Goal: Task Accomplishment & Management: Complete application form

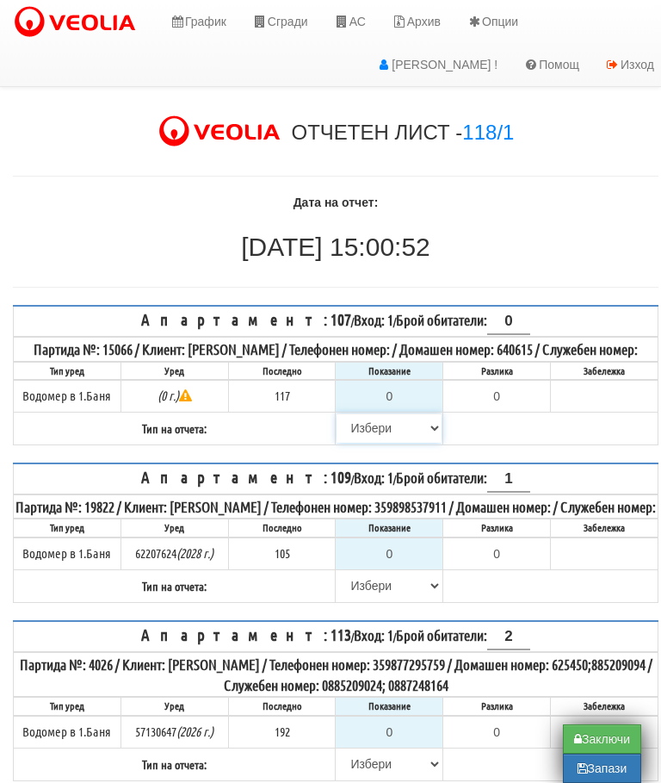
click at [346, 443] on select "Избери Визуален Телефон Бележка Неосигурен достъп Самоотчет Служебно Дистанцион…" at bounding box center [389, 427] width 105 height 29
select select "8cc75930-9bfd-e511-80be-8d5a1dced85a"
type input "117"
type input "0.000"
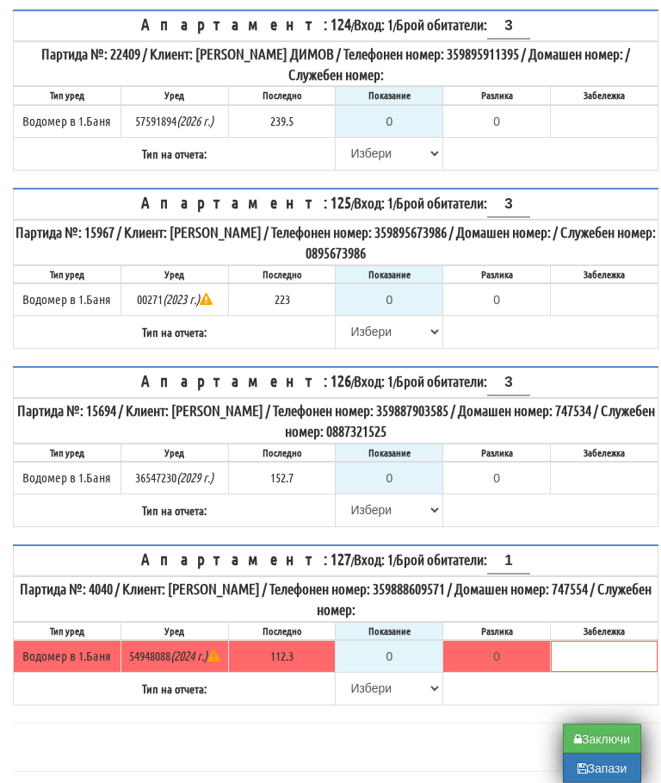
scroll to position [2191, 0]
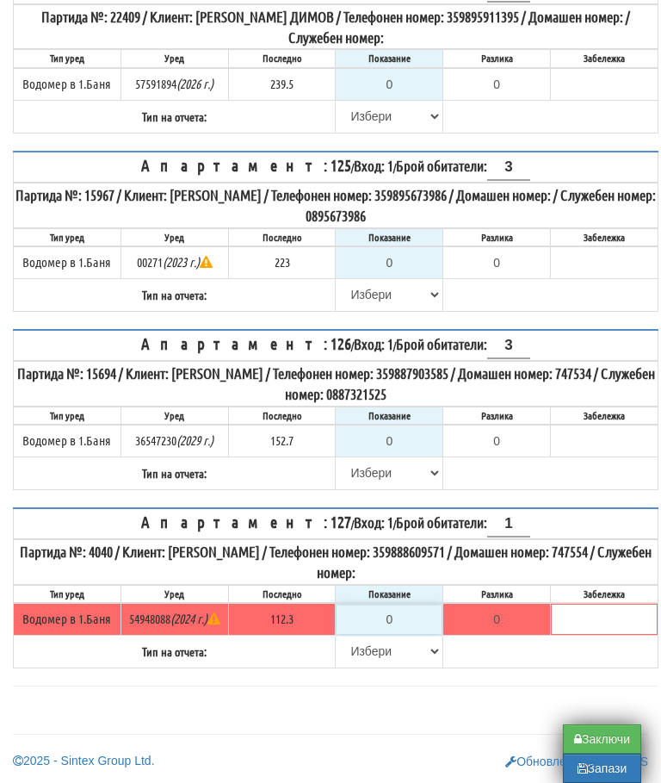
click at [412, 634] on input "0" at bounding box center [389, 619] width 105 height 29
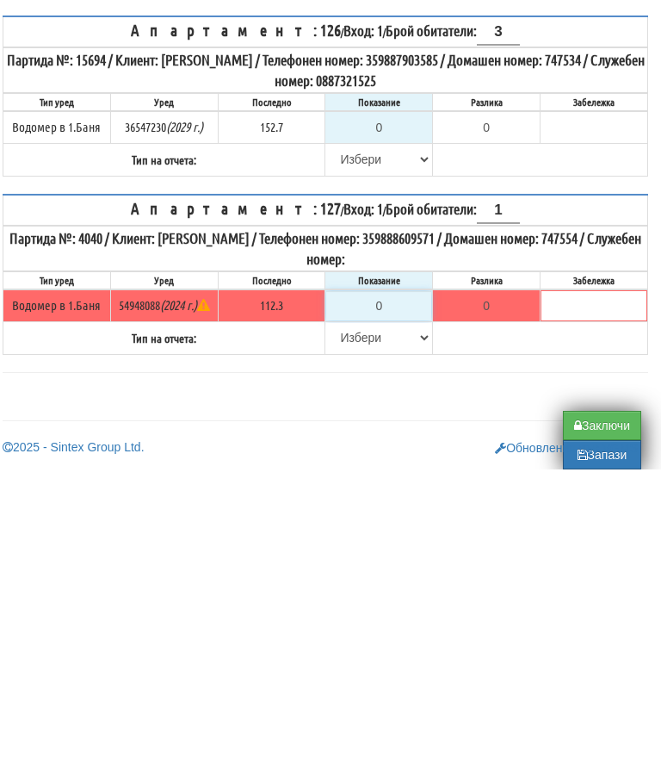
type input "1"
type input "-111.300"
type input "11"
type input "-101.300"
type input "112"
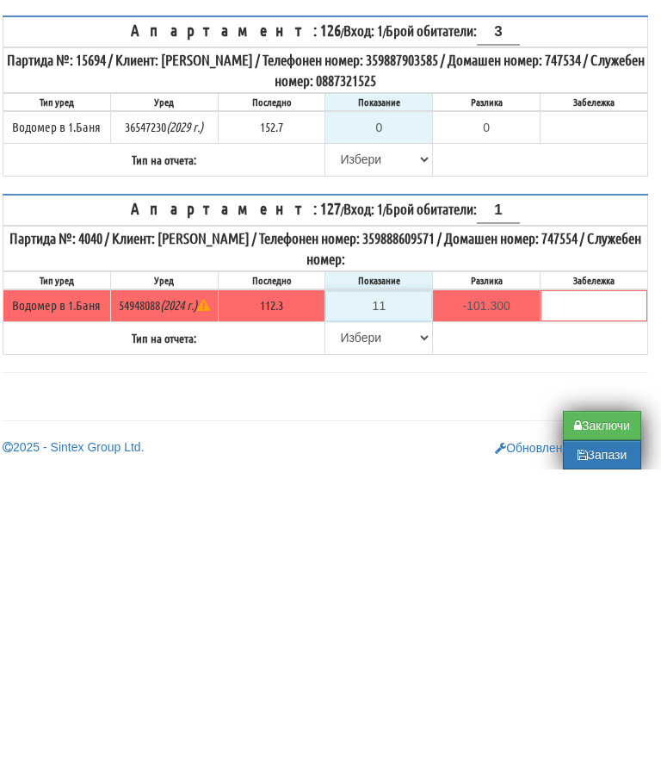
type input "-0.300"
type input "112.7"
type input "0.4"
type input "112.7"
click at [360, 636] on select "Избери Визуален Телефон Бележка Неосигурен достъп Самоотчет Служебно Дистанцион…" at bounding box center [378, 650] width 105 height 29
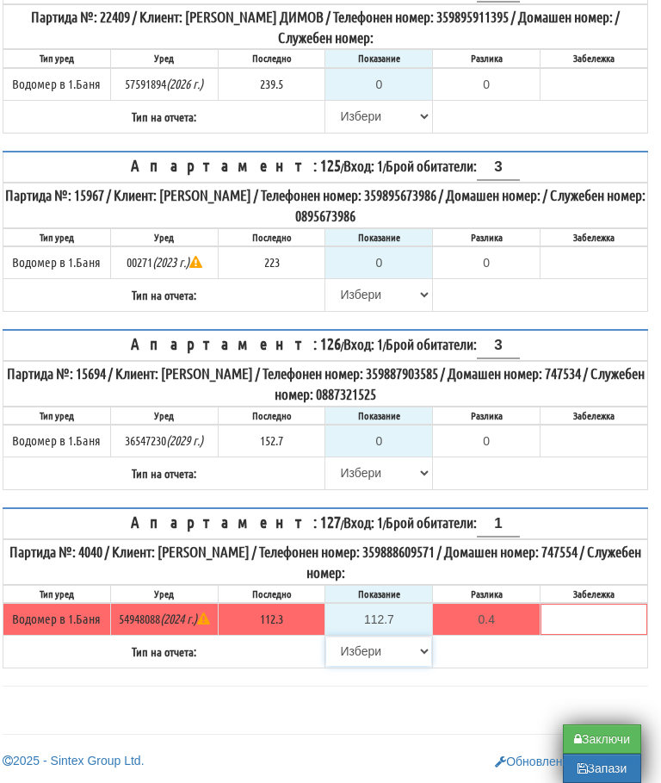
select select "89c75930-9bfd-e511-80be-8d5a1dced85a"
click at [393, 438] on input "0" at bounding box center [378, 440] width 105 height 29
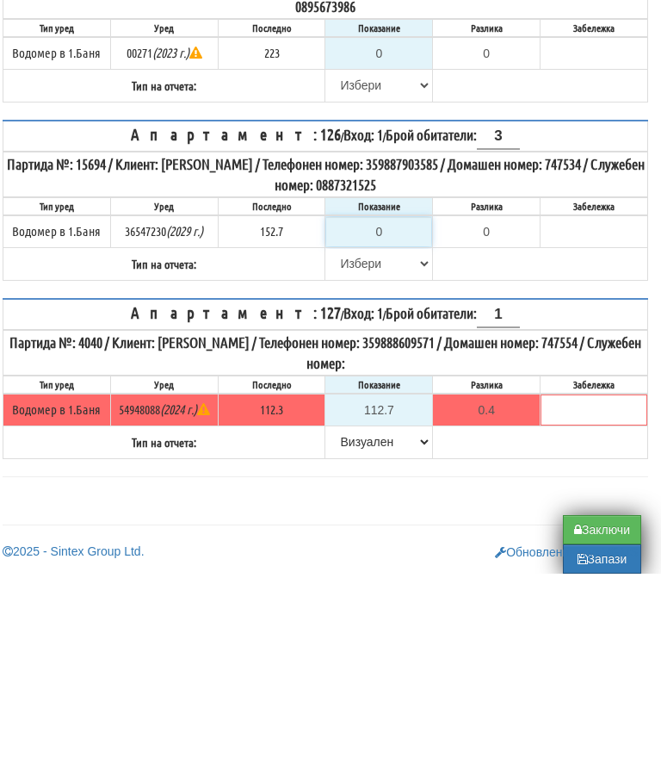
type input "1"
type input "-151.700"
type input "15"
type input "-137.700"
type input "156"
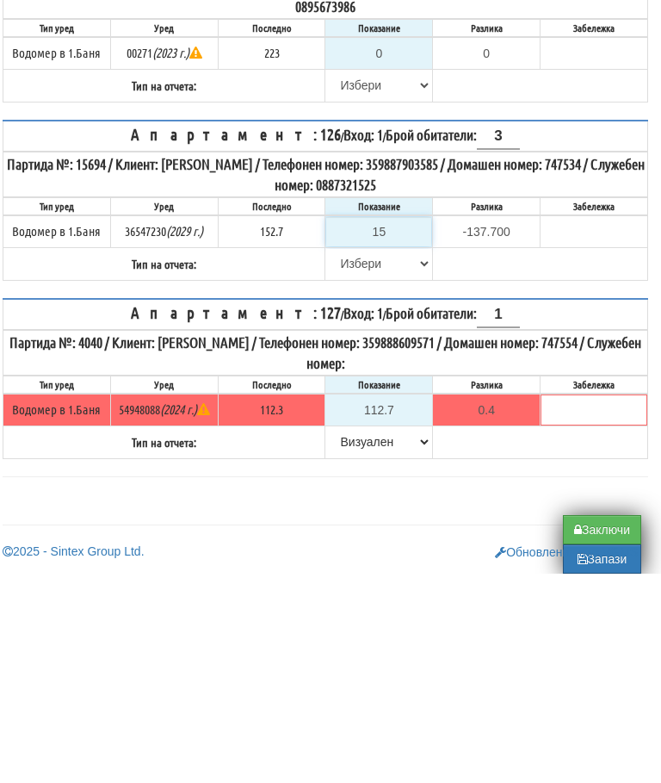
type input "3.300"
type input "156.5"
type input "3.8"
type input "156.5"
click at [345, 458] on select "[PERSON_NAME] Телефон Бележка Неосигурен достъп Самоотчет Служебно Дистанционен" at bounding box center [378, 472] width 105 height 29
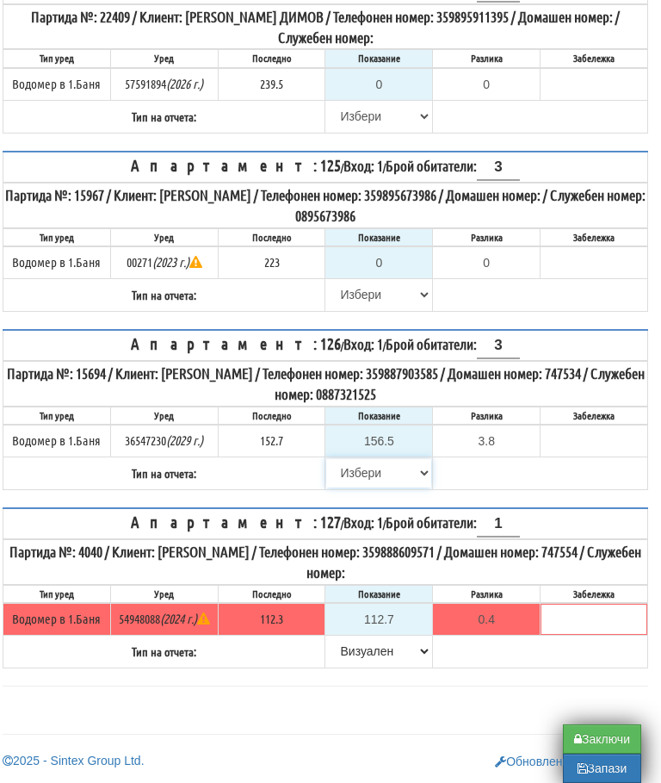
select select "89c75930-9bfd-e511-80be-8d5a1dced85a"
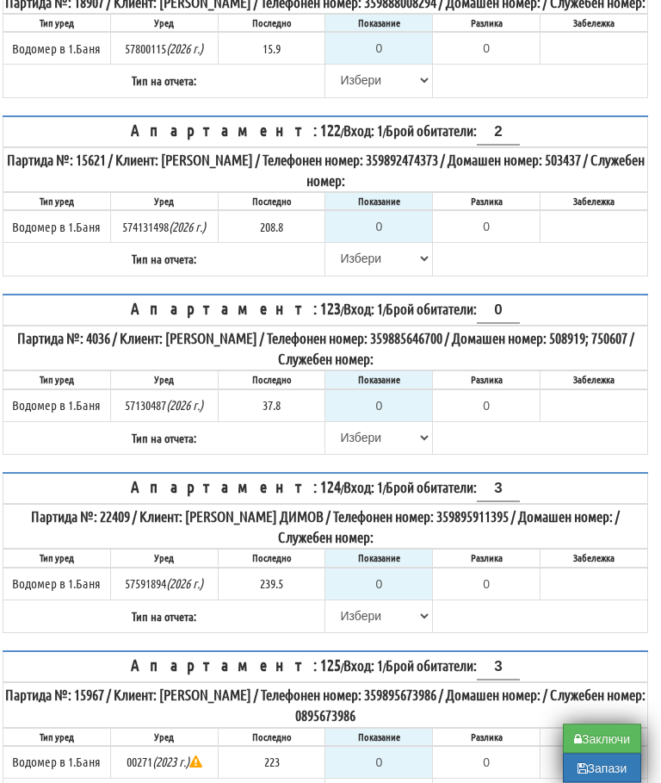
scroll to position [1658, 10]
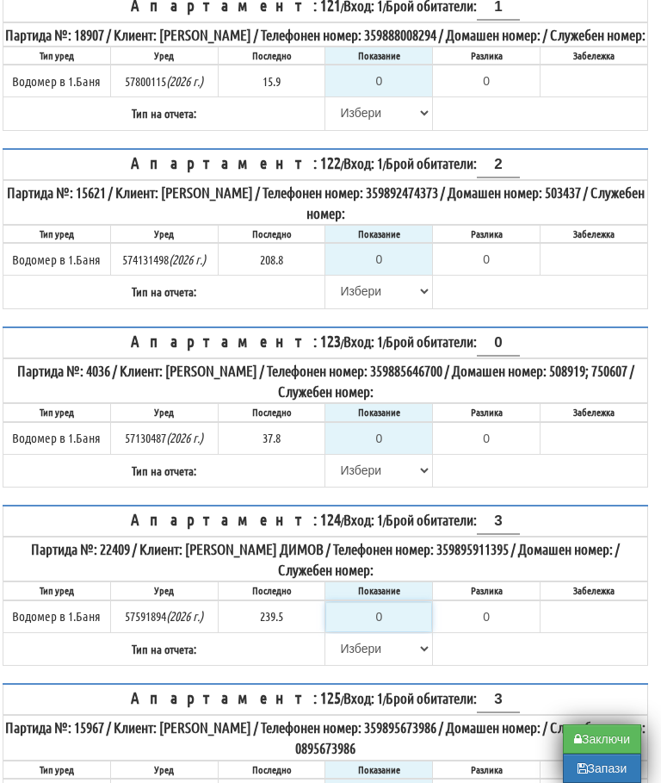
click at [400, 631] on input "0" at bounding box center [378, 616] width 105 height 29
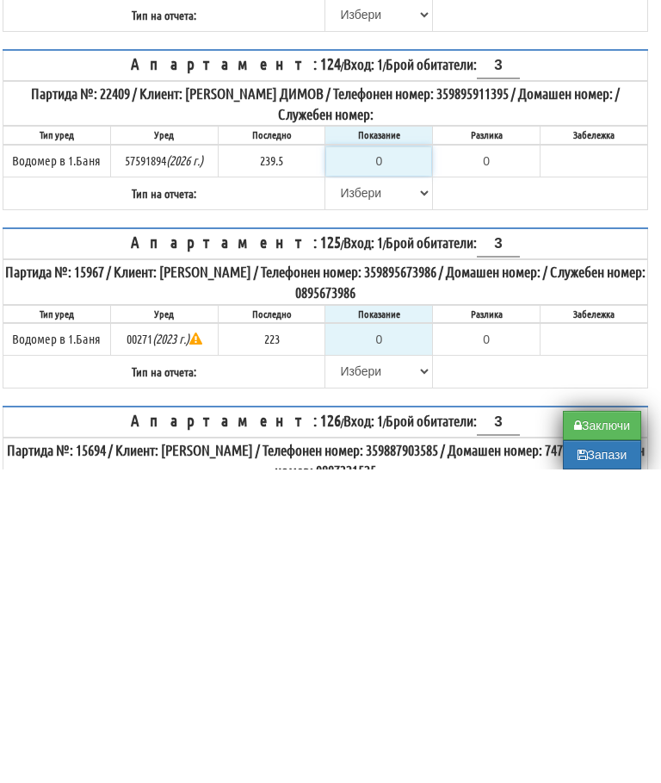
type input "2"
type input "-237.500"
type input "24"
type input "-215.500"
type input "241"
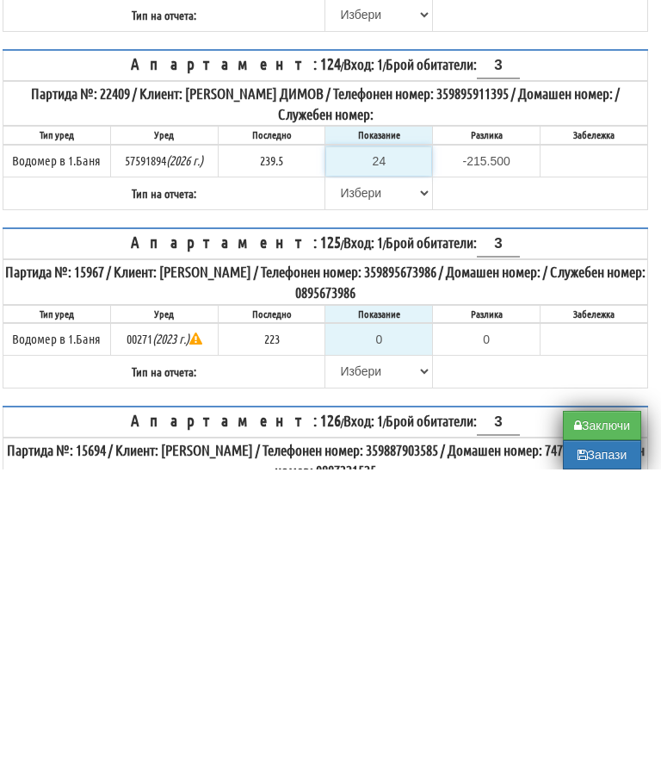
type input "1.500"
type input "24"
type input "-215.500"
type input "243"
type input "3.500"
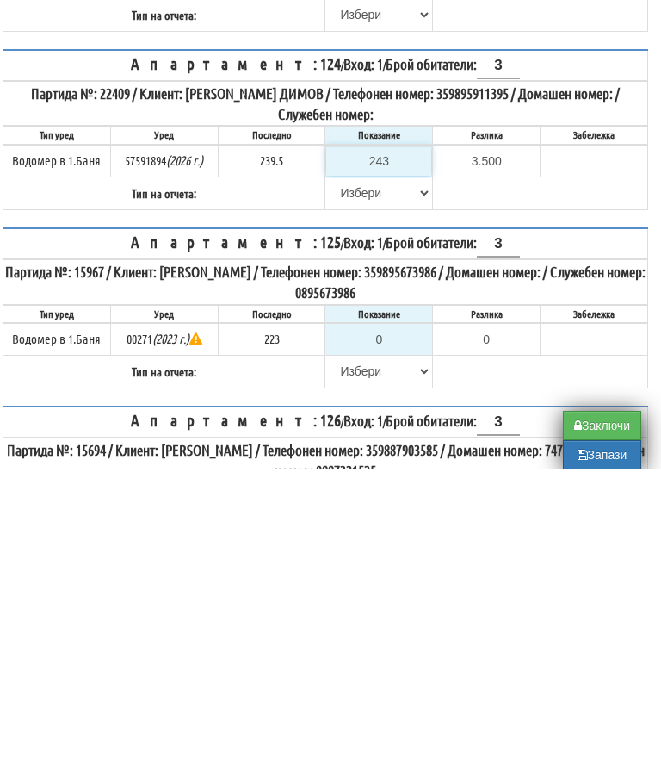
type input "24"
type input "-215.500"
type input "242"
type input "2.500"
type input "242.2"
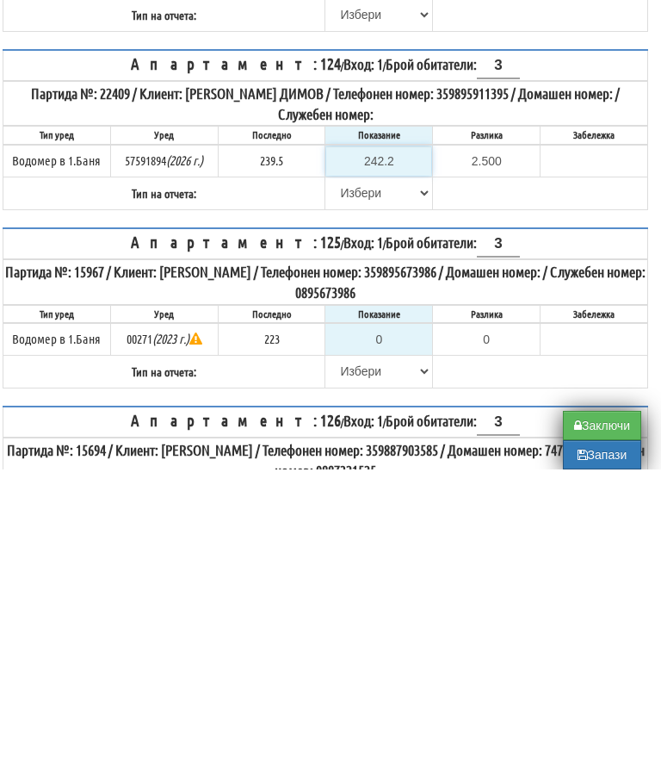
type input "2.7"
type input "242.2"
click at [338, 492] on select "Избери Визуален Телефон Бележка Неосигурен достъп Самоотчет Служебно Дистанцион…" at bounding box center [378, 506] width 105 height 29
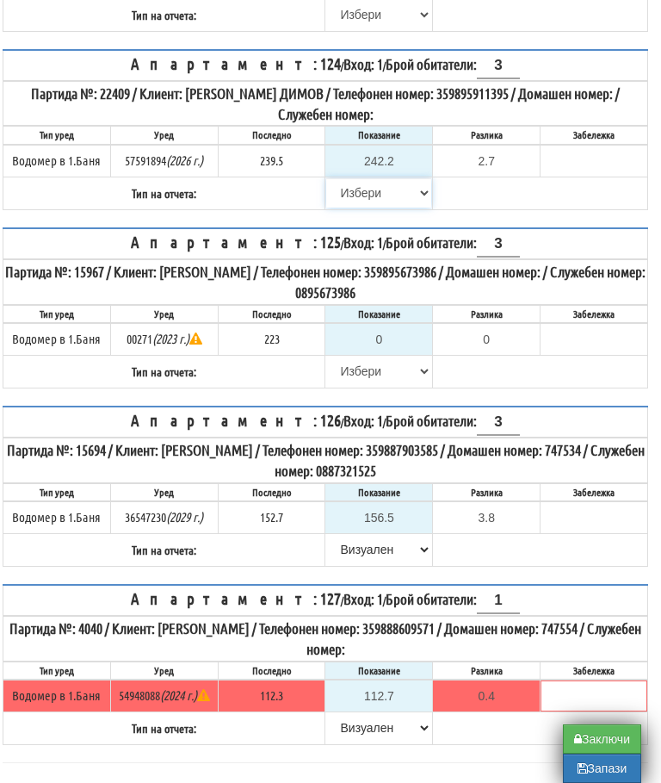
select select "89c75930-9bfd-e511-80be-8d5a1dced85a"
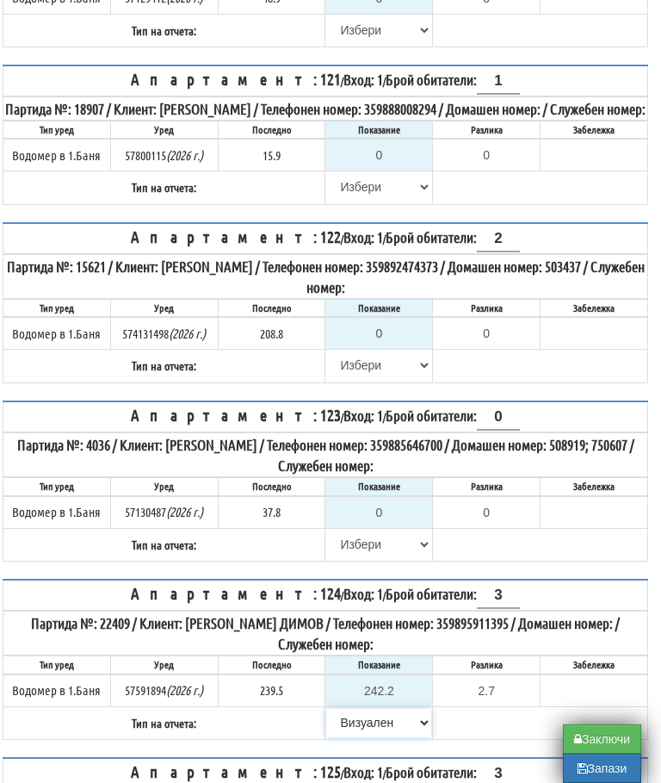
scroll to position [1583, 10]
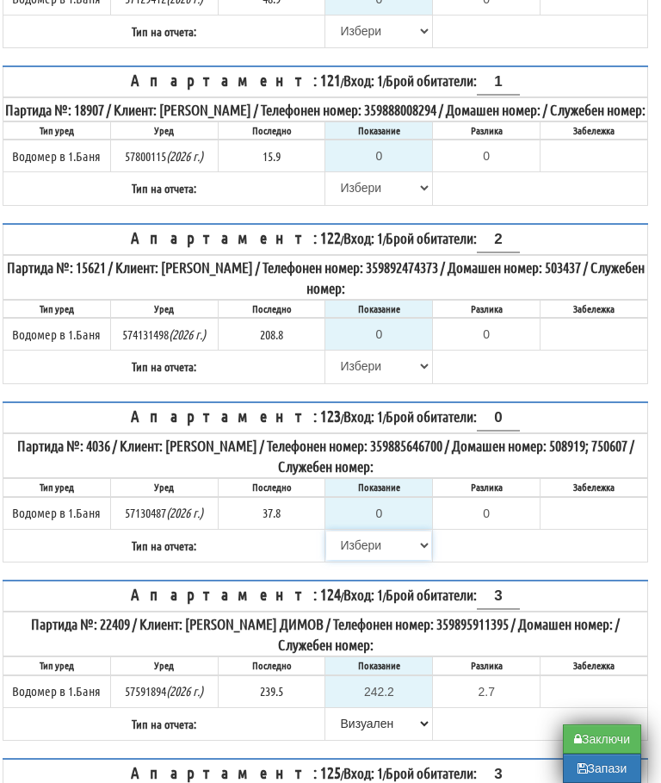
click at [345, 560] on select "Избери Визуален Телефон Бележка Неосигурен достъп Самоотчет Служебно Дистанцион…" at bounding box center [378, 545] width 105 height 29
select select "8cc75930-9bfd-e511-80be-8d5a1dced85a"
type input "37.8"
type input "0.0"
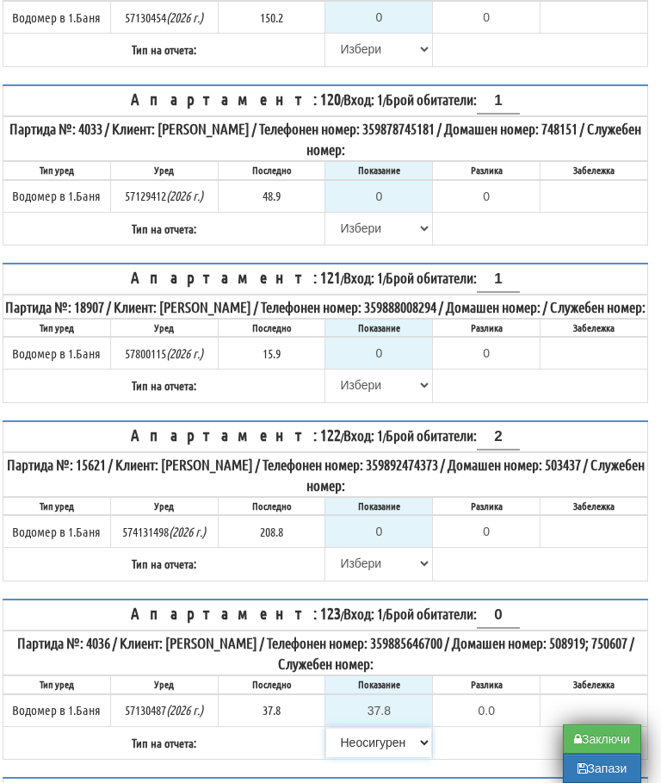
scroll to position [1358, 10]
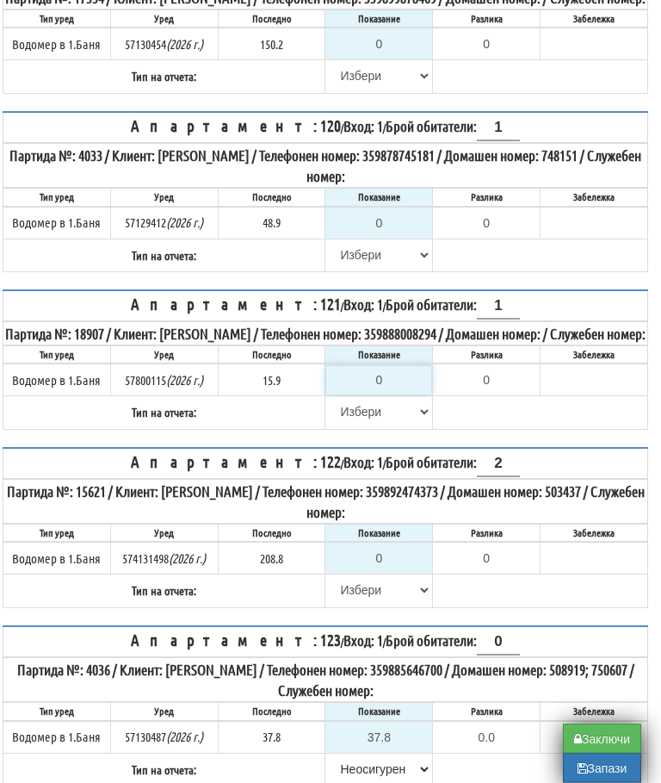
click at [392, 395] on input "0" at bounding box center [378, 380] width 105 height 29
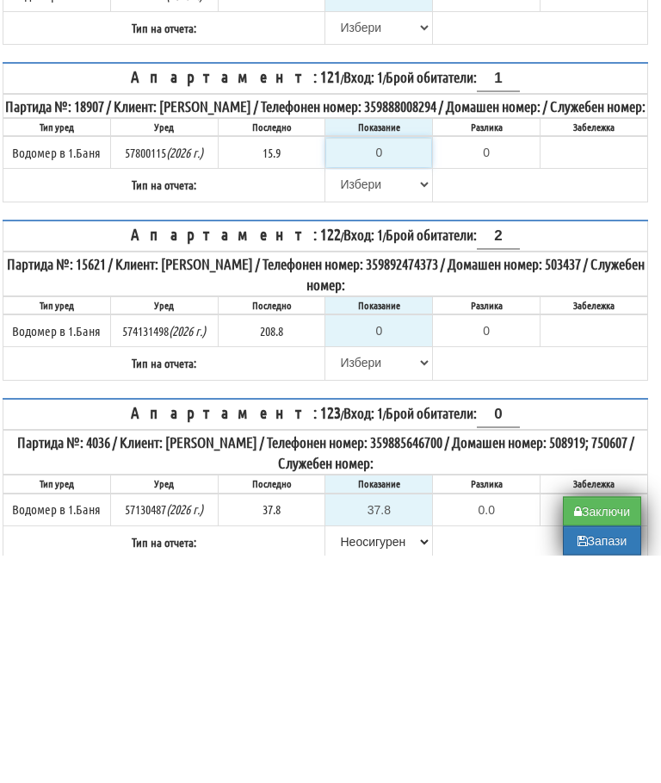
type input "1"
type input "-14.900"
type input "15"
type input "-0.900"
type input "15.9"
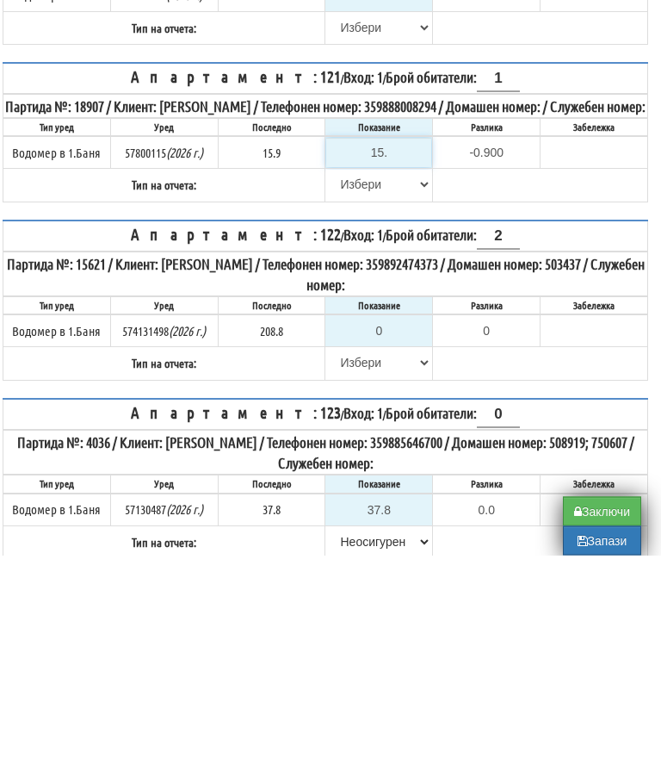
type input "0.0"
type input "15.9"
click at [351, 398] on select "[PERSON_NAME] Телефон Бележка Неосигурен достъп Самоотчет Служебно Дистанционен" at bounding box center [378, 412] width 105 height 29
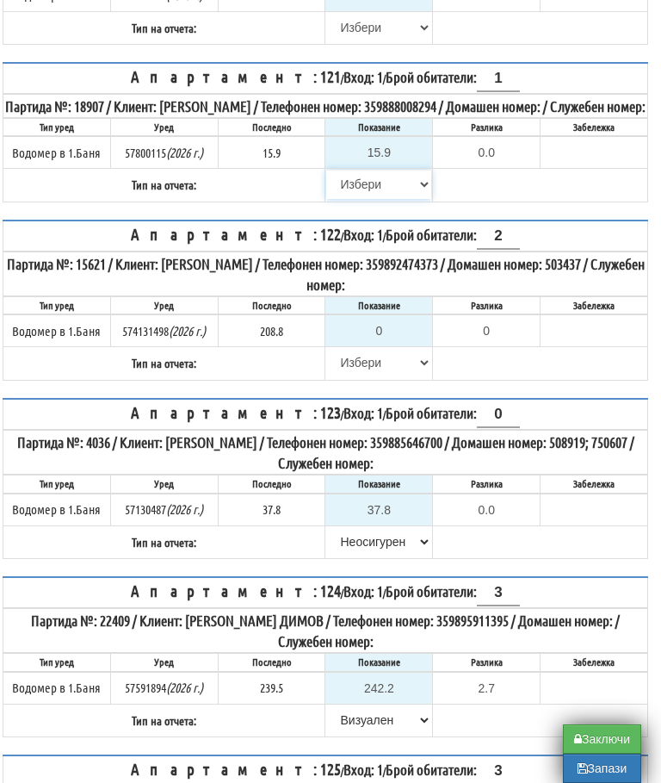
select select "8bc75930-9bfd-e511-80be-8d5a1dced85a"
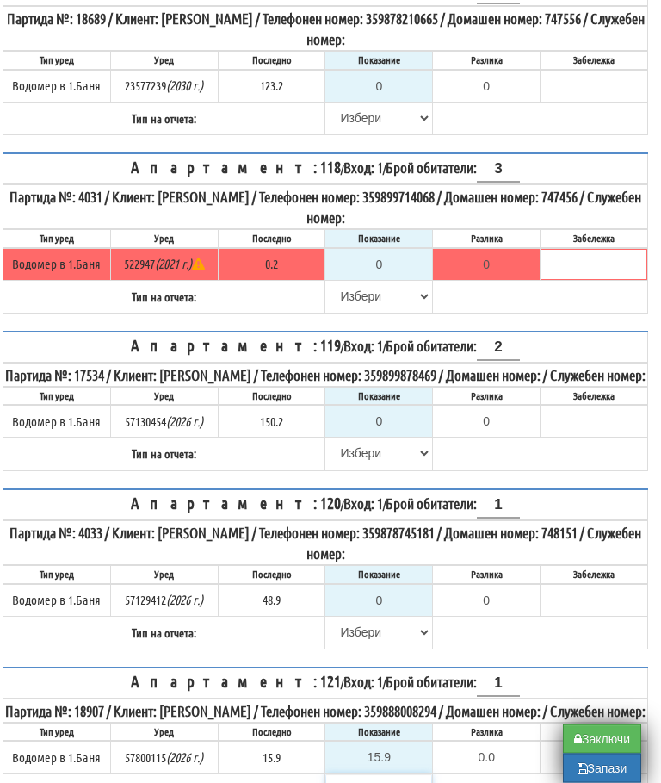
scroll to position [966, 10]
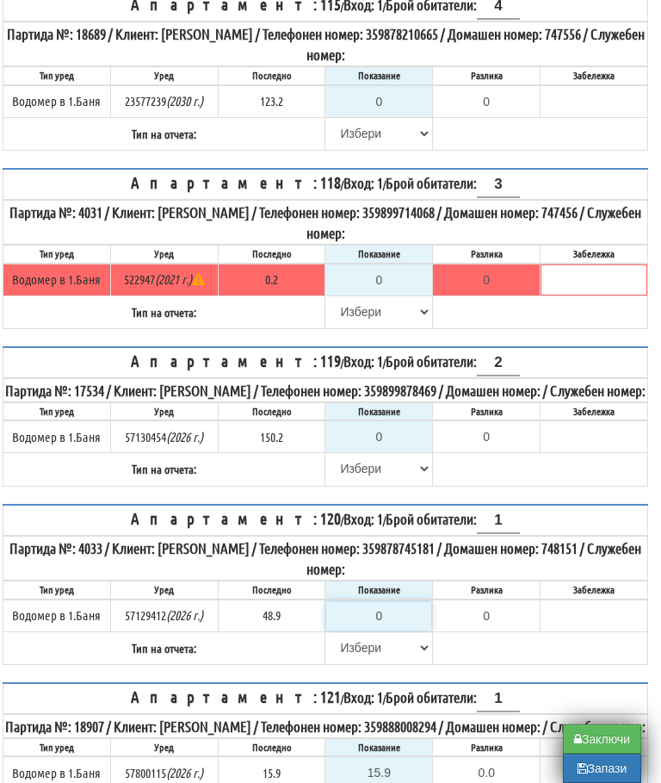
click at [394, 630] on input "0" at bounding box center [378, 615] width 105 height 29
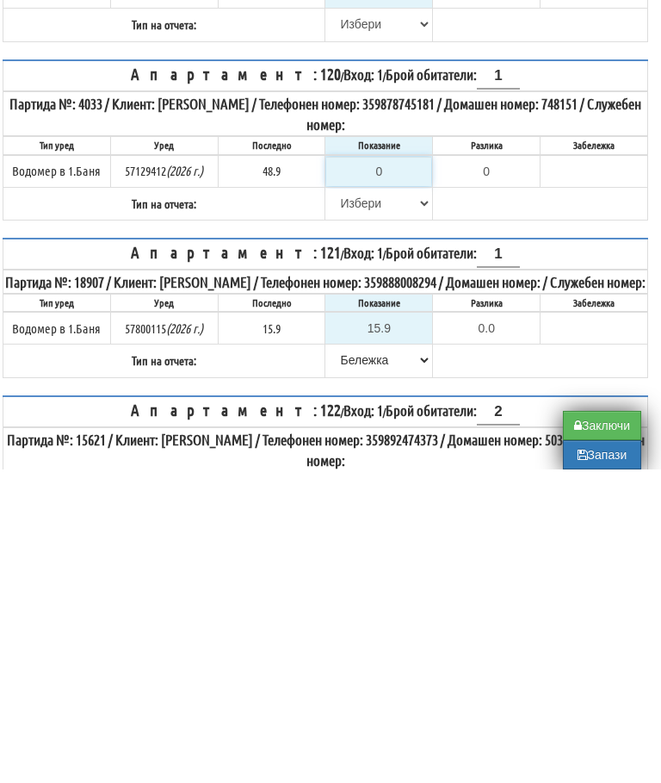
type input "4"
type input "-44.900"
type input "49"
type input "0.100"
type input "49.6"
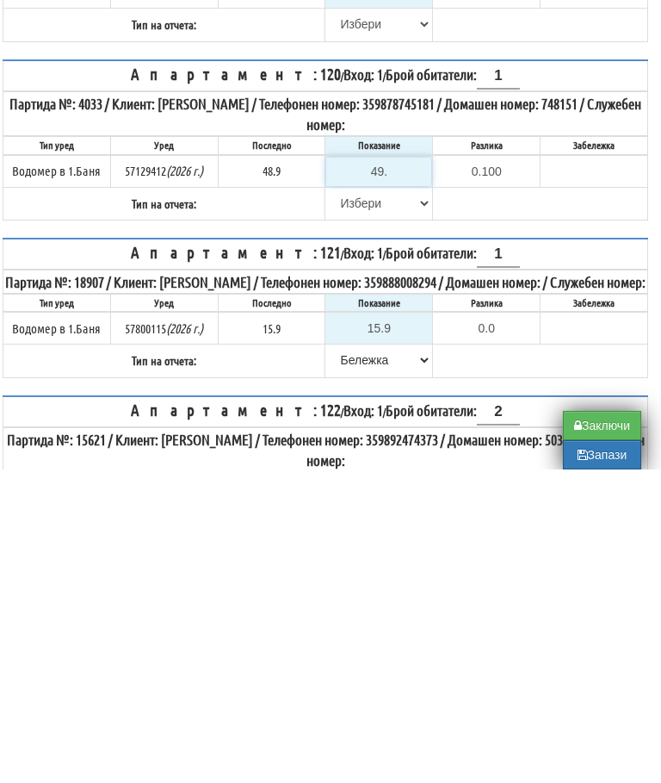
type input "0.7"
type input "49.6"
click at [344, 502] on select "[PERSON_NAME] Телефон Бележка Неосигурен достъп Самоотчет Служебно Дистанционен" at bounding box center [378, 516] width 105 height 29
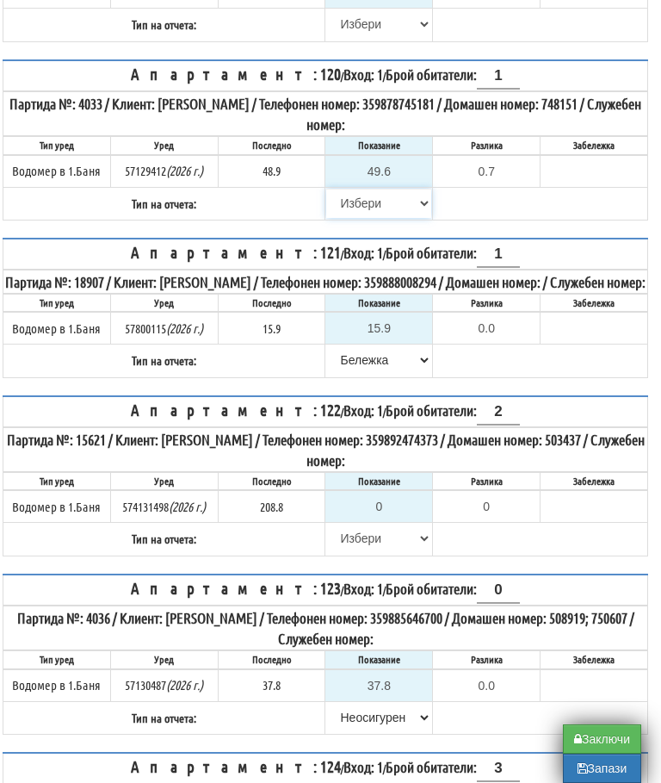
select select "89c75930-9bfd-e511-80be-8d5a1dced85a"
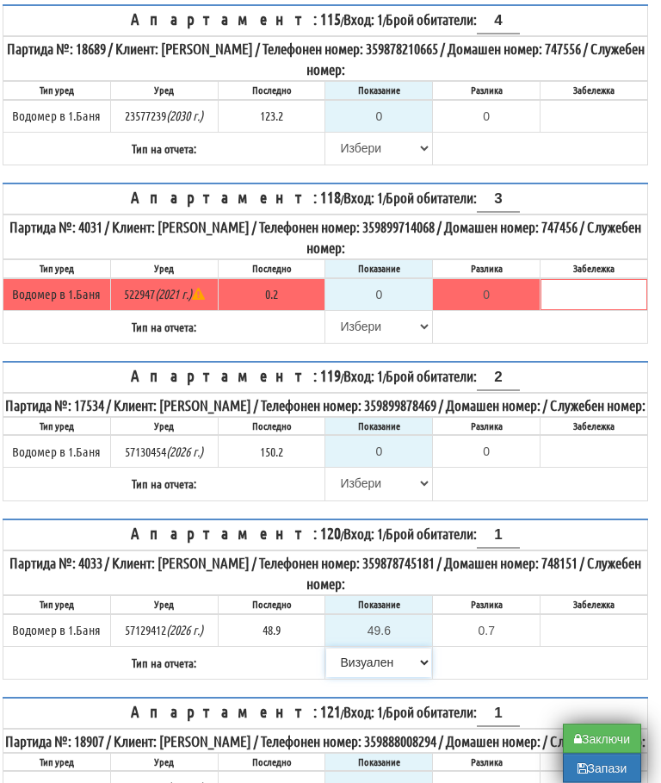
scroll to position [945, 10]
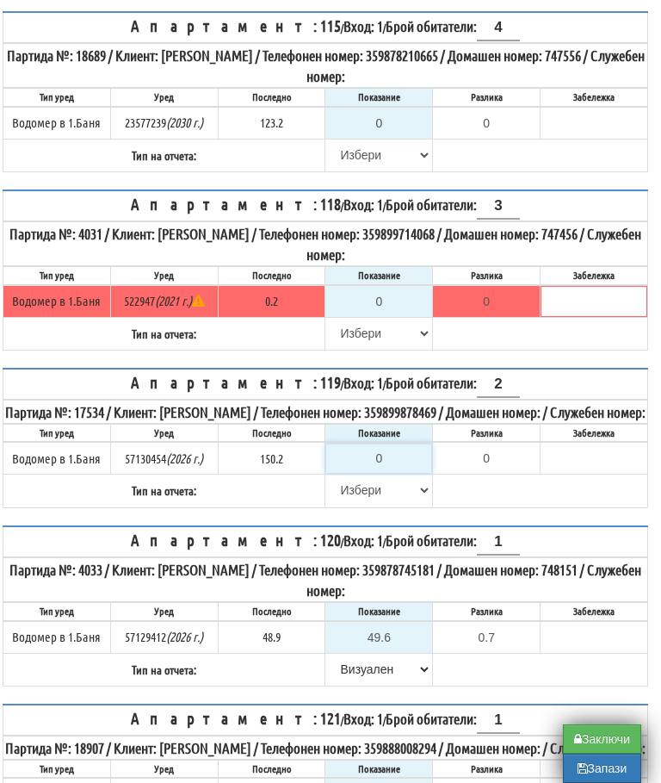
click at [394, 473] on input "0" at bounding box center [378, 458] width 105 height 29
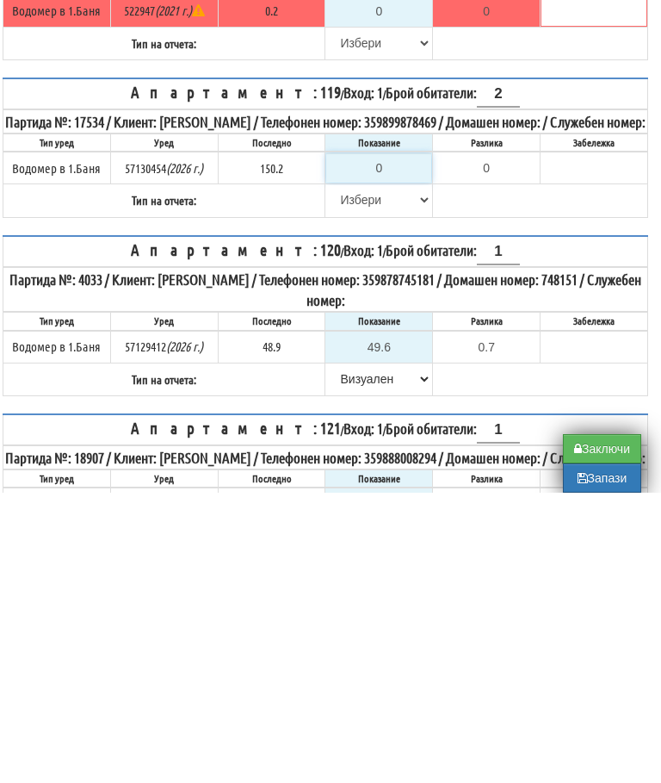
type input "1"
type input "-149.200"
type input "15"
type input "-135.200"
type input "151"
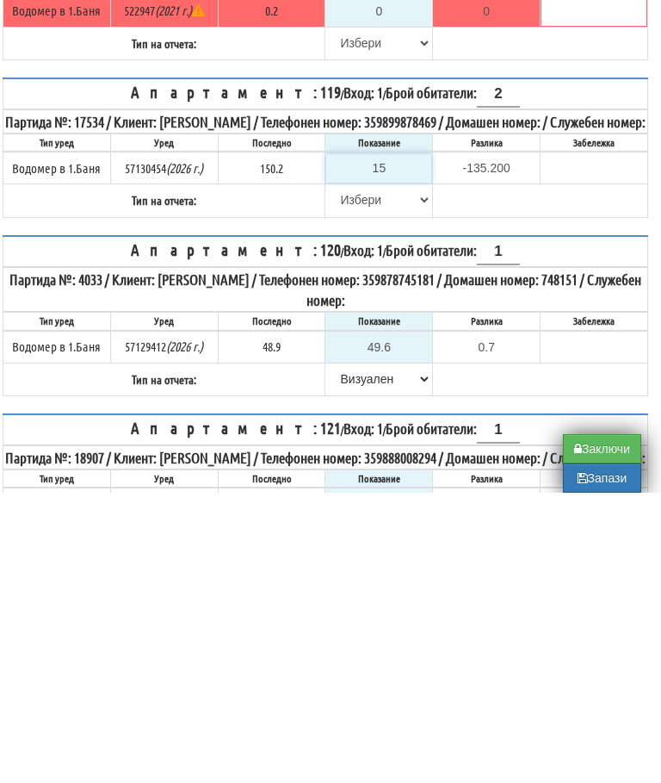
type input "0.800"
type input "151.7"
type input "1.5"
type input "151.7"
click at [351, 475] on select "[PERSON_NAME] Телефон Бележка Неосигурен достъп Самоотчет Служебно Дистанционен" at bounding box center [378, 489] width 105 height 29
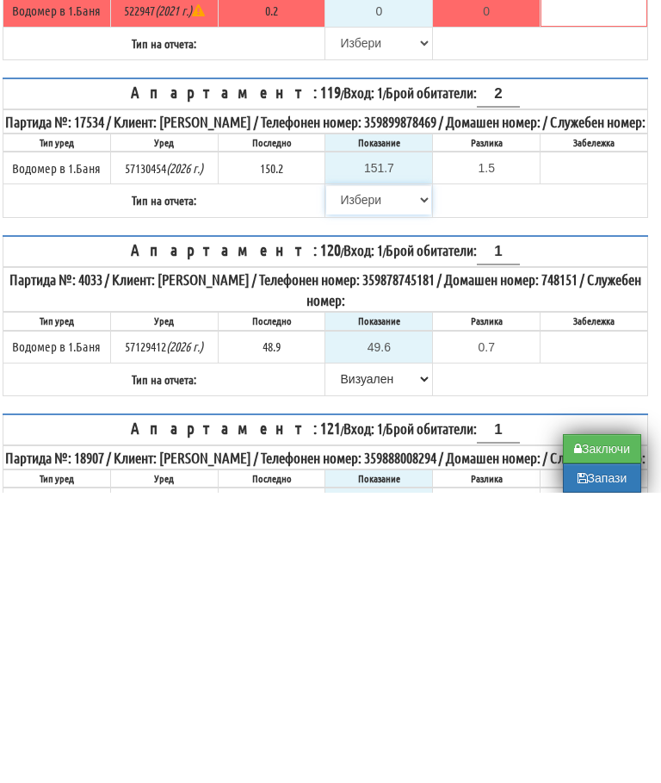
scroll to position [1235, 10]
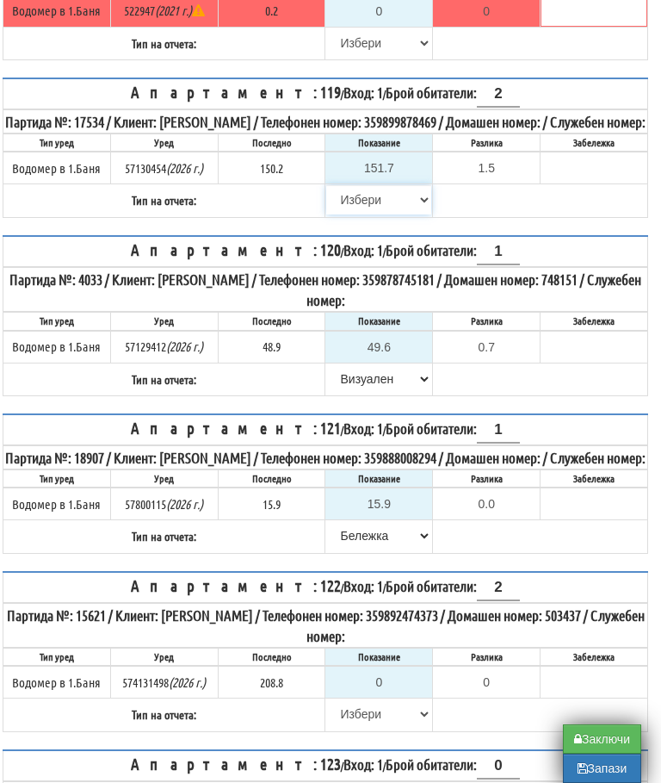
select select "8ac75930-9bfd-e511-80be-8d5a1dced85a"
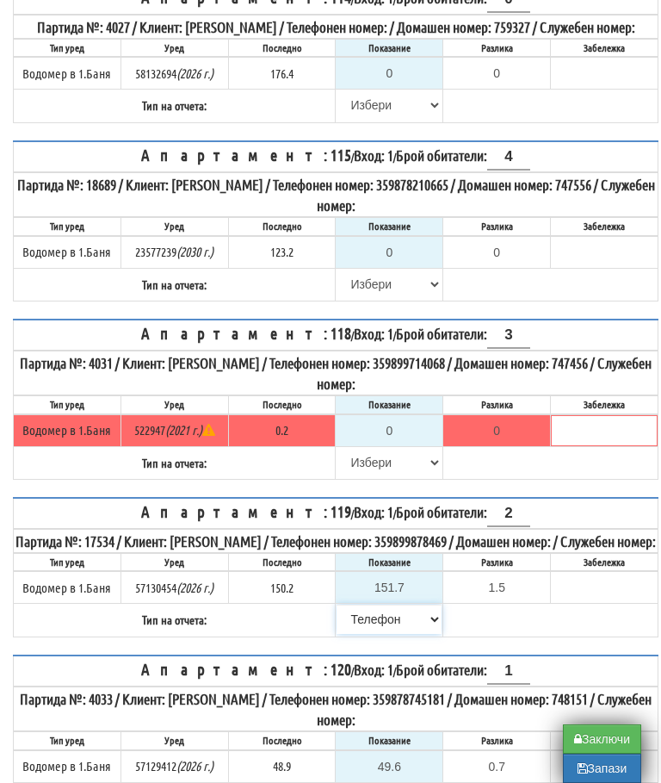
scroll to position [813, 1]
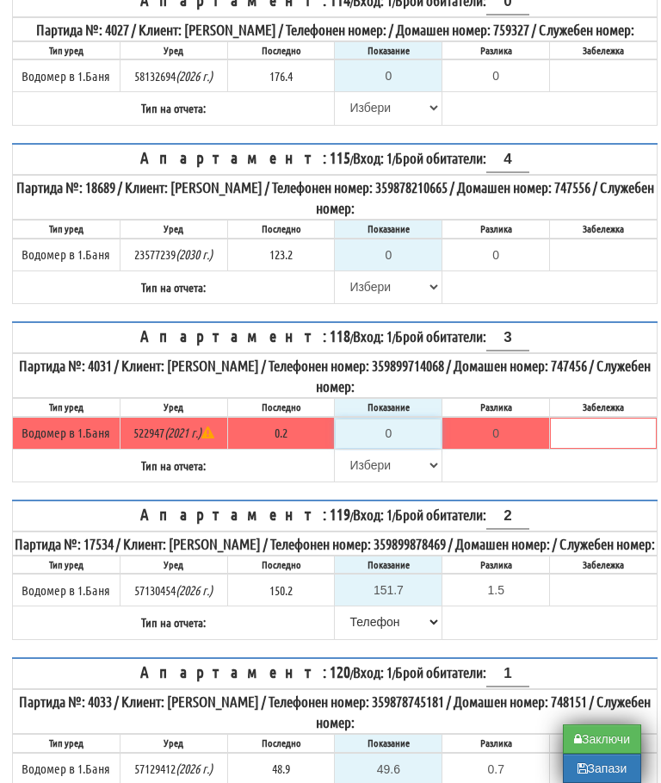
click at [405, 448] on input "0" at bounding box center [388, 433] width 105 height 29
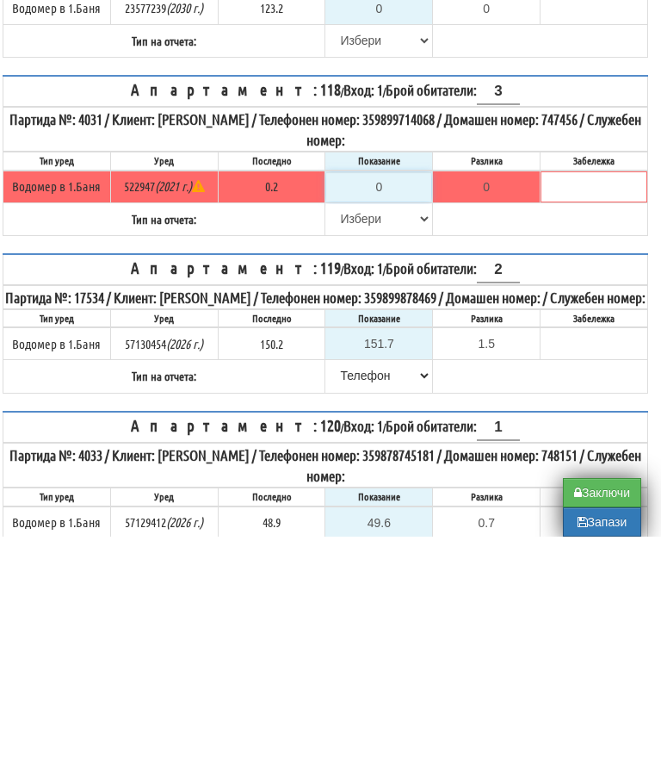
type input "-0.200"
type input "0.2"
type input "0.0"
type input "0.2"
click at [351, 450] on select "[PERSON_NAME] Телефон Бележка Неосигурен достъп Самоотчет Служебно Дистанционен" at bounding box center [378, 464] width 105 height 29
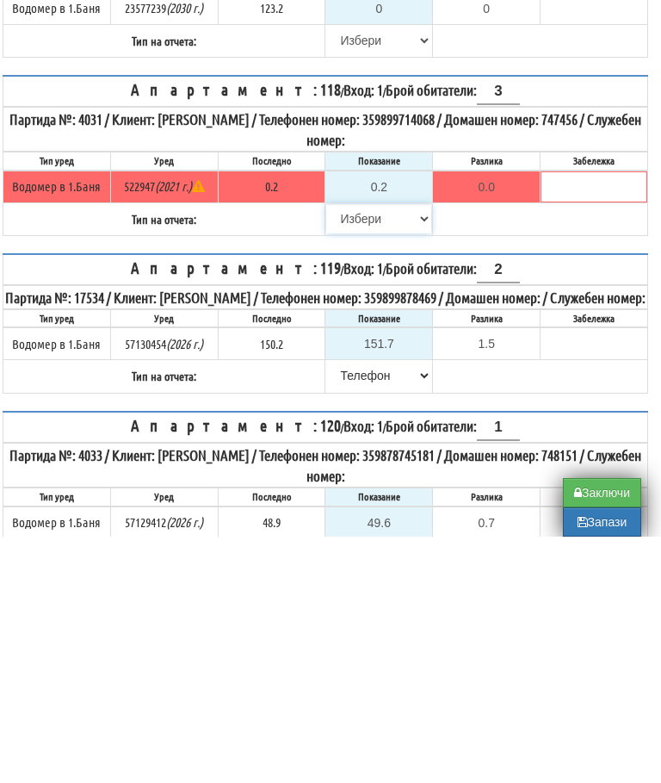
scroll to position [1059, 10]
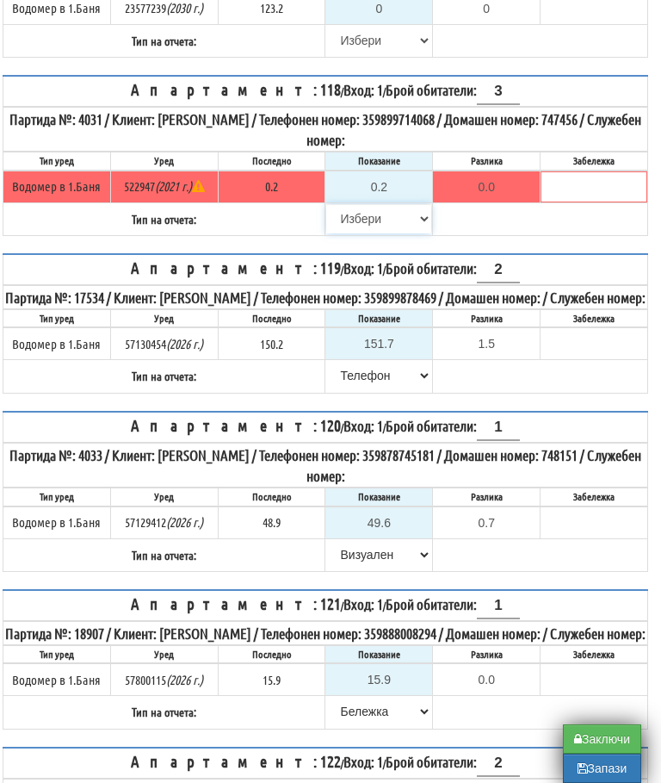
select select "8bc75930-9bfd-e511-80be-8d5a1dced85a"
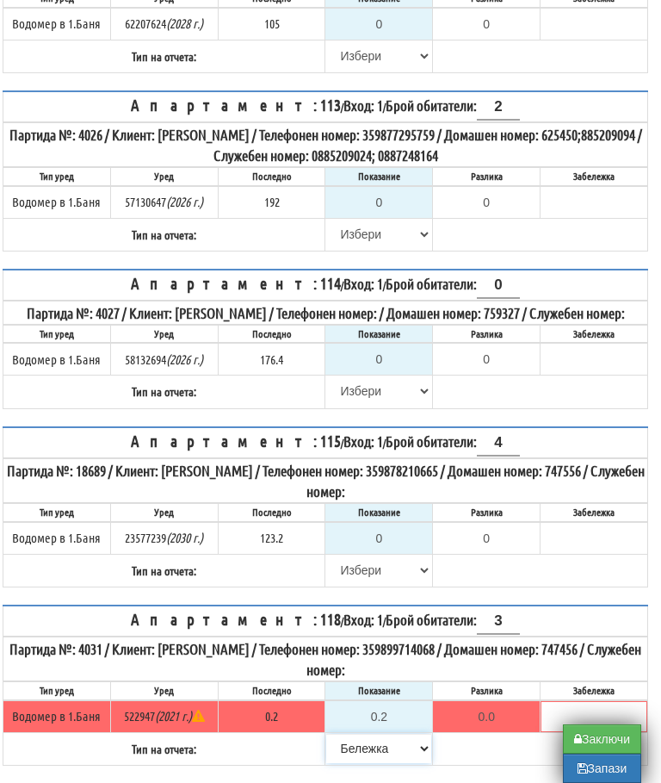
scroll to position [529, 10]
click at [394, 554] on input "0" at bounding box center [378, 539] width 105 height 29
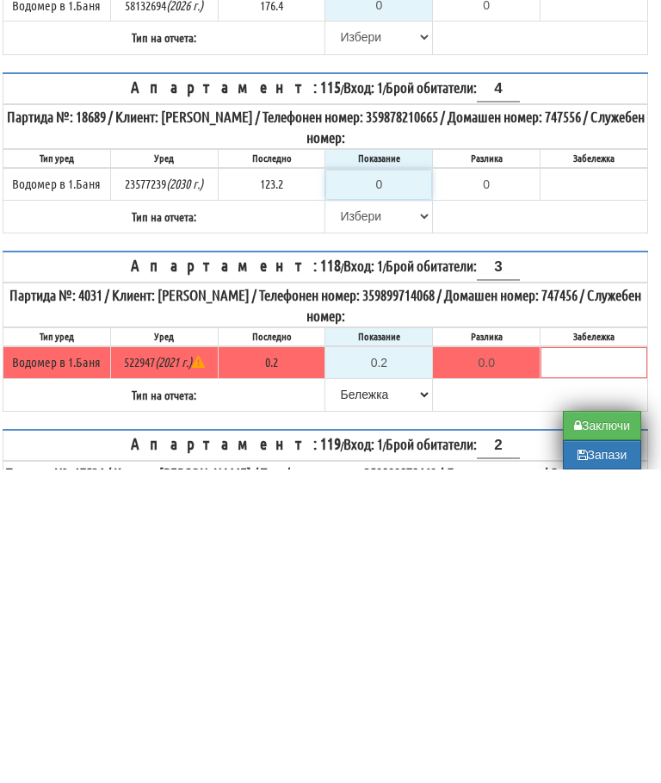
type input "1"
type input "-122.200"
type input "12"
type input "-111.200"
type input "125"
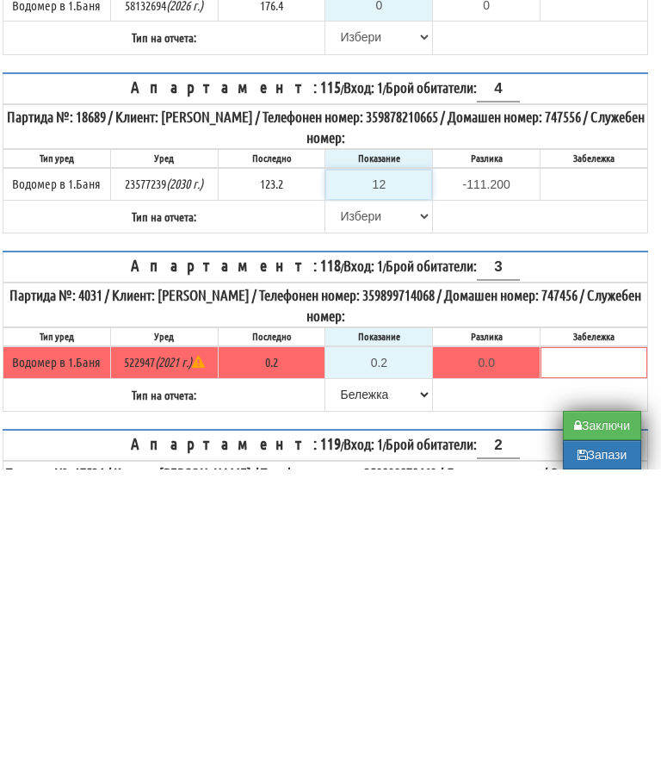
type input "1.800"
type input "125.7"
type input "2.5"
type input "125.7"
click at [346, 515] on select "[PERSON_NAME] Телефон Бележка Неосигурен достъп Самоотчет Служебно Дистанционен" at bounding box center [378, 529] width 105 height 29
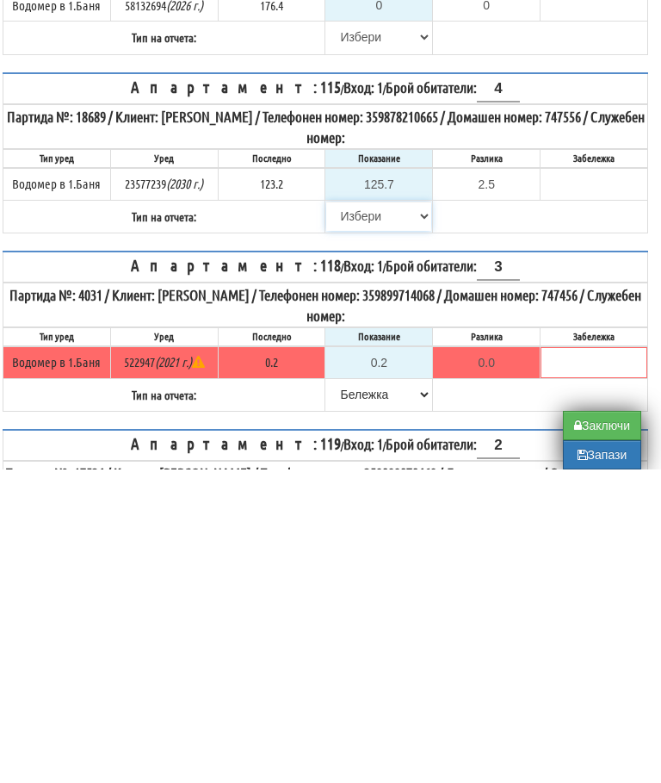
scroll to position [884, 10]
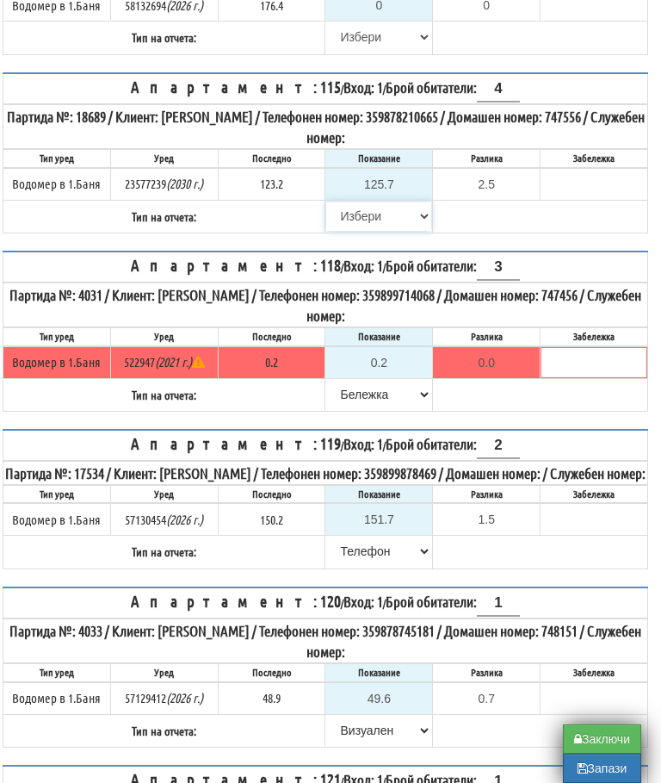
select select "89c75930-9bfd-e511-80be-8d5a1dced85a"
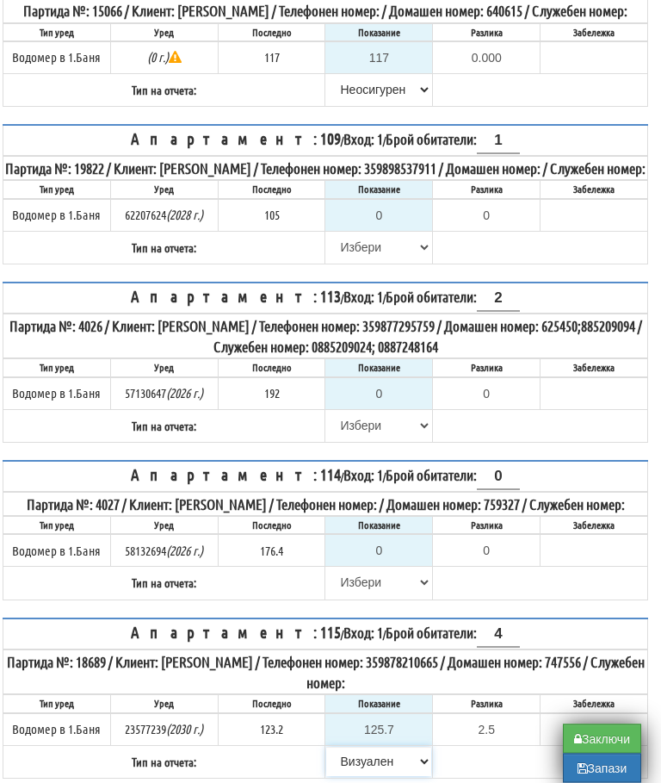
scroll to position [322, 10]
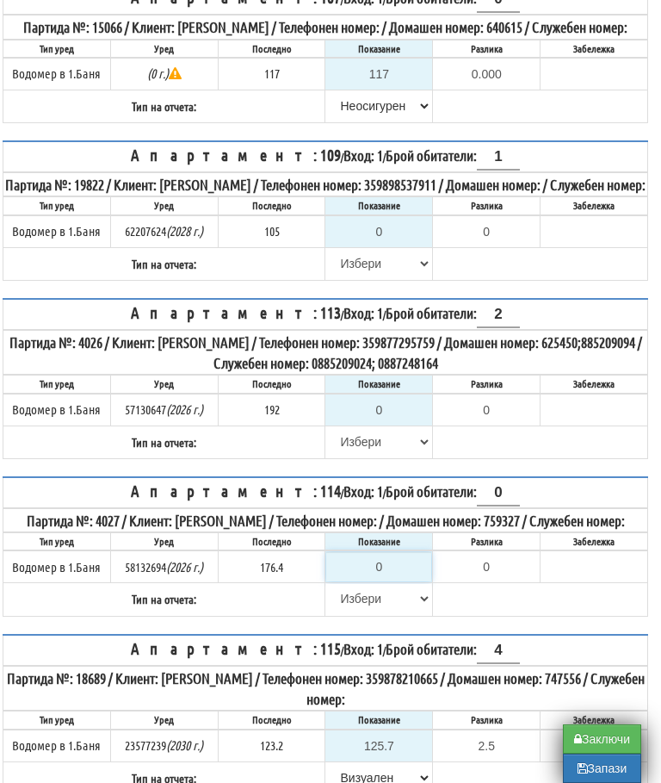
click at [381, 581] on input "0" at bounding box center [378, 566] width 105 height 29
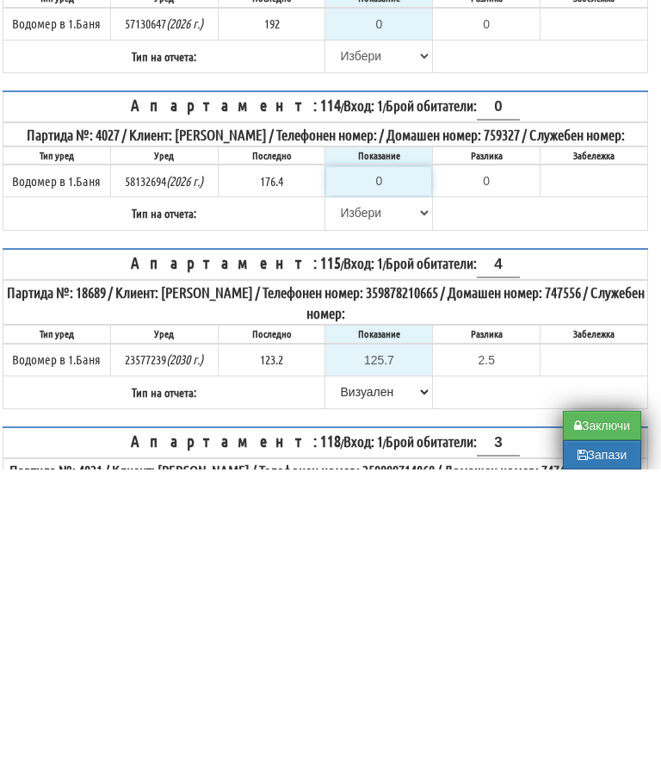
type input "1"
type input "-175.400"
type input "17"
type input "-159.400"
type input "176"
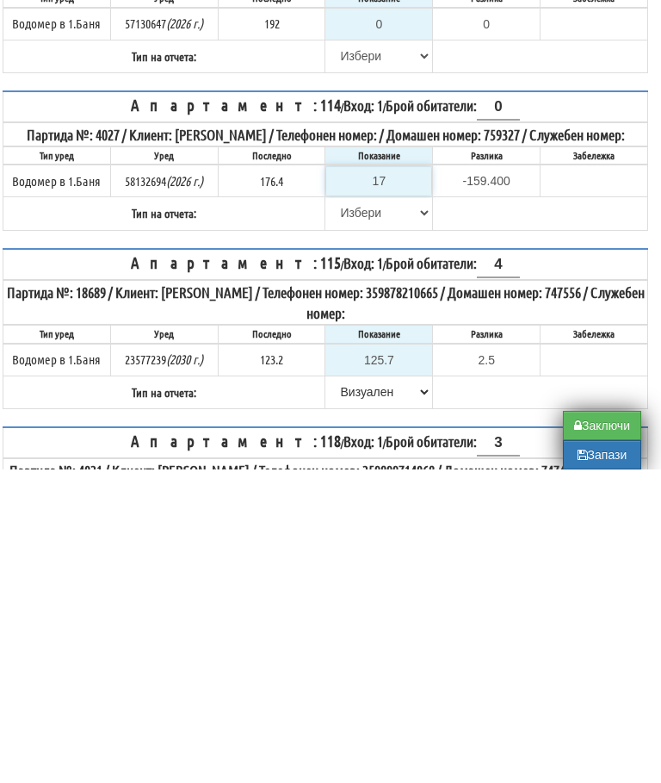
type input "-0.400"
type input "176.4"
type input "0.0"
type input "176.4"
click at [341, 512] on select "[PERSON_NAME] Телефон Бележка Неосигурен достъп Самоотчет Служебно Дистанционен" at bounding box center [378, 526] width 105 height 29
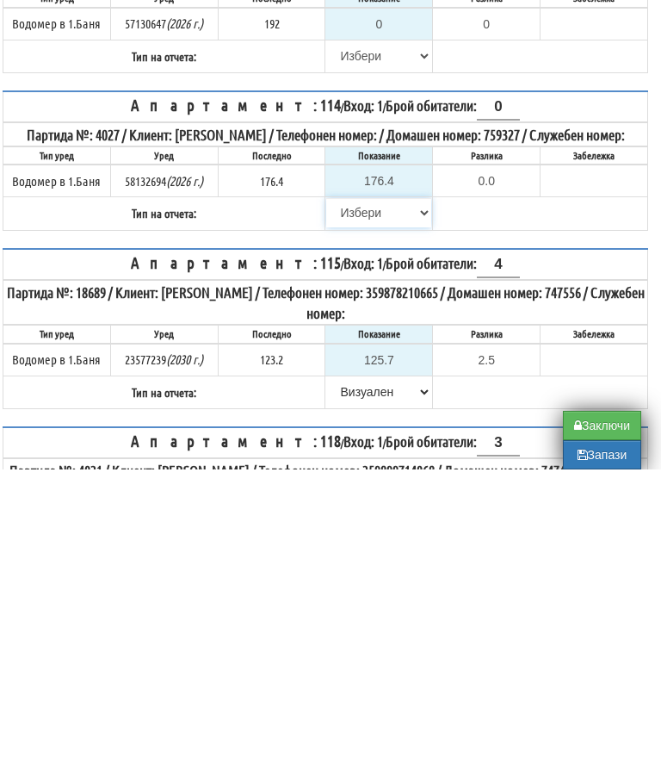
scroll to position [708, 10]
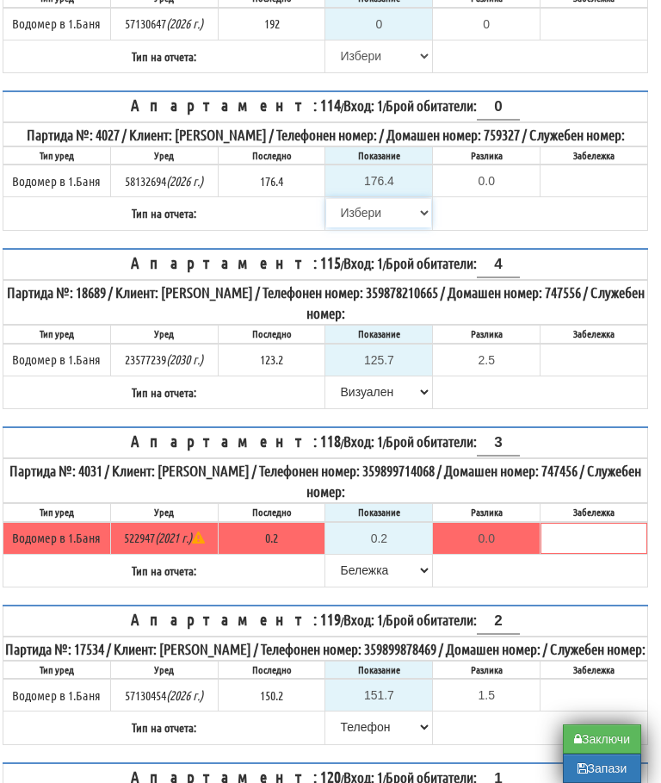
select select "8ac75930-9bfd-e511-80be-8d5a1dced85a"
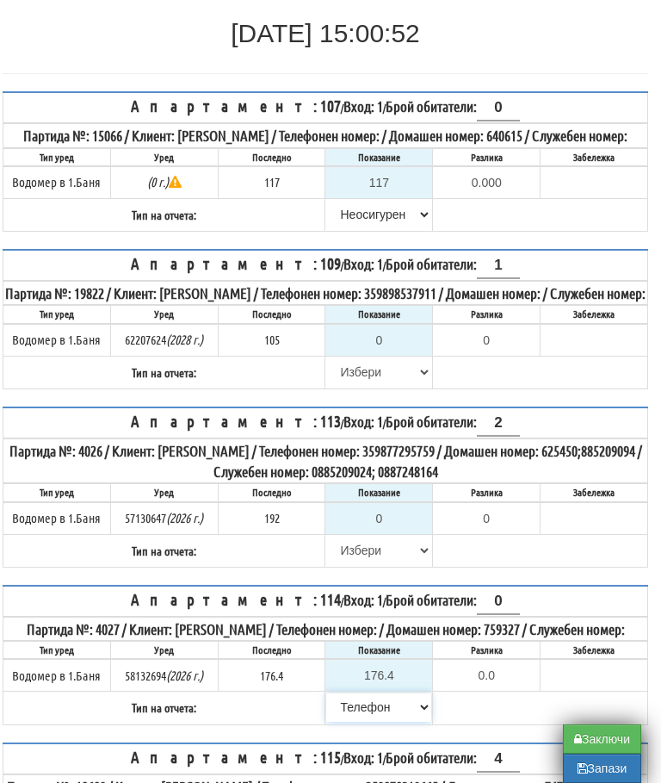
scroll to position [192, 10]
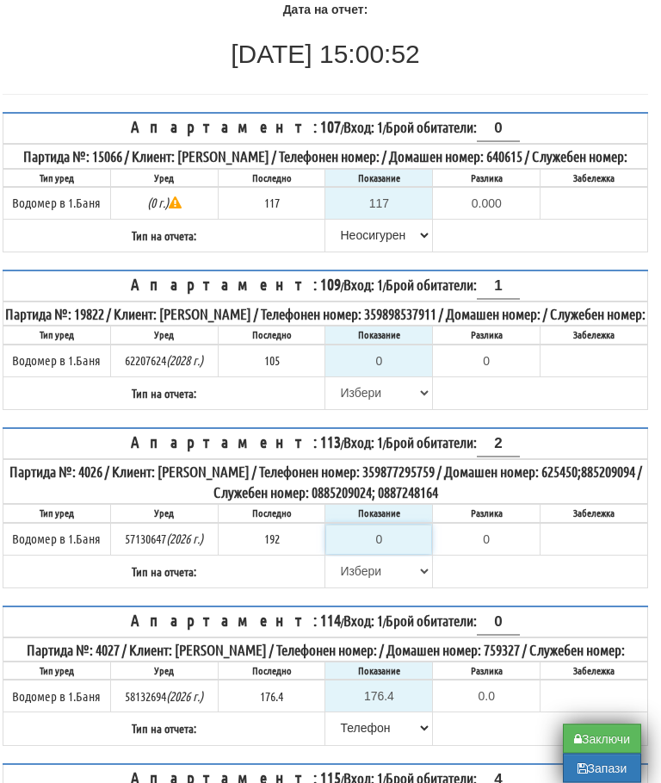
click at [385, 555] on input "0" at bounding box center [378, 539] width 105 height 29
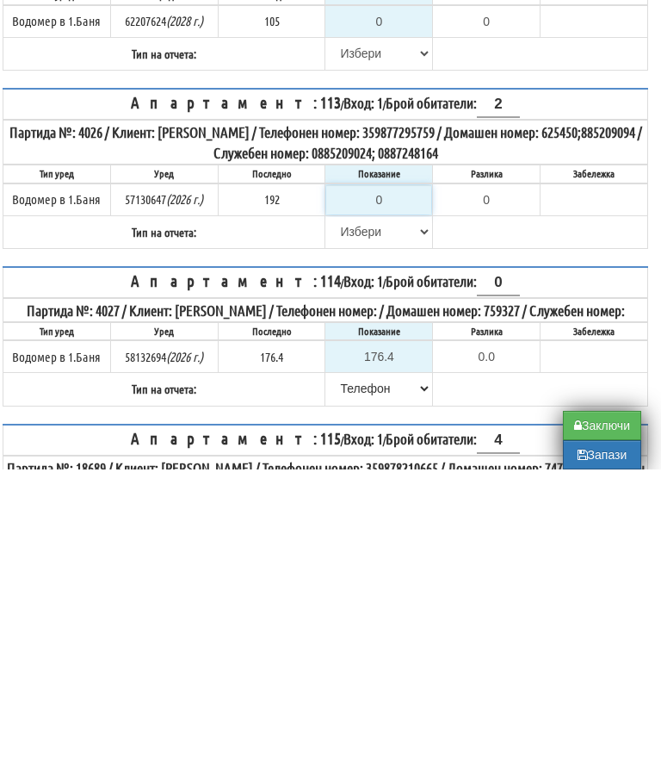
type input "1"
type input "-191.000"
type input "19"
type input "-173.000"
type input "195"
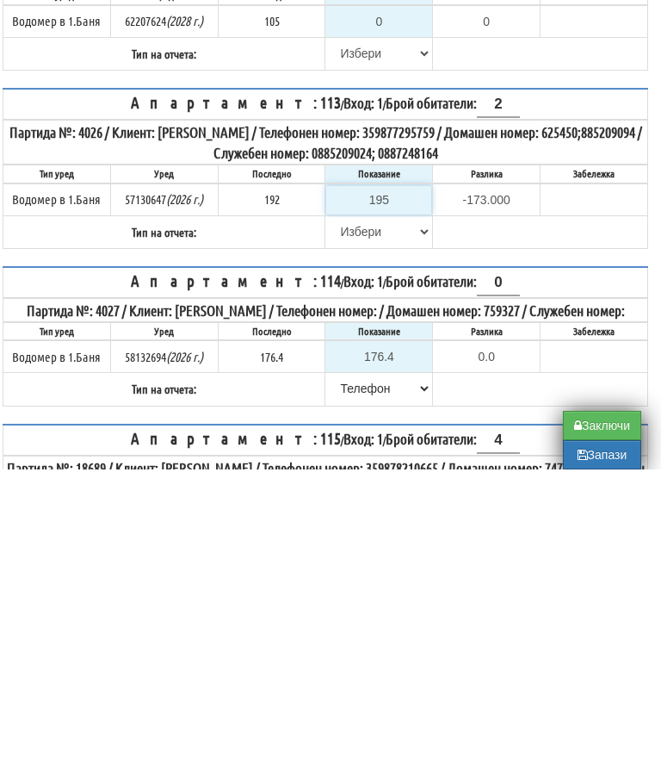
type input "3.000"
type input "195"
click at [333, 531] on select "[PERSON_NAME] Телефон Бележка Неосигурен достъп Самоотчет Служебно Дистанционен" at bounding box center [378, 545] width 105 height 29
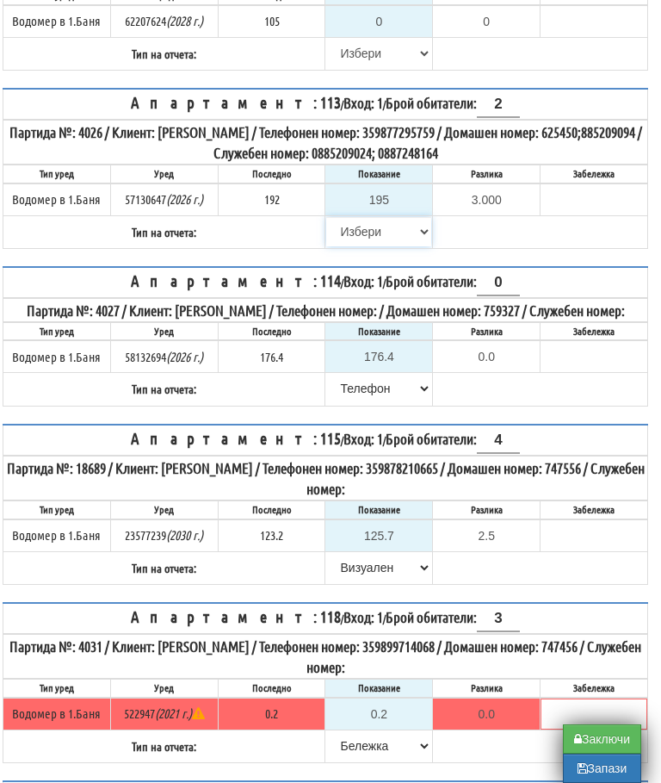
select select "89c75930-9bfd-e511-80be-8d5a1dced85a"
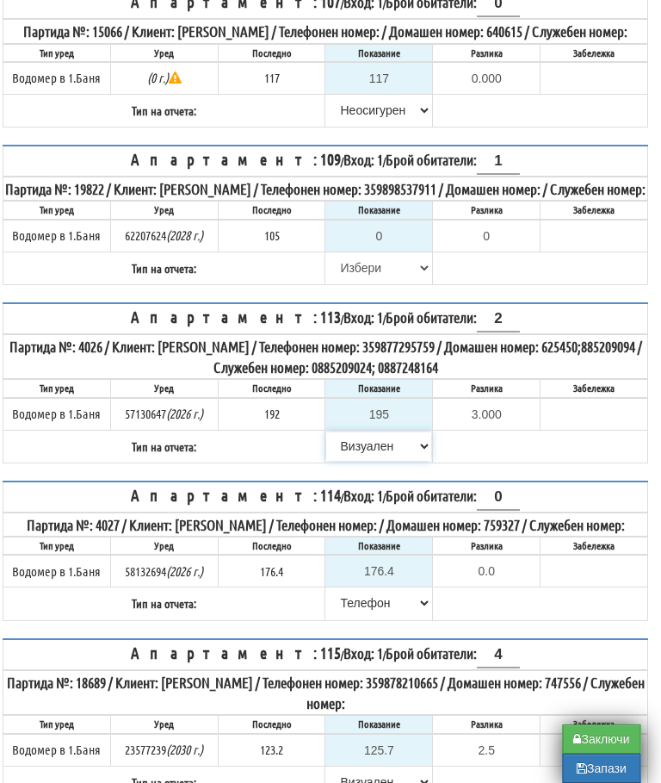
scroll to position [318, 10]
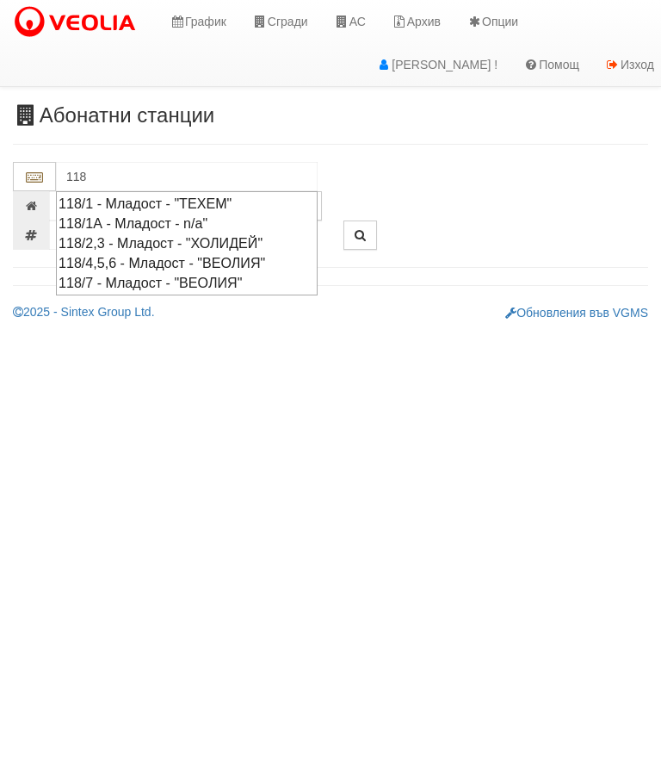
click at [236, 203] on div "118/1 - Младост - "ТЕХЕМ"" at bounding box center [187, 204] width 257 height 20
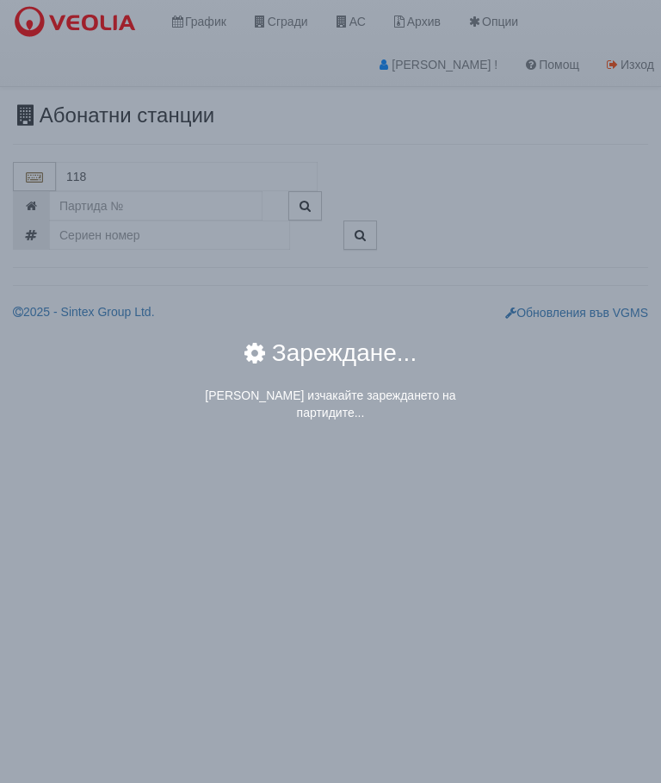
type input "118/1 - Младост - "ТЕХЕМ""
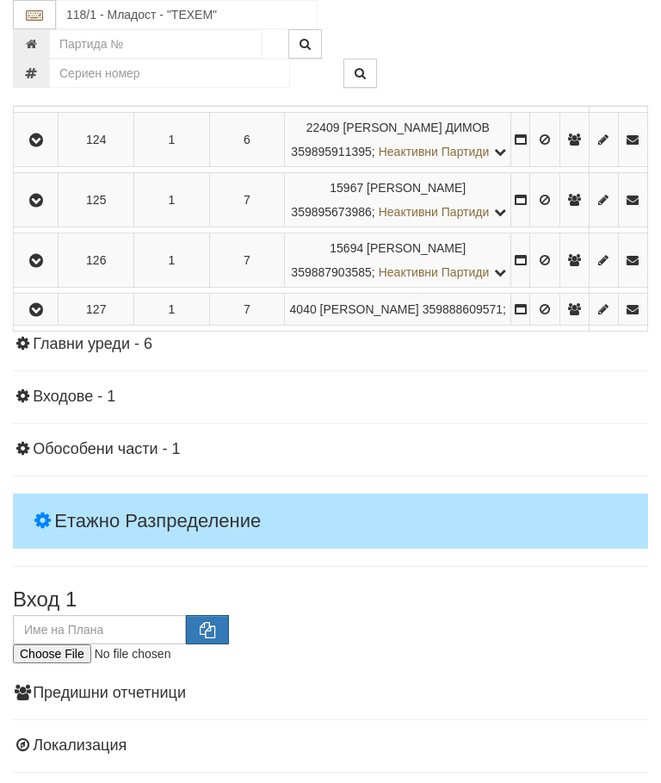
scroll to position [1246, 0]
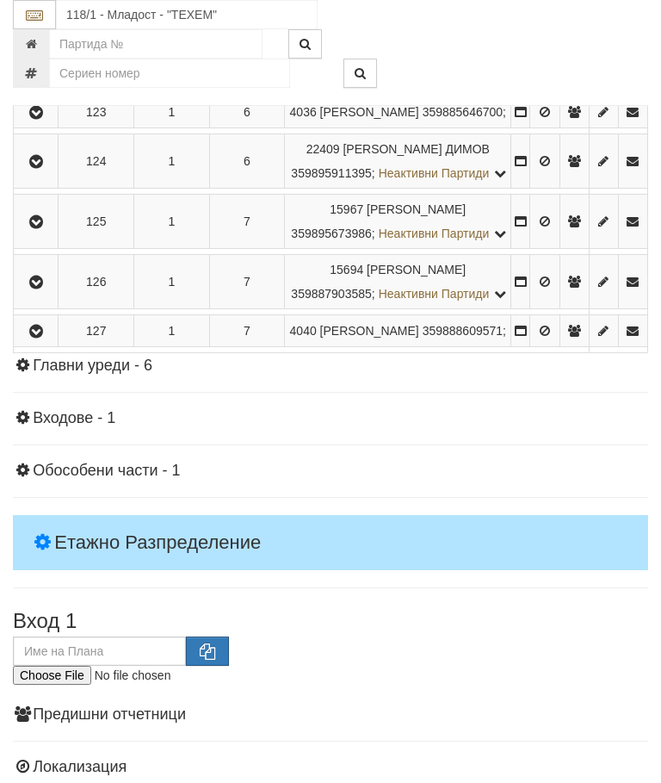
click at [40, 70] on icon "button" at bounding box center [36, 64] width 21 height 12
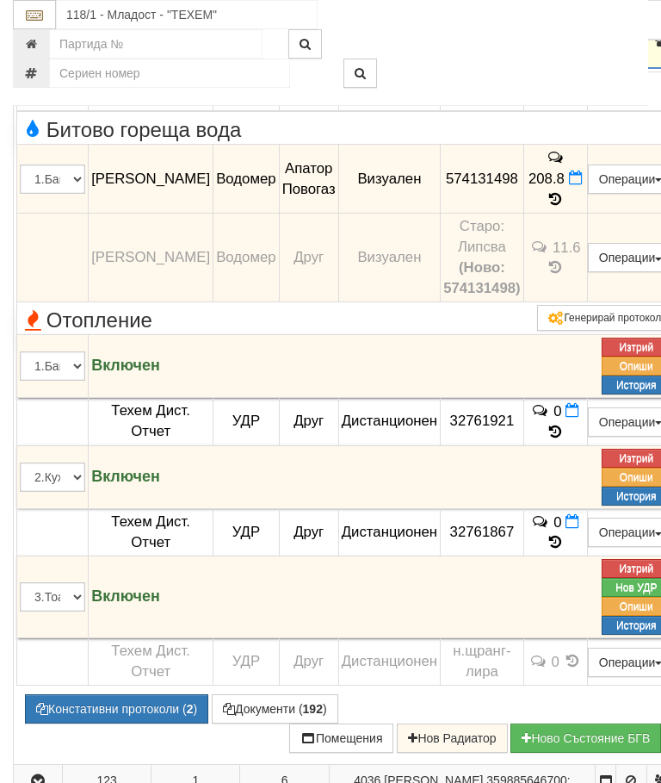
click at [565, 207] on icon at bounding box center [555, 199] width 19 height 15
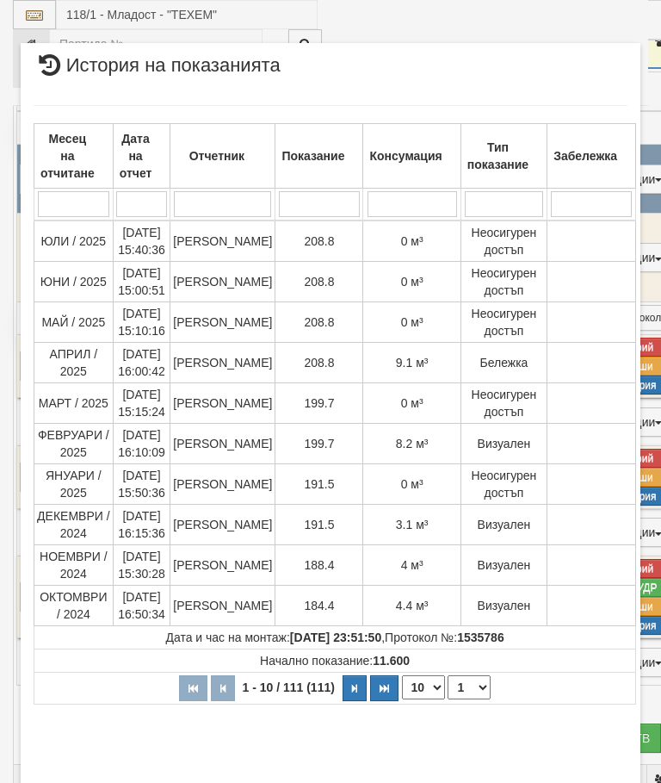
select select "10"
select select "1"
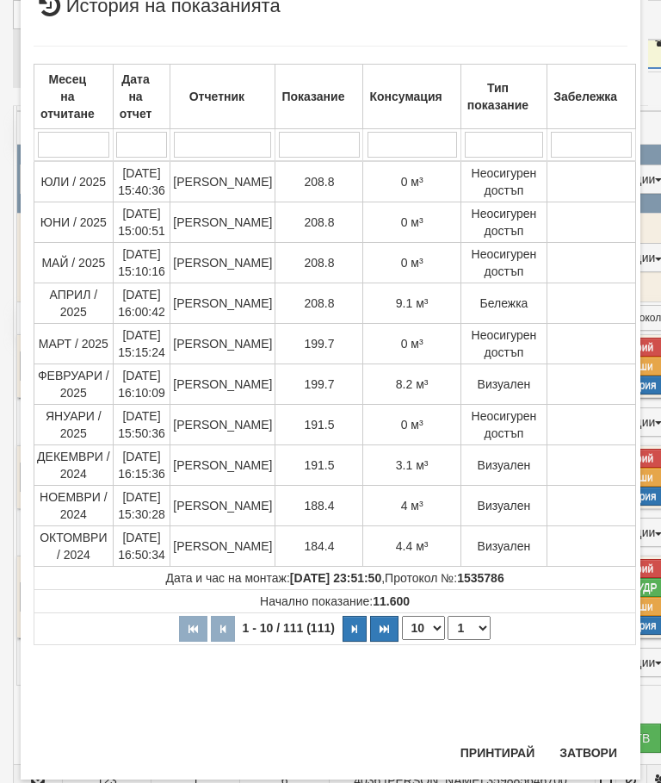
scroll to position [1139, 0]
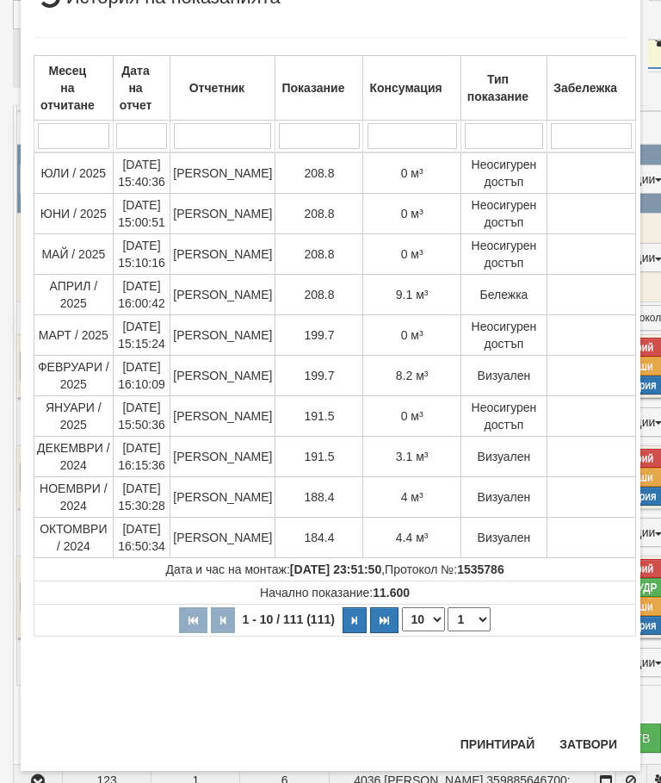
click at [592, 730] on button "Затвори" at bounding box center [589, 744] width 78 height 28
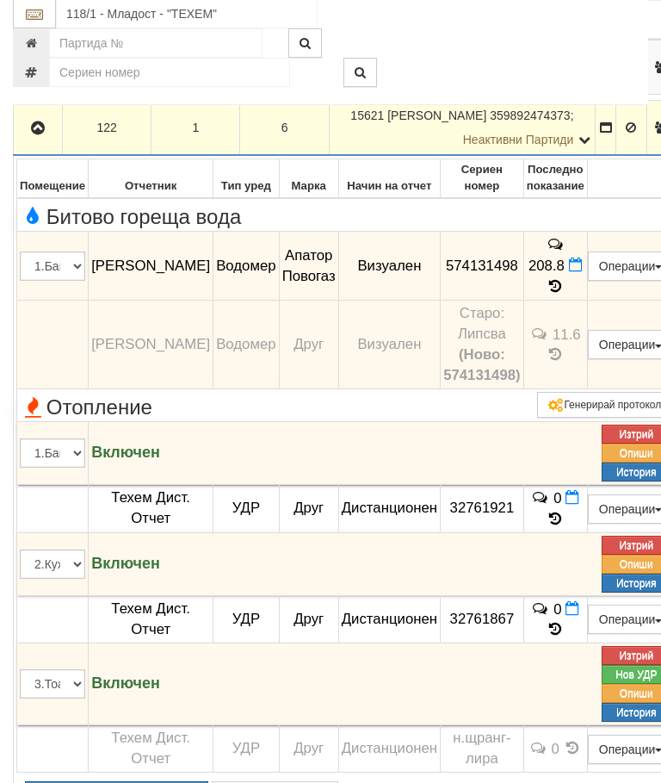
scroll to position [1158, 0]
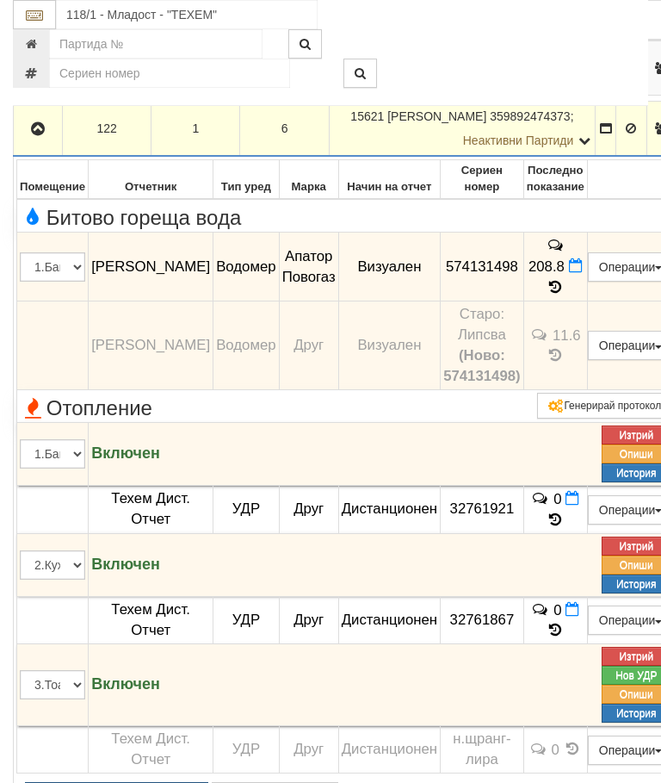
click at [41, 135] on icon "button" at bounding box center [38, 129] width 21 height 12
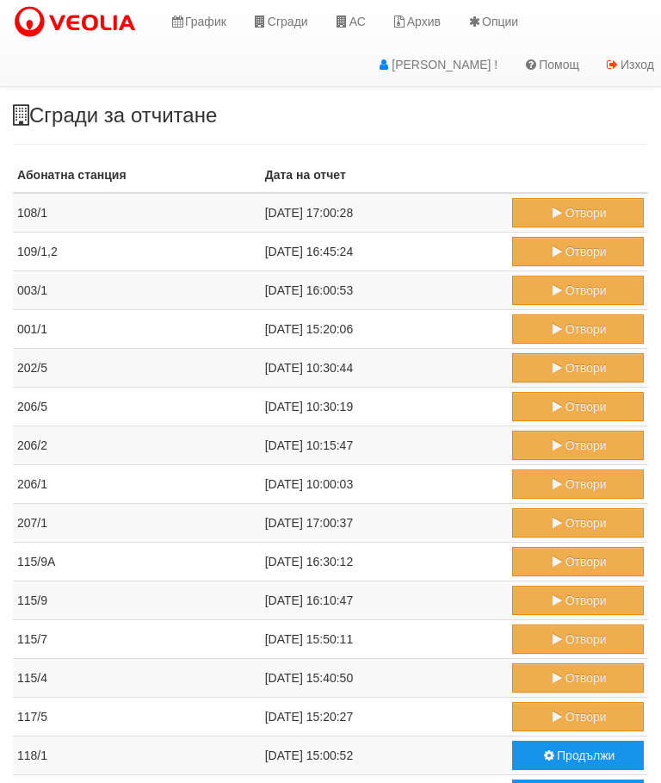
click at [565, 750] on button "Продължи" at bounding box center [578, 755] width 132 height 29
click at [574, 717] on button "Отвори" at bounding box center [578, 716] width 132 height 29
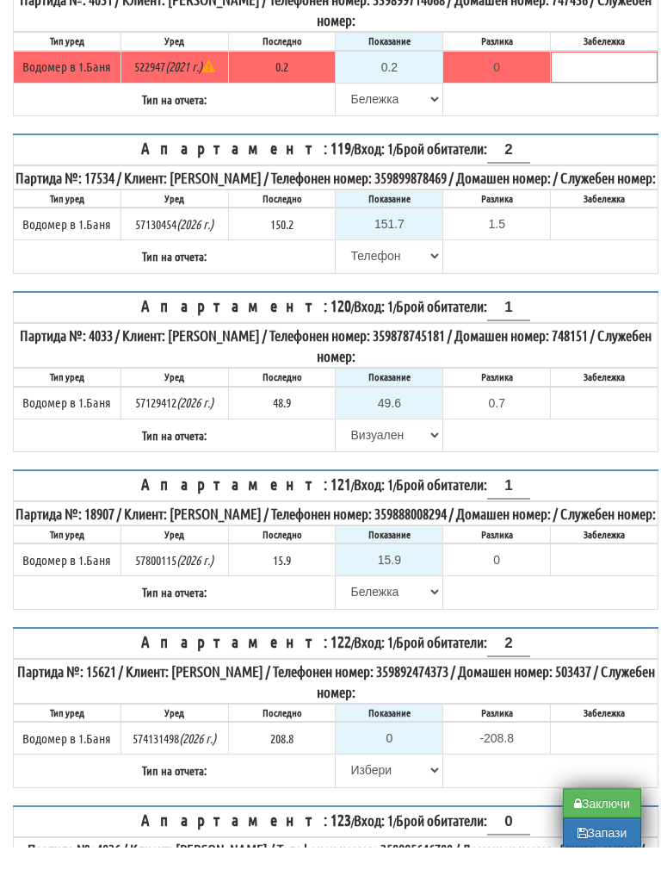
scroll to position [1298, 0]
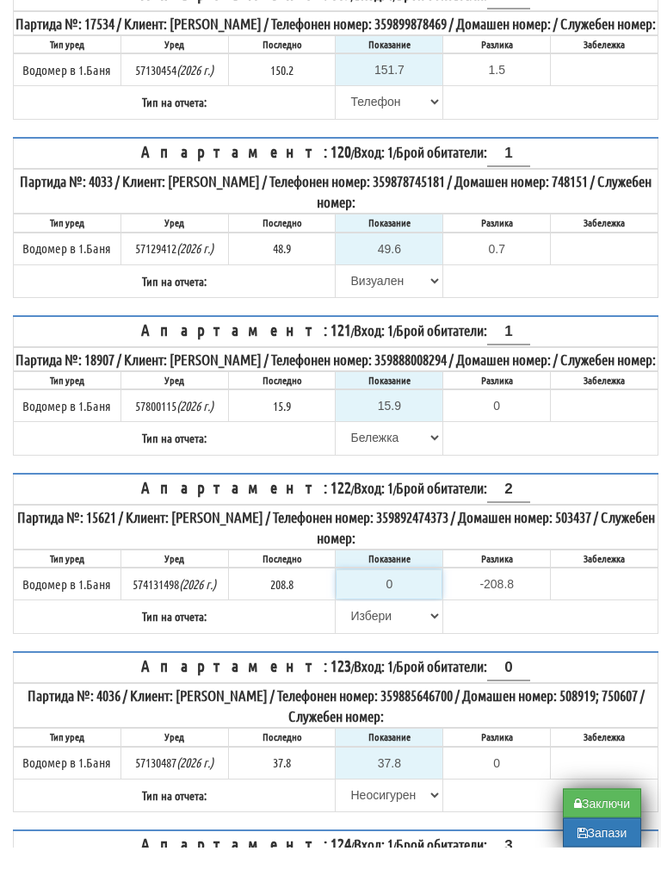
click at [394, 634] on input "0" at bounding box center [389, 619] width 105 height 29
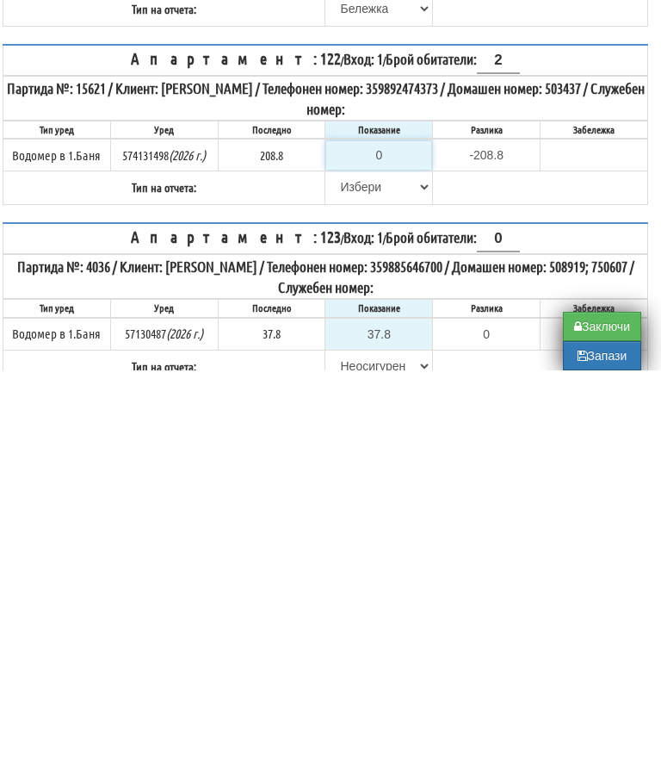
scroll to position [1449, 10]
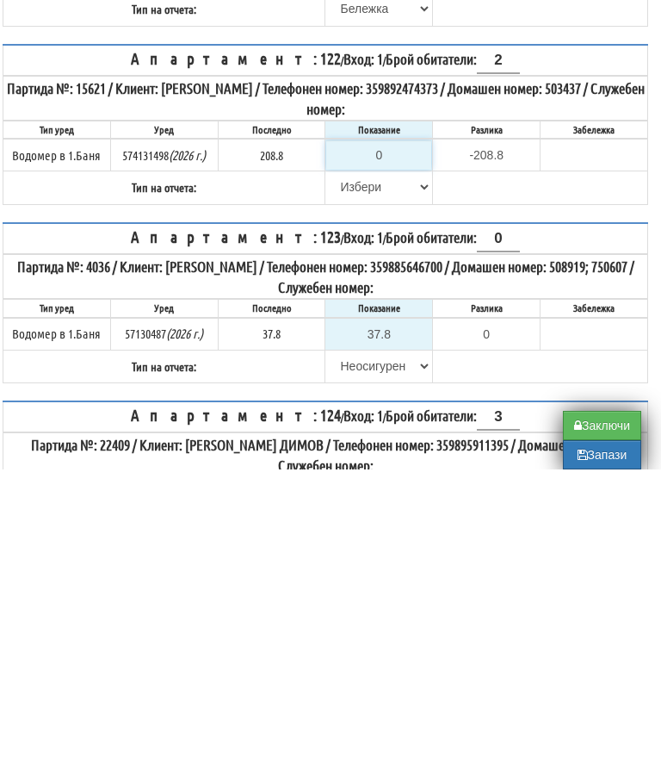
type input "2"
type input "-206.800"
type input "22"
type input "-186.800"
type input "220"
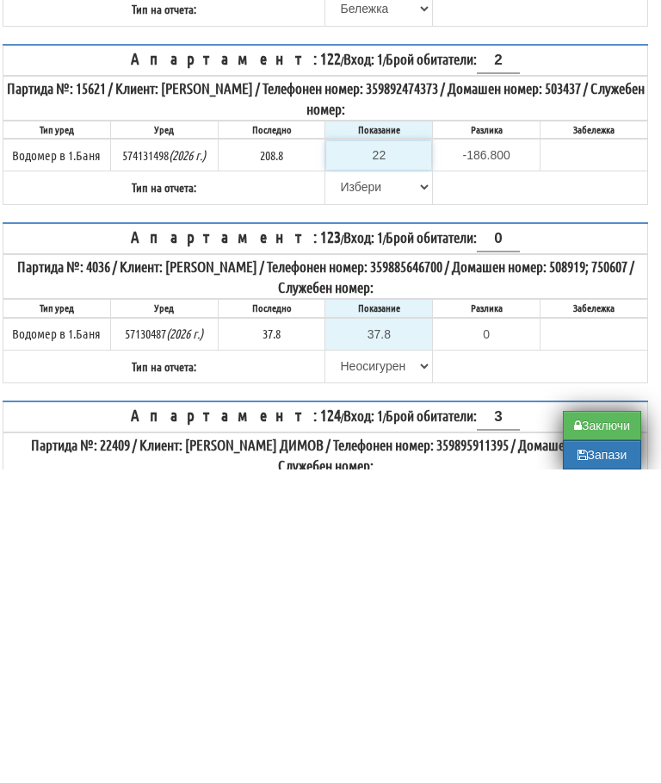
type input "11.200"
type input "220"
click at [345, 270] on body "График Сгради АС Архив Опции Здравей Стефка ! Помощ Изход 118/1" at bounding box center [320, 31] width 661 height 2960
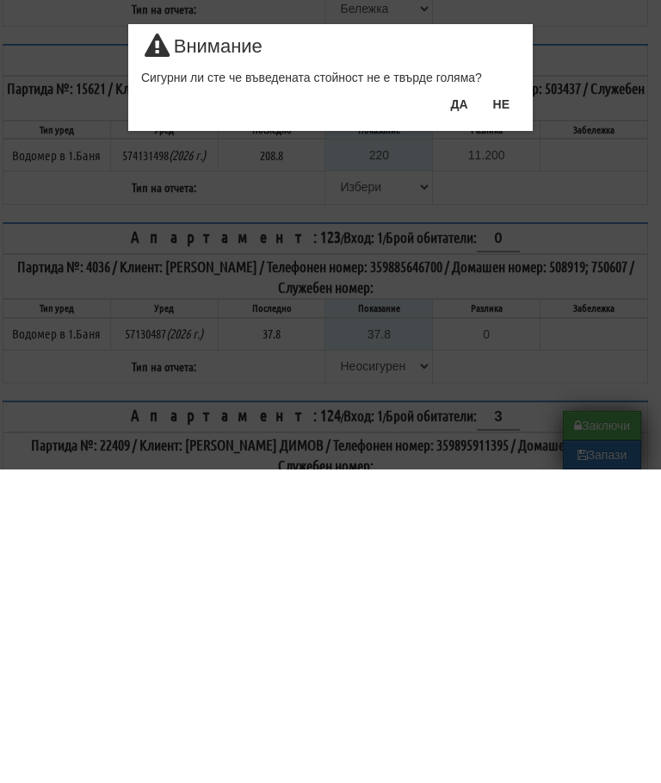
scroll to position [1762, 10]
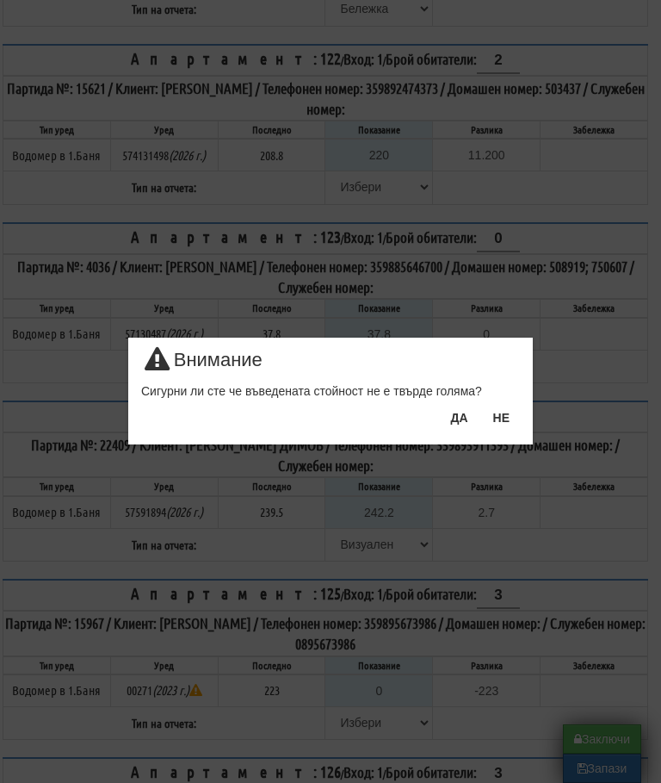
click at [459, 418] on button "ДА" at bounding box center [459, 418] width 38 height 28
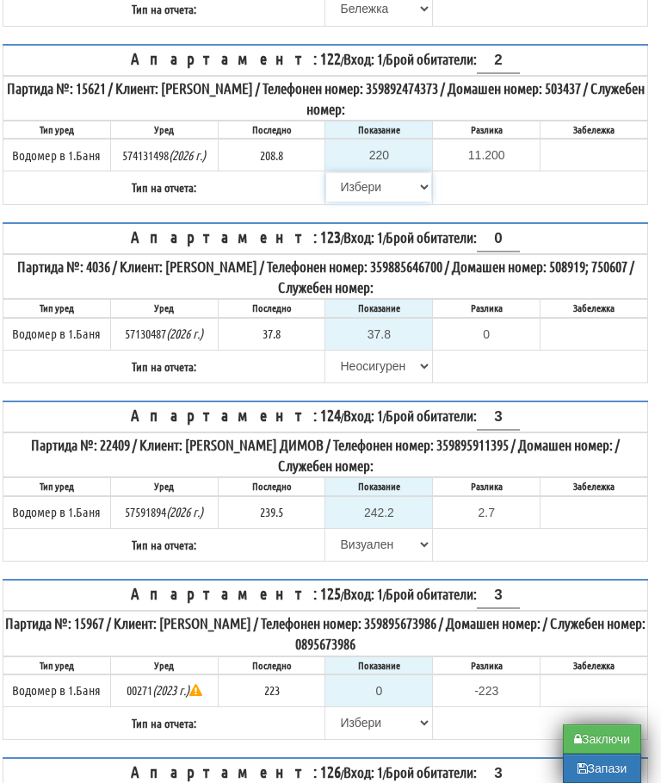
click at [350, 202] on select "Избери Визуален Телефон Бележка Неосигурен достъп Самоотчет Служебно Дистанцион…" at bounding box center [378, 186] width 105 height 29
select select "8ac75930-9bfd-e511-80be-8d5a1dced85a"
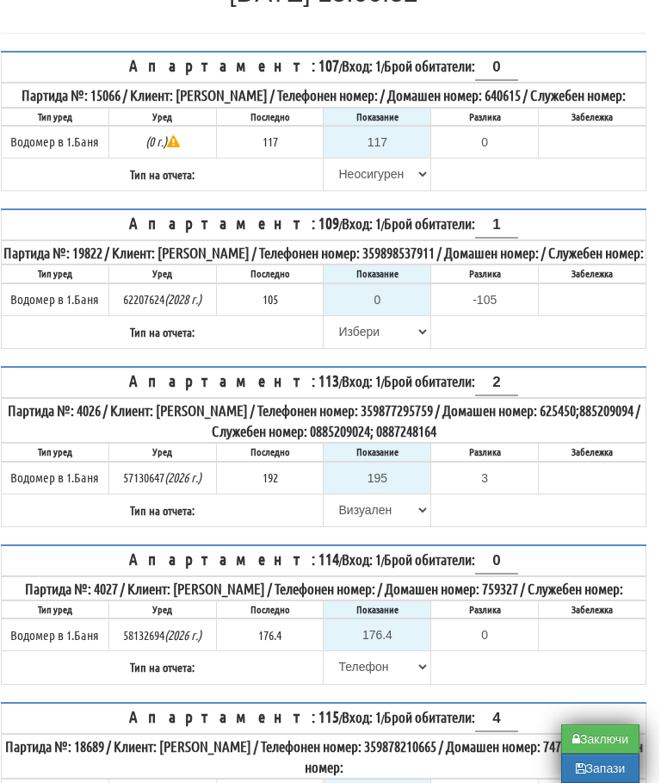
scroll to position [252, 10]
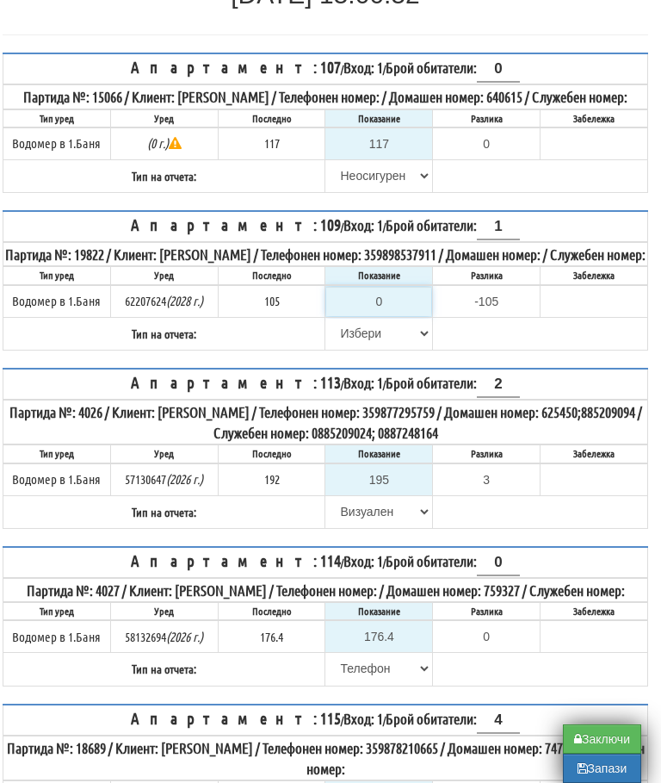
click at [389, 316] on input "0" at bounding box center [378, 301] width 105 height 29
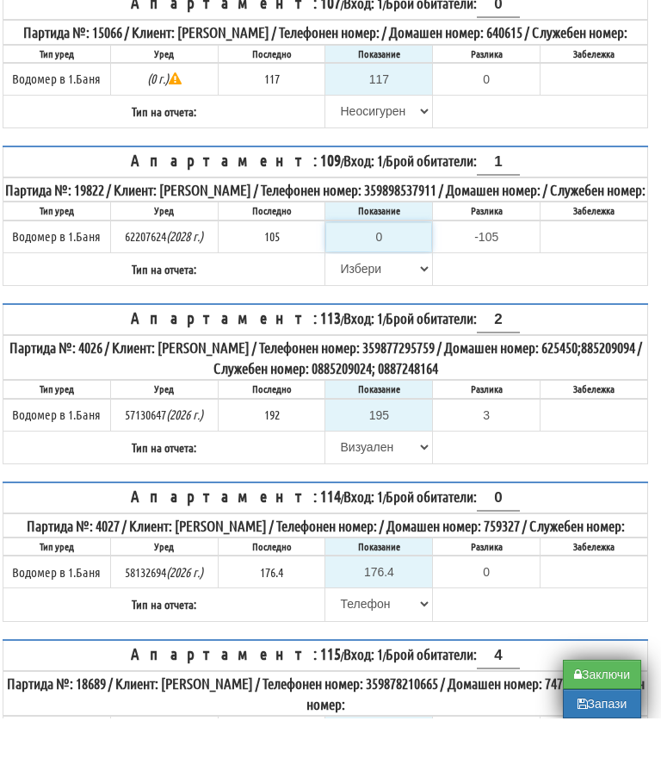
type input "1"
type input "-104.000"
type input "10"
type input "-95.000"
type input "106"
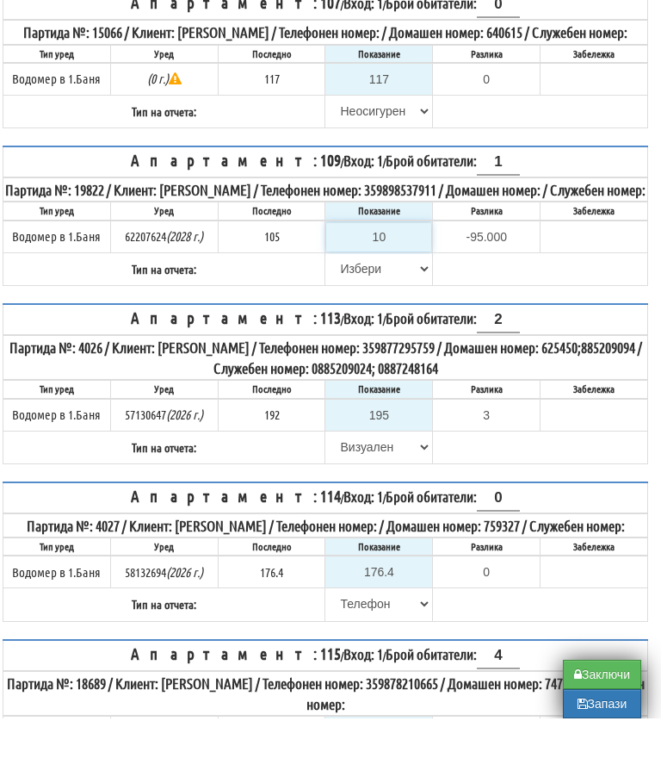
type input "1.000"
type input "106.5"
type input "1.500"
type input "106.5"
click at [355, 319] on select "Избери Визуален Телефон Бележка Неосигурен достъп Самоотчет Служебно Дистанцион…" at bounding box center [378, 333] width 105 height 29
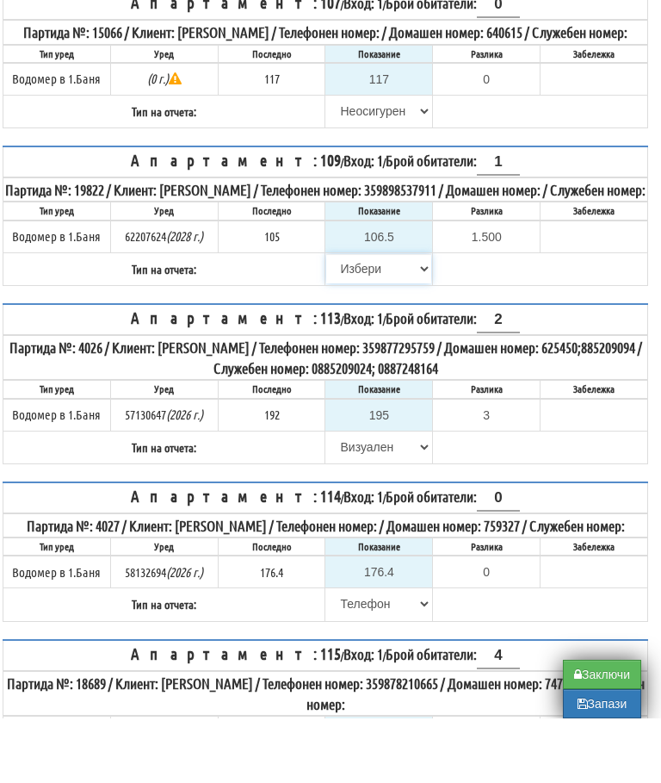
scroll to position [317, 10]
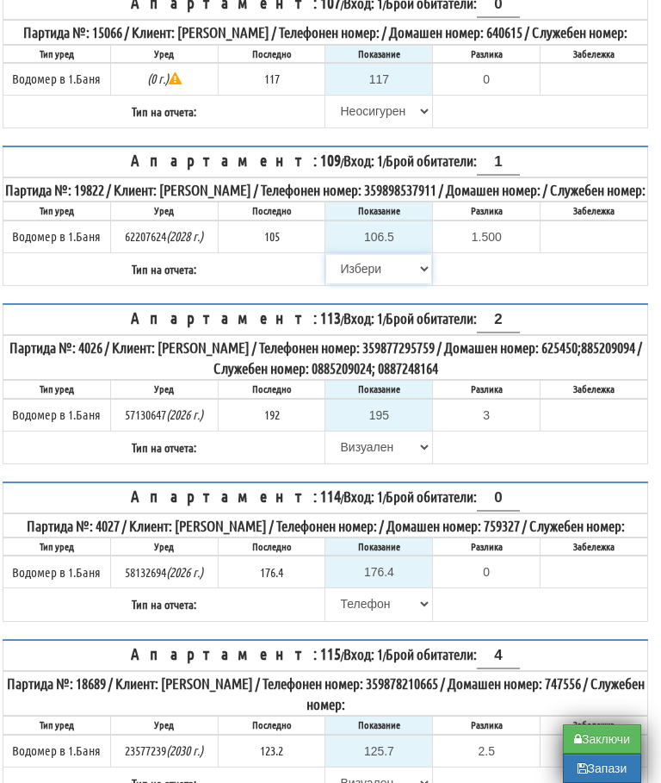
select select "8ac75930-9bfd-e511-80be-8d5a1dced85a"
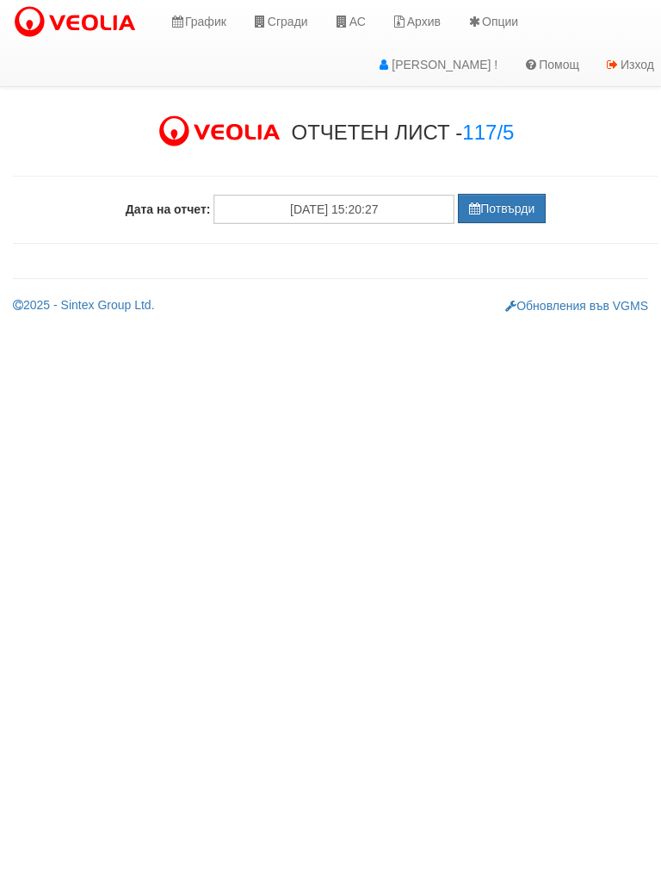
click at [511, 208] on button "Потвърди" at bounding box center [502, 208] width 88 height 29
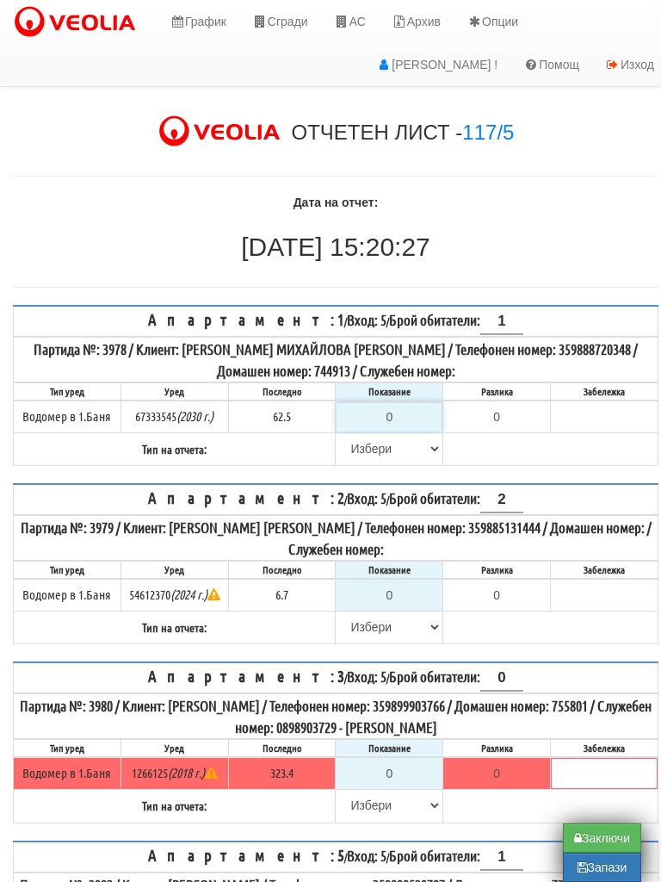
click at [400, 420] on input "0" at bounding box center [389, 416] width 105 height 29
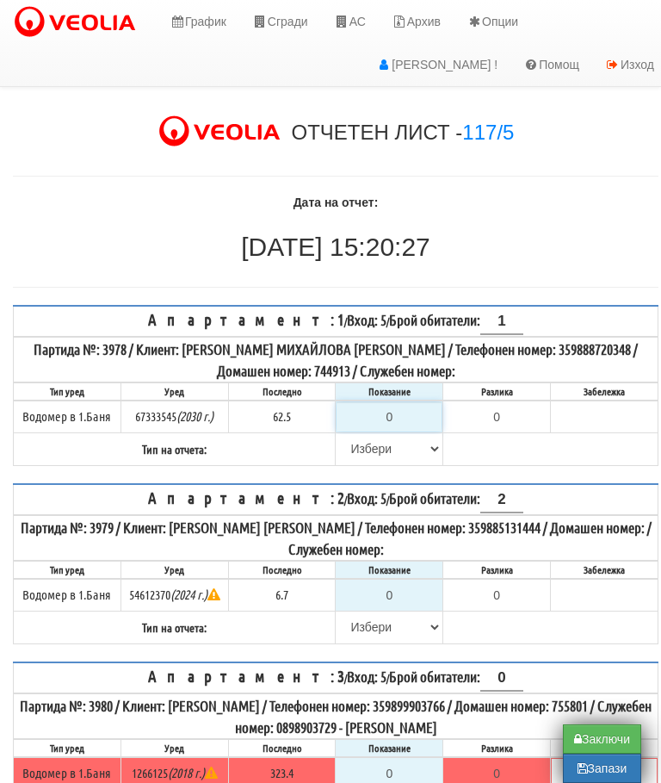
type input "6"
type input "-56.500"
type input "63"
type input "0.500"
type input "63.5"
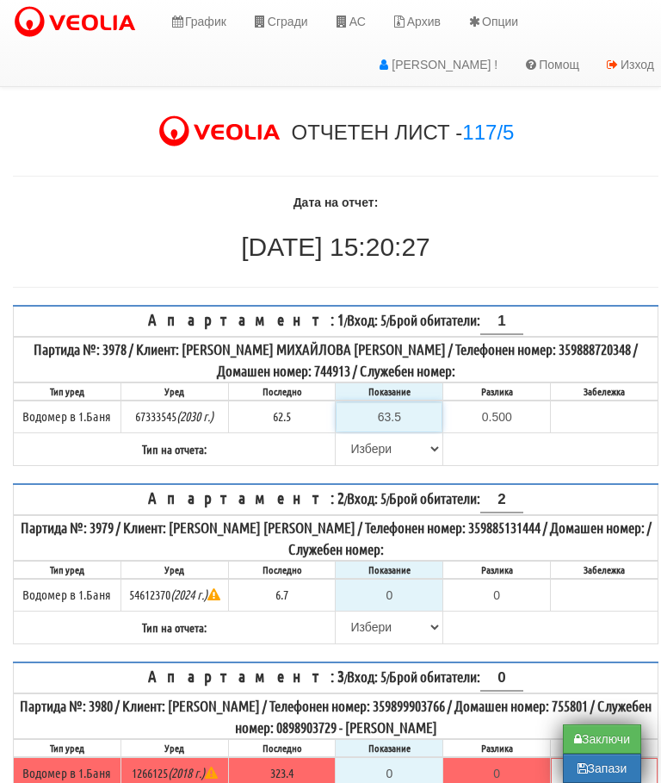
type input "1.0"
type input "63.5"
click at [352, 445] on select "[PERSON_NAME] Телефон Бележка Неосигурен достъп Самоотчет Служебно Дистанционен" at bounding box center [389, 448] width 105 height 29
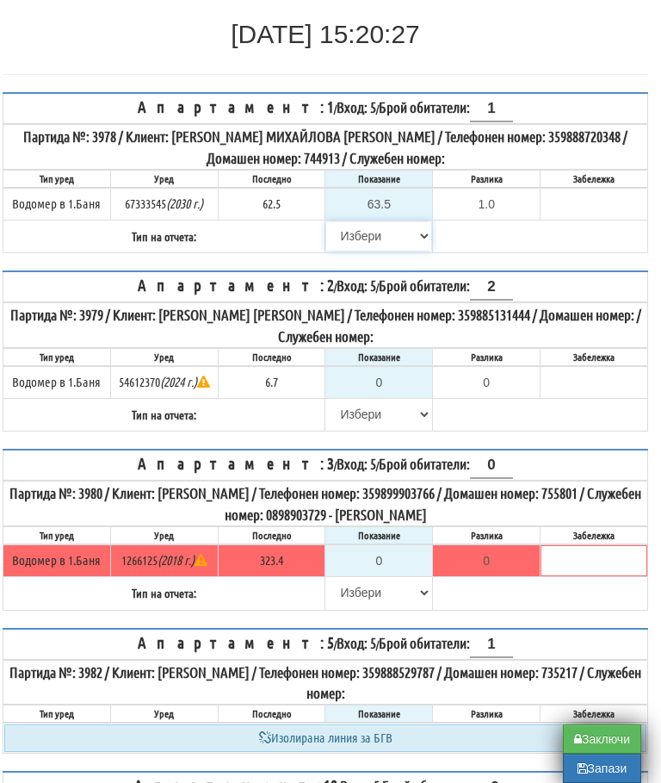
select select "89c75930-9bfd-e511-80be-8d5a1dced85a"
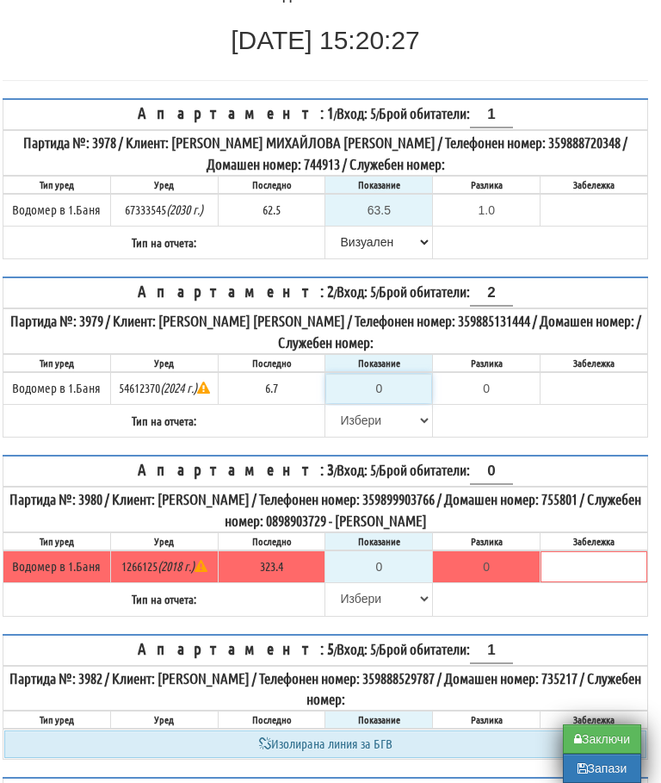
click at [393, 391] on input "0" at bounding box center [378, 388] width 105 height 29
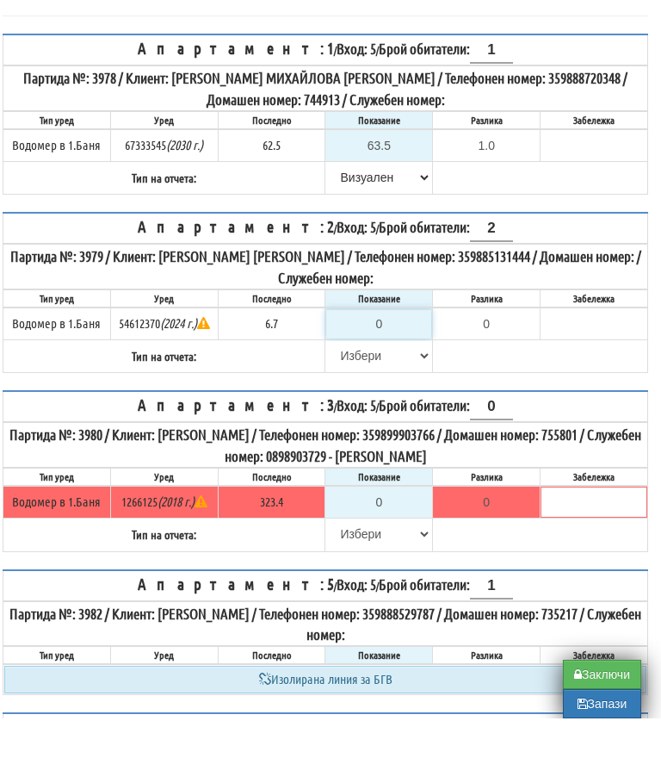
type input "6"
type input "-0.700"
type input "6.7"
type input "0.0"
type input "6.7"
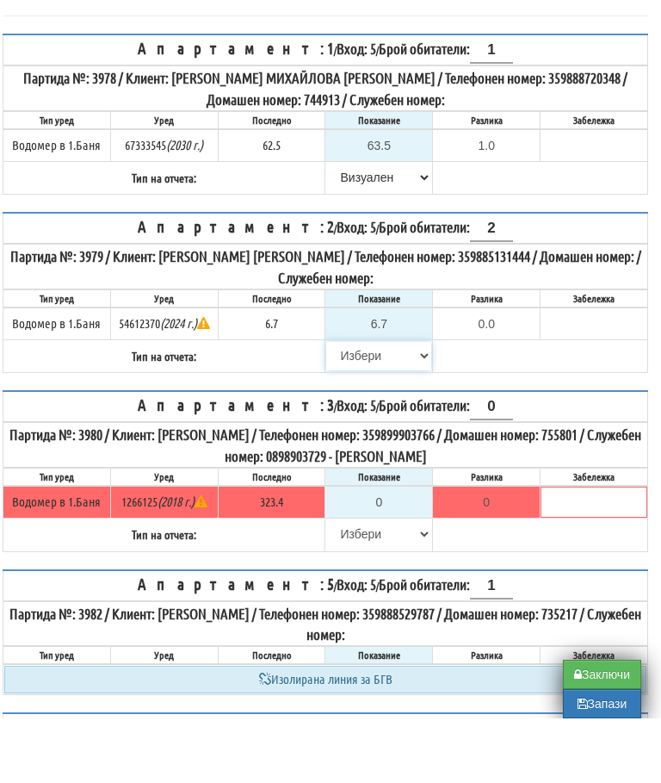
click at [341, 406] on select "[PERSON_NAME] Телефон Бележка Неосигурен достъп Самоотчет Служебно Дистанционен" at bounding box center [378, 420] width 105 height 29
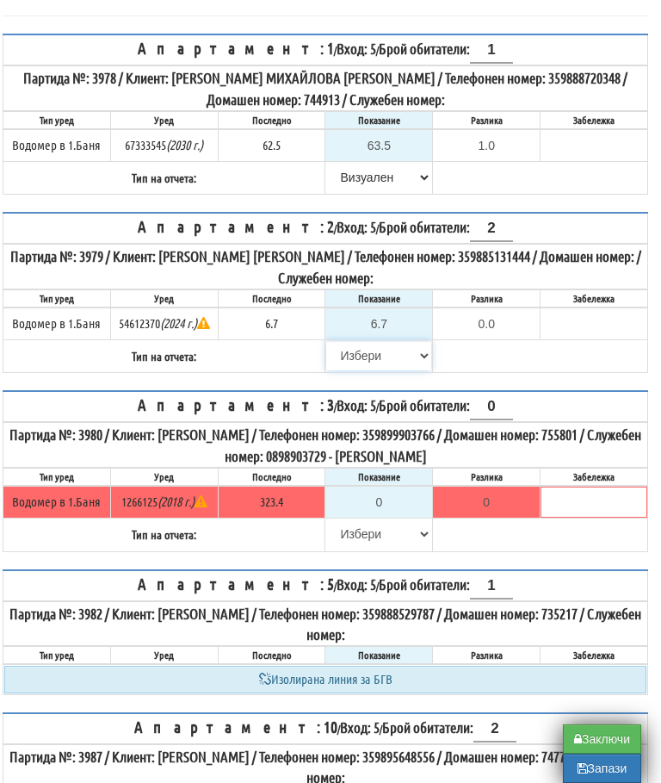
select select "8bc75930-9bfd-e511-80be-8d5a1dced85a"
click at [349, 531] on select "[PERSON_NAME] Телефон Бележка Неосигурен достъп Самоотчет Служебно Дистанционен" at bounding box center [378, 533] width 105 height 29
select select "8cc75930-9bfd-e511-80be-8d5a1dced85a"
type input "323.4"
type input "0.0"
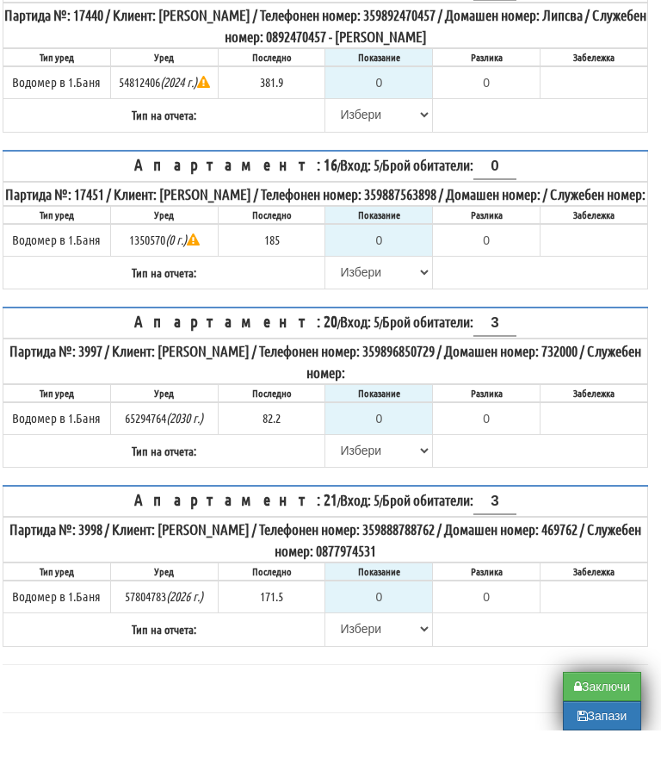
scroll to position [1518, 10]
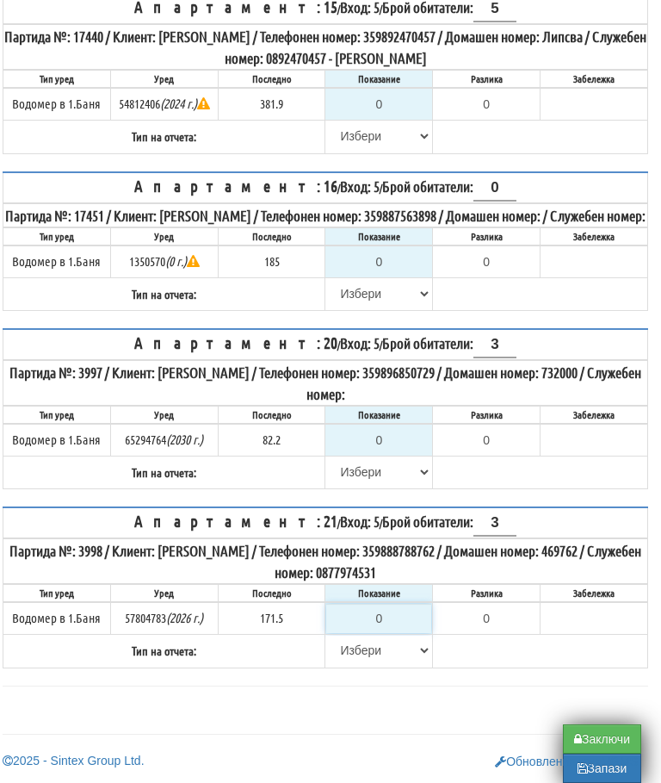
click at [390, 621] on input "0" at bounding box center [378, 618] width 105 height 29
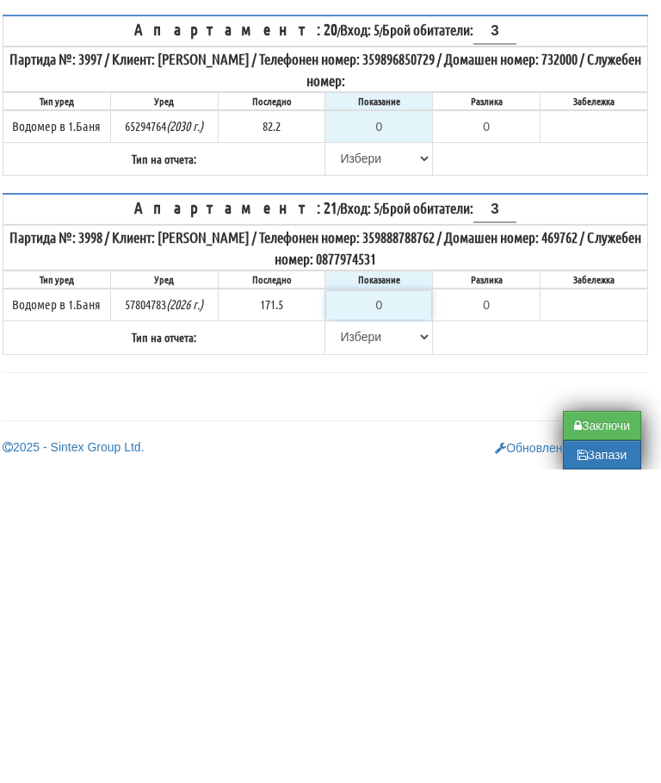
type input "1"
type input "-170.500"
type input "17"
type input "-154.500"
type input "172"
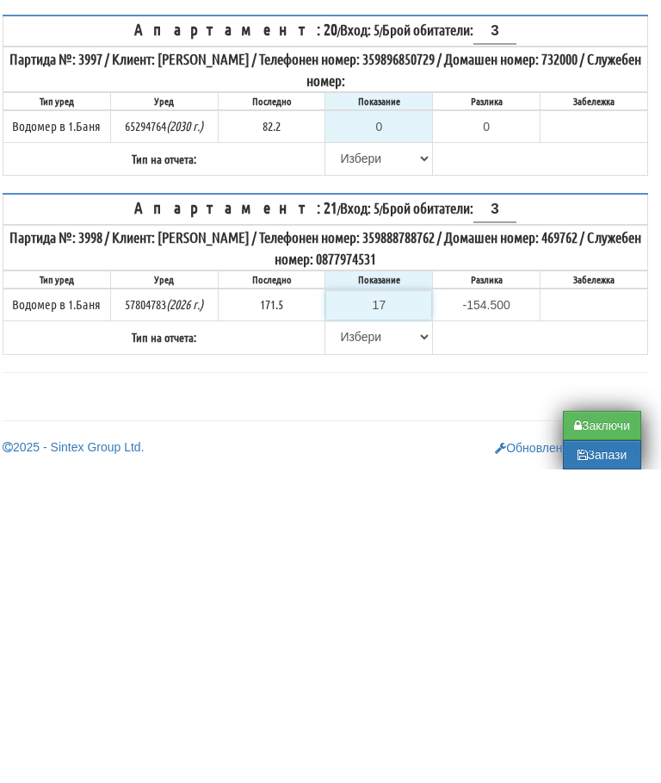
type input "0.500"
type input "172.6"
type input "1.1"
type input "172.6"
click at [345, 636] on select "[PERSON_NAME] Телефон Бележка Неосигурен достъп Самоотчет Служебно Дистанционен" at bounding box center [378, 650] width 105 height 29
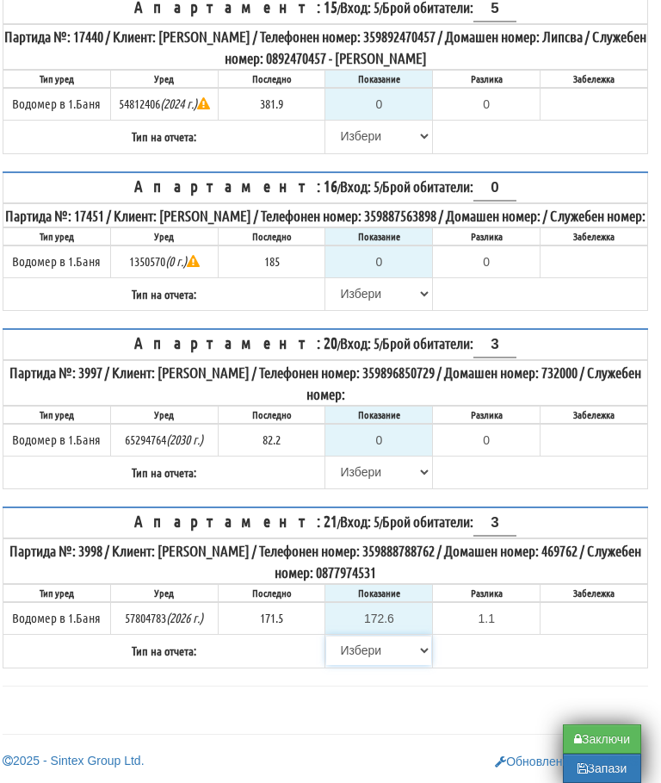
select select "8bc75930-9bfd-e511-80be-8d5a1dced85a"
click at [394, 444] on input "0" at bounding box center [378, 439] width 105 height 29
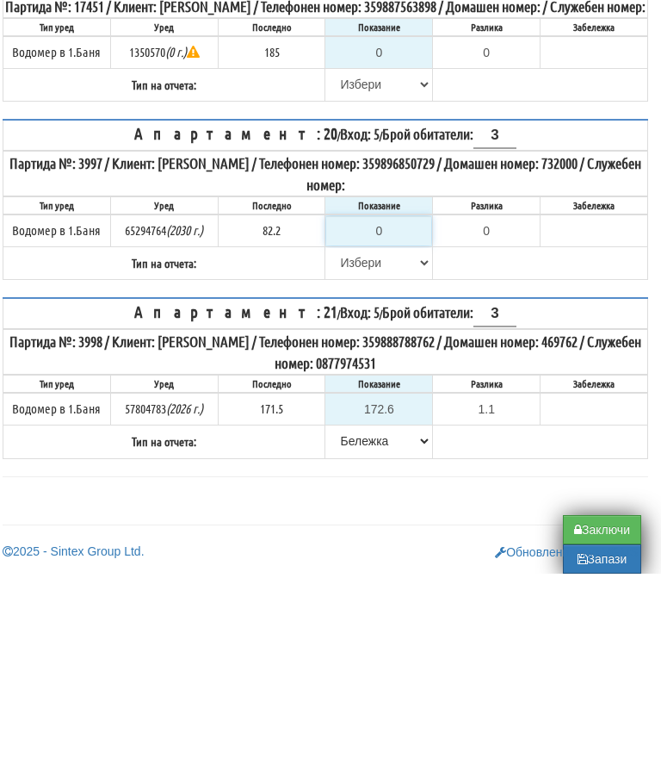
type input "8"
type input "-74.200"
type input "83"
type input "0.800"
type input "83"
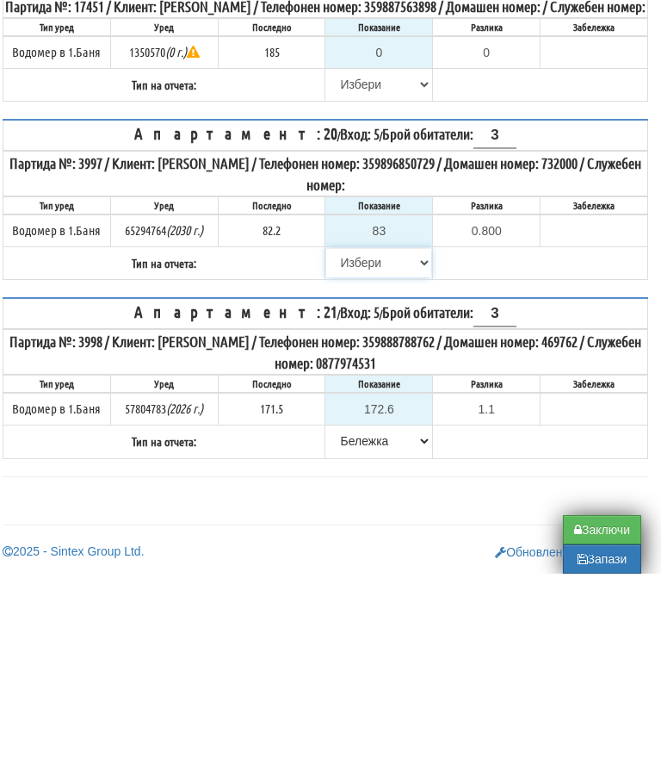
click at [353, 457] on select "[PERSON_NAME] Телефон Бележка Неосигурен достъп Самоотчет Служебно Дистанционен" at bounding box center [378, 471] width 105 height 29
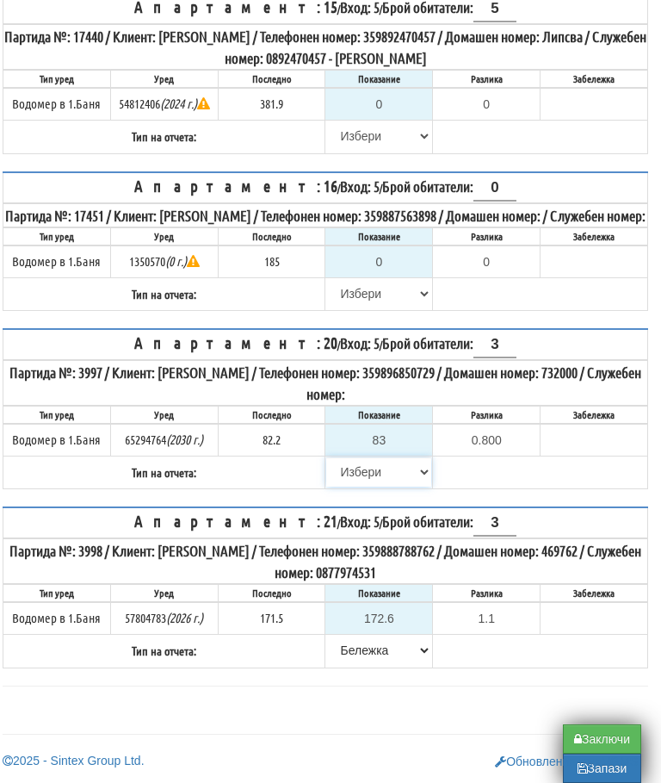
select select "89c75930-9bfd-e511-80be-8d5a1dced85a"
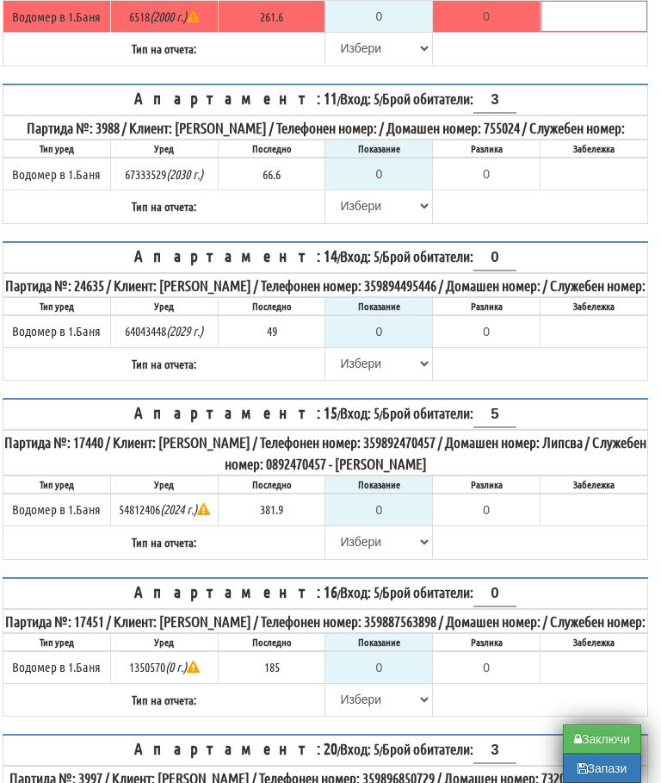
scroll to position [1077, 10]
click at [346, 715] on select "[PERSON_NAME] Телефон Бележка Неосигурен достъп Самоотчет Служебно Дистанционен" at bounding box center [378, 700] width 105 height 29
select select "8cc75930-9bfd-e511-80be-8d5a1dced85a"
type input "185"
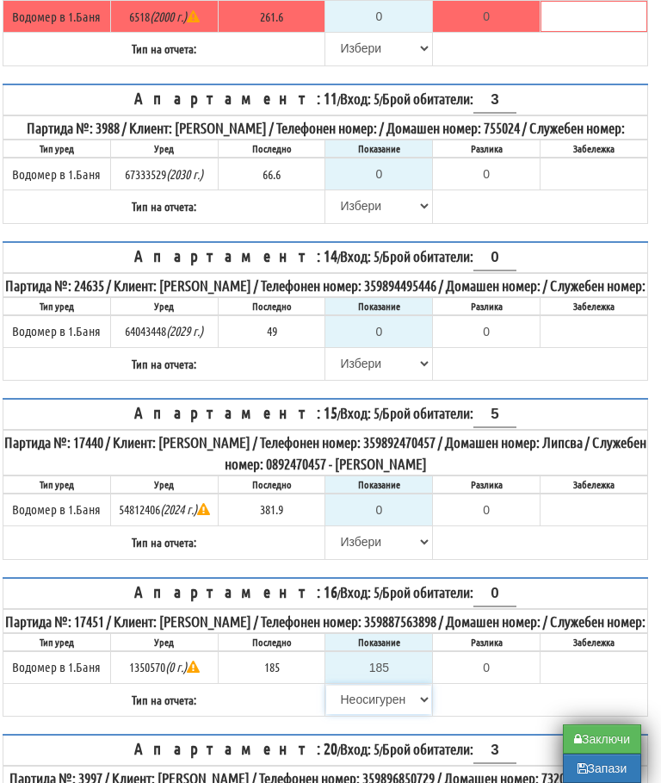
type input "0.000"
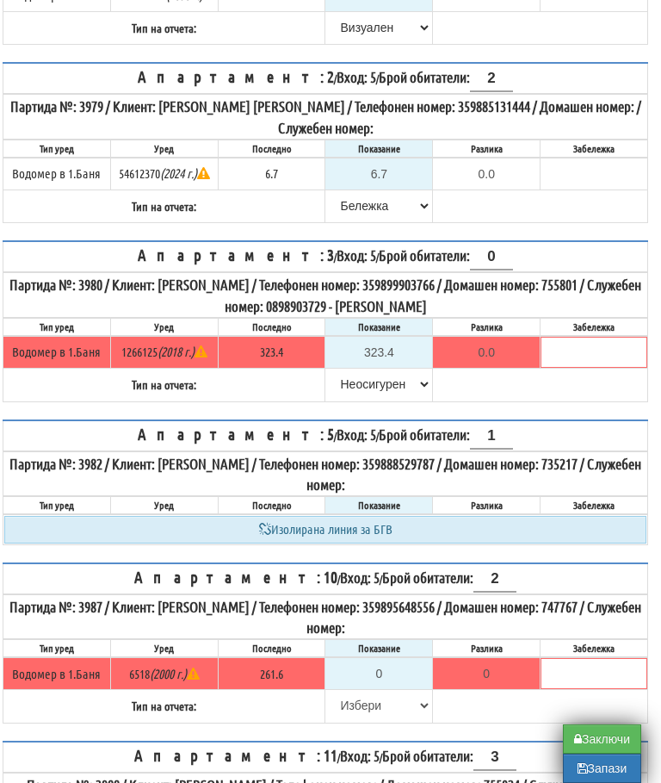
scroll to position [420, 10]
click at [401, 660] on input "0" at bounding box center [378, 674] width 105 height 29
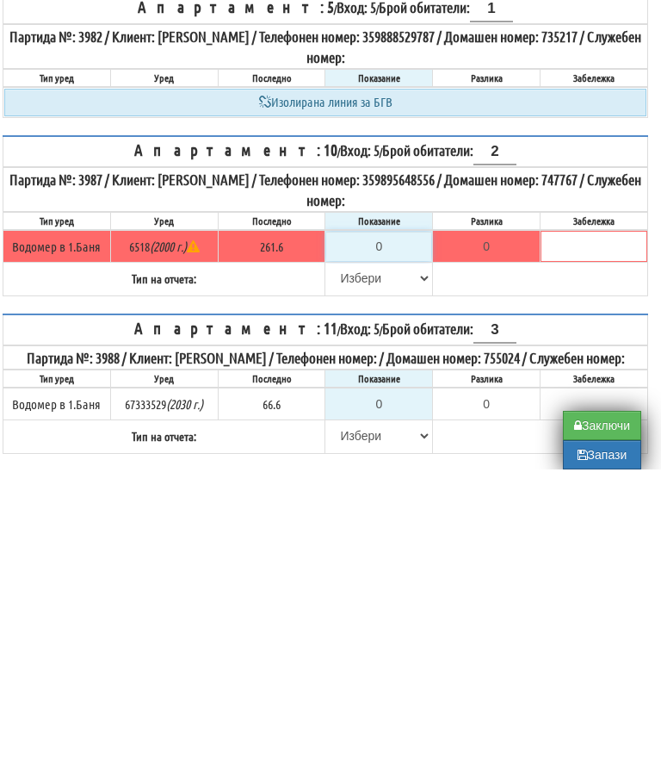
type input "2"
type input "-259.600"
type input "26"
type input "-235.600"
type input "261"
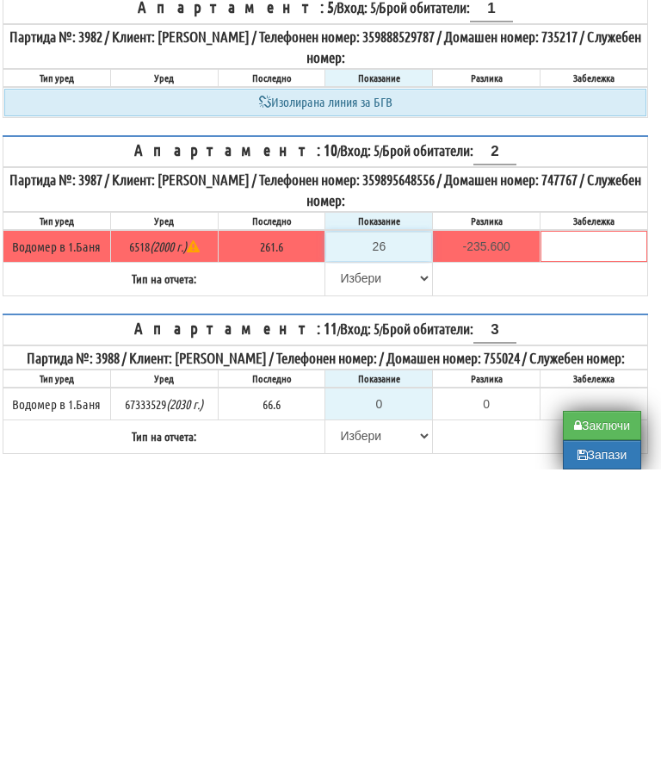
type input "-0.600"
type input "261.6"
type input "0.0"
type input "261.6"
click at [338, 577] on select "[PERSON_NAME] Телефон Бележка Неосигурен достъп Самоотчет Служебно Дистанционен" at bounding box center [378, 591] width 105 height 29
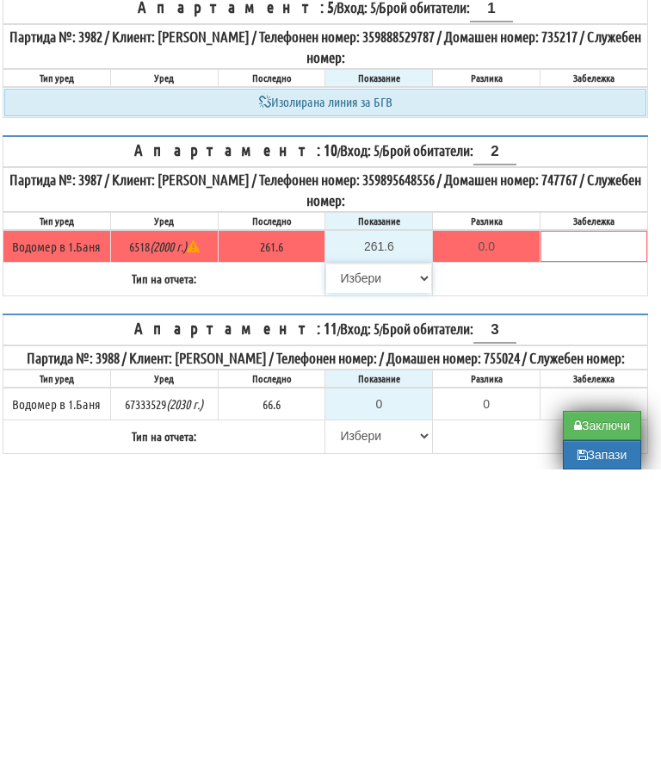
scroll to position [848, 10]
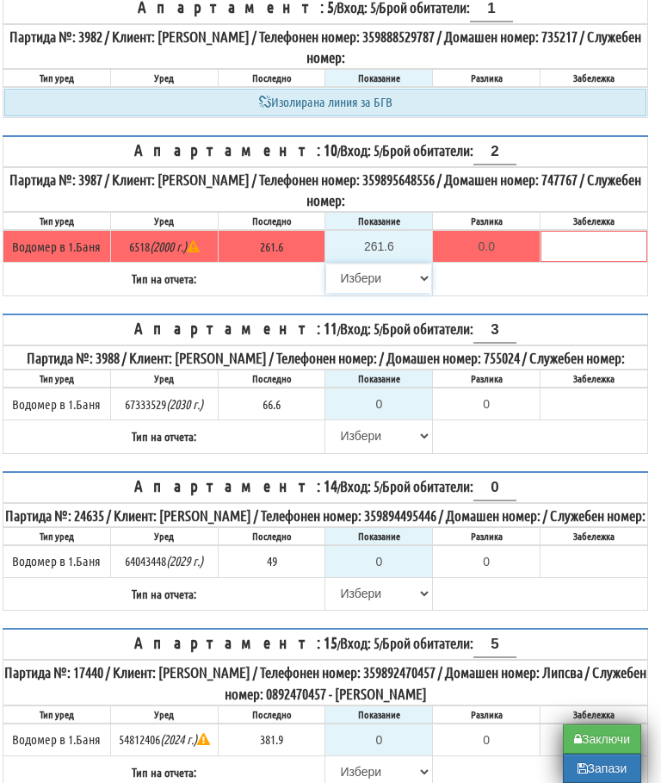
select select "8bc75930-9bfd-e511-80be-8d5a1dced85a"
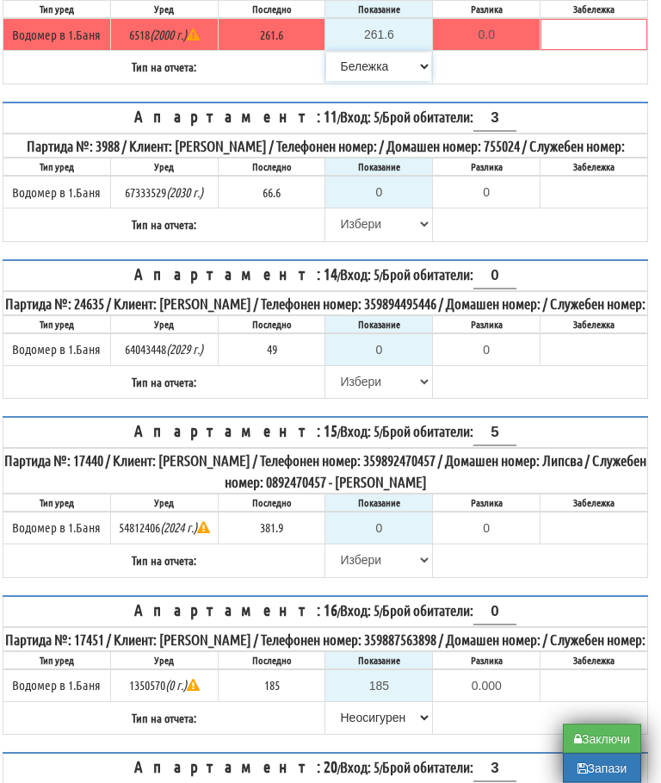
scroll to position [1060, 10]
click at [599, 783] on button "Запази" at bounding box center [602, 768] width 78 height 29
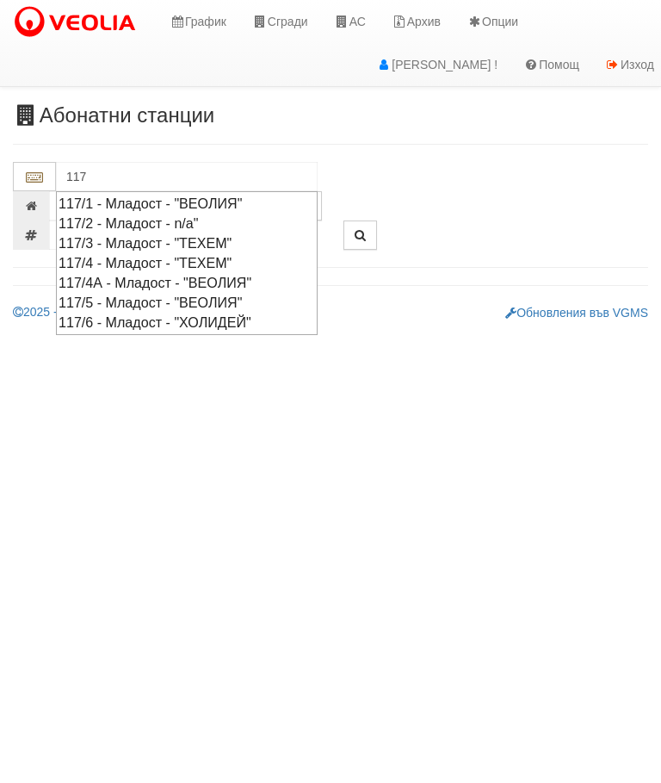
click at [140, 297] on div "117/5 - Младост - "ВЕОЛИЯ"" at bounding box center [187, 303] width 257 height 20
type input "117/5 - Младост - "ВЕОЛИЯ""
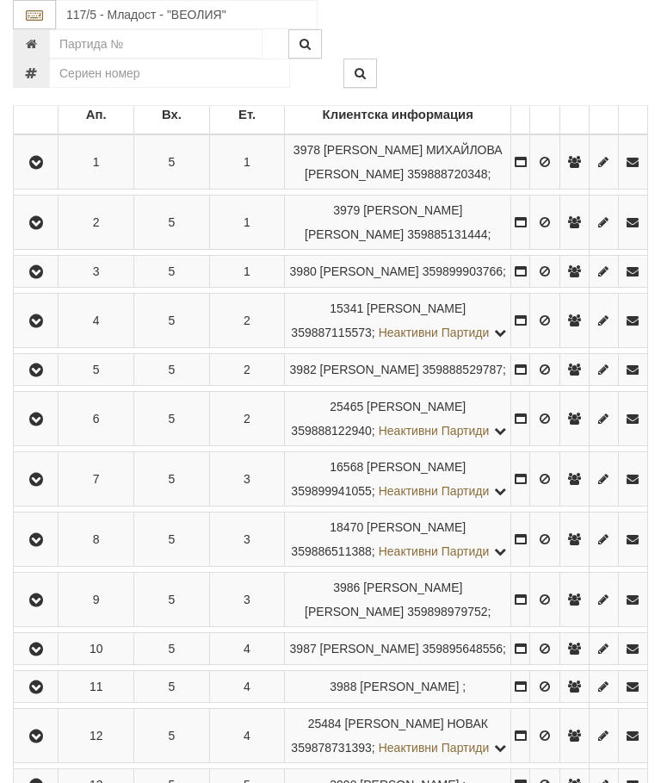
scroll to position [355, 0]
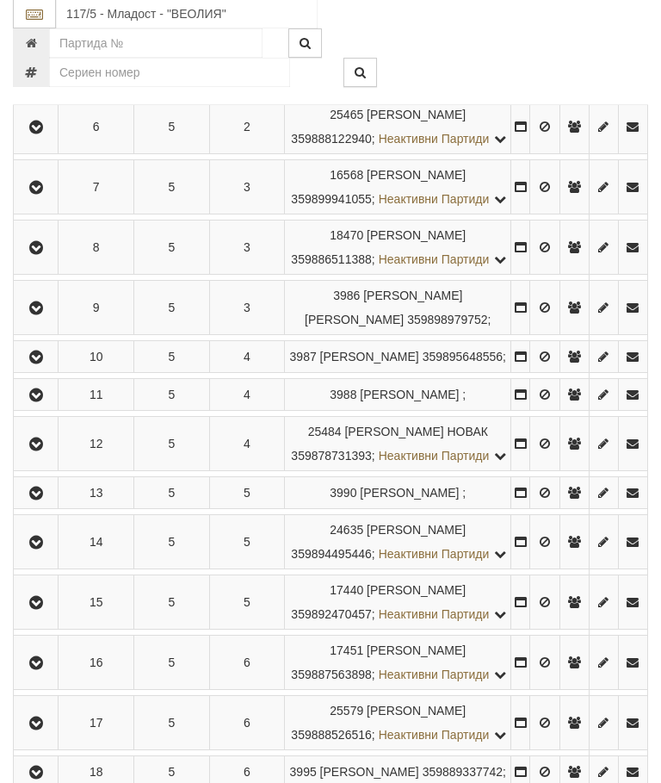
click at [41, 402] on icon "button" at bounding box center [36, 396] width 21 height 12
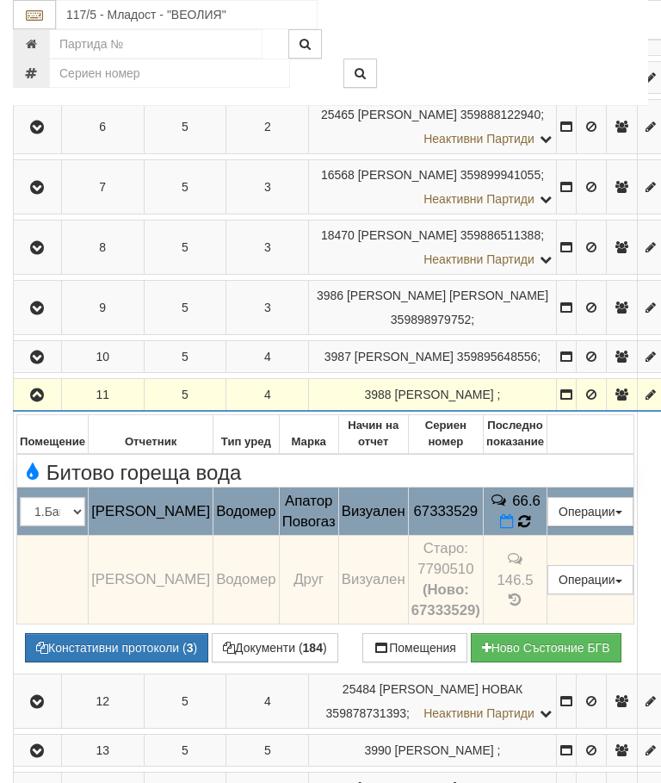
click at [531, 530] on icon at bounding box center [524, 522] width 13 height 16
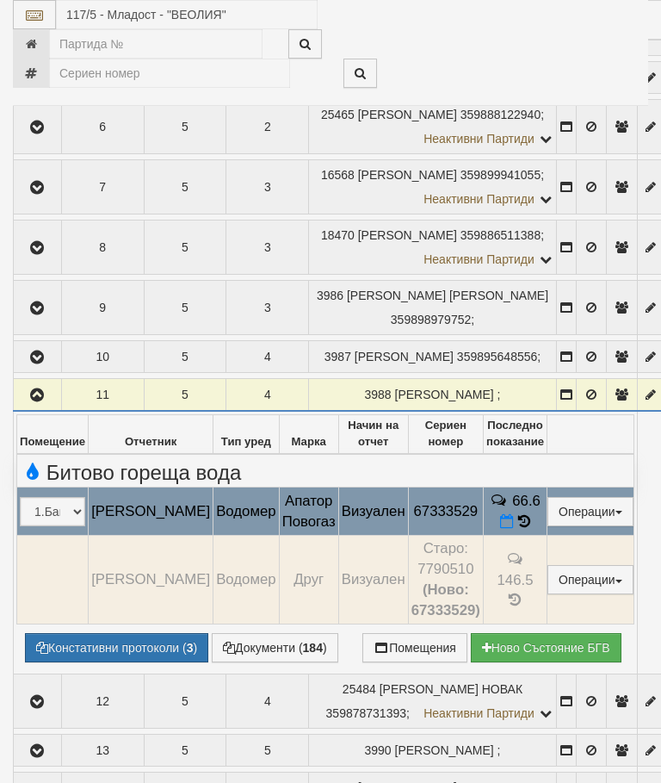
select select "10"
select select "1"
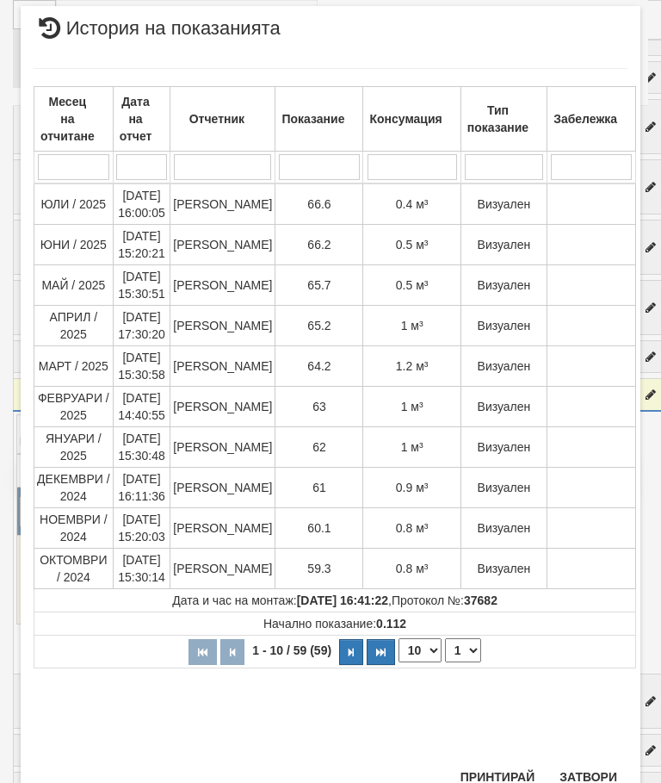
scroll to position [503, 0]
click at [596, 779] on button "Затвори" at bounding box center [589, 778] width 78 height 28
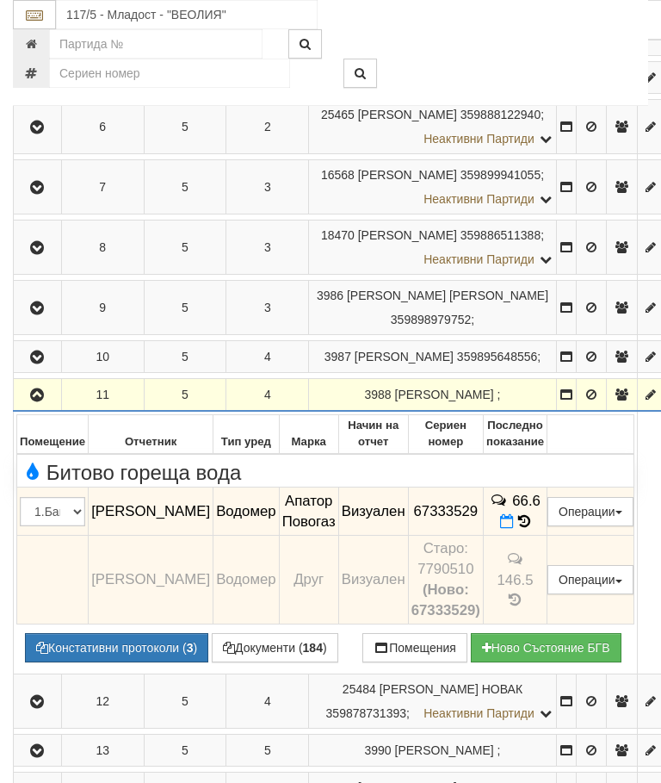
click at [30, 401] on icon "button" at bounding box center [37, 395] width 21 height 12
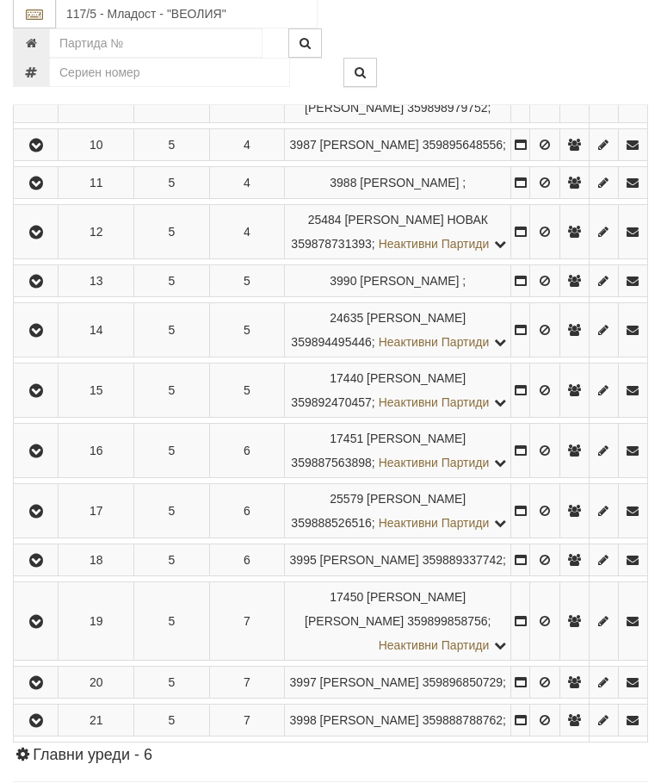
click at [47, 338] on icon "button" at bounding box center [36, 332] width 21 height 12
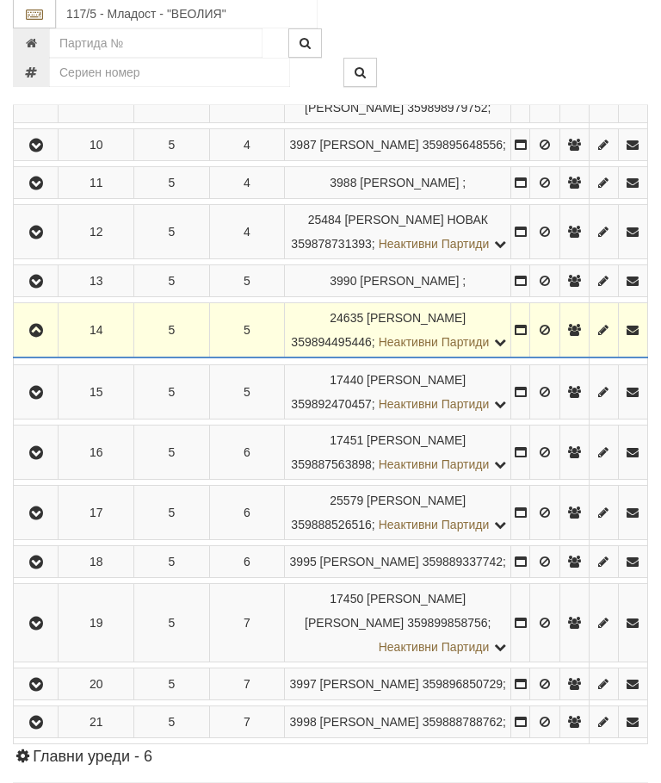
scroll to position [859, 0]
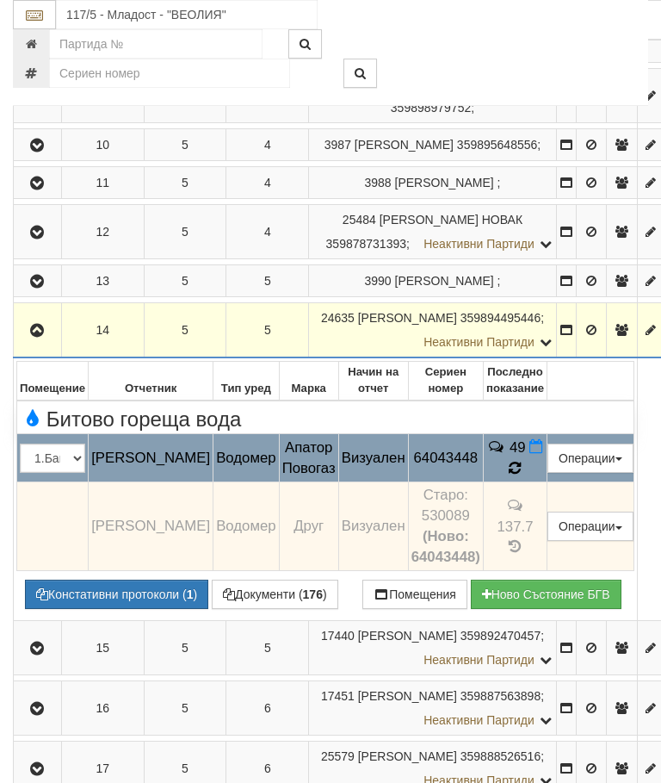
click at [543, 482] on td "49" at bounding box center [515, 458] width 64 height 48
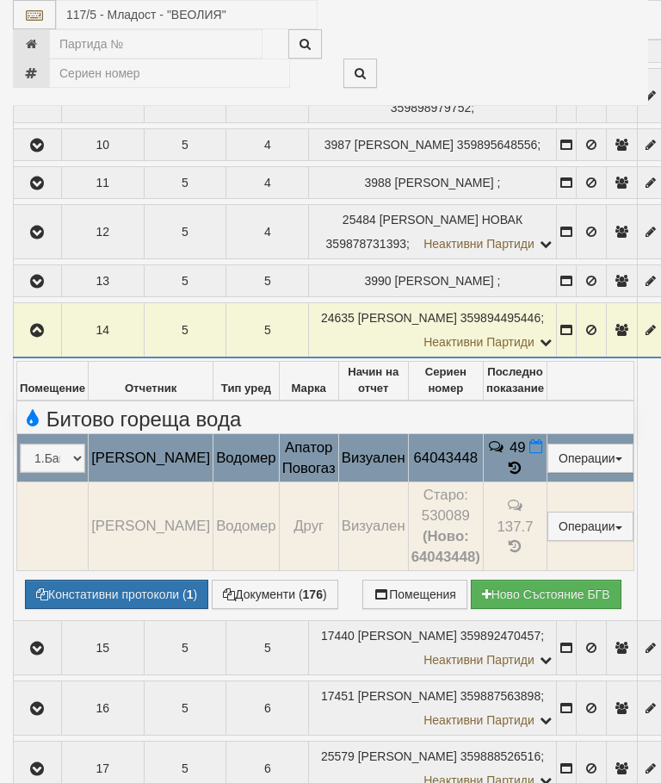
select select "10"
select select "1"
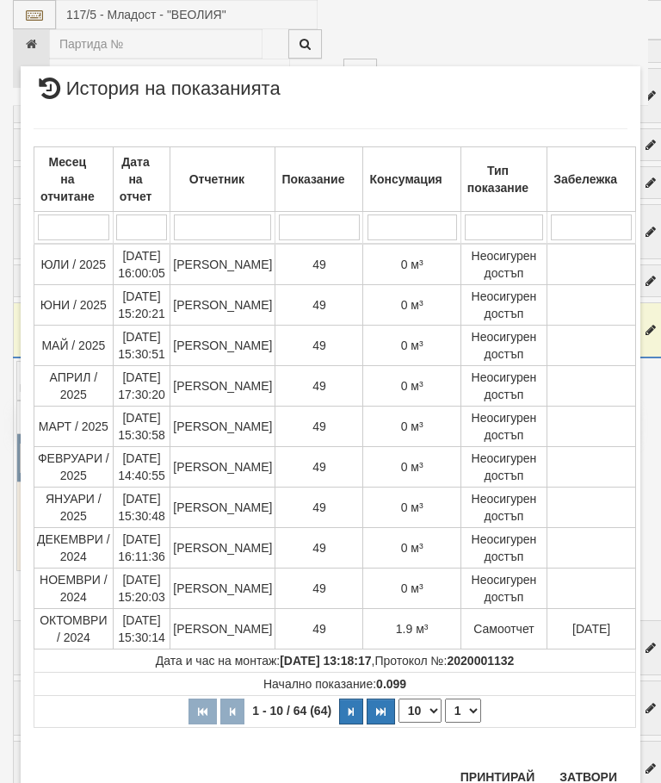
scroll to position [1041, 0]
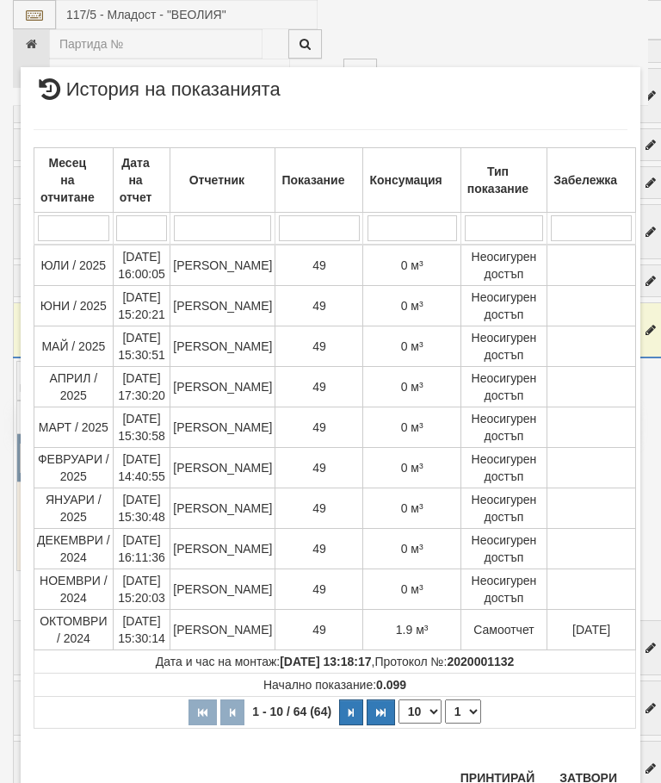
click at [593, 773] on button "Затвори" at bounding box center [589, 778] width 78 height 28
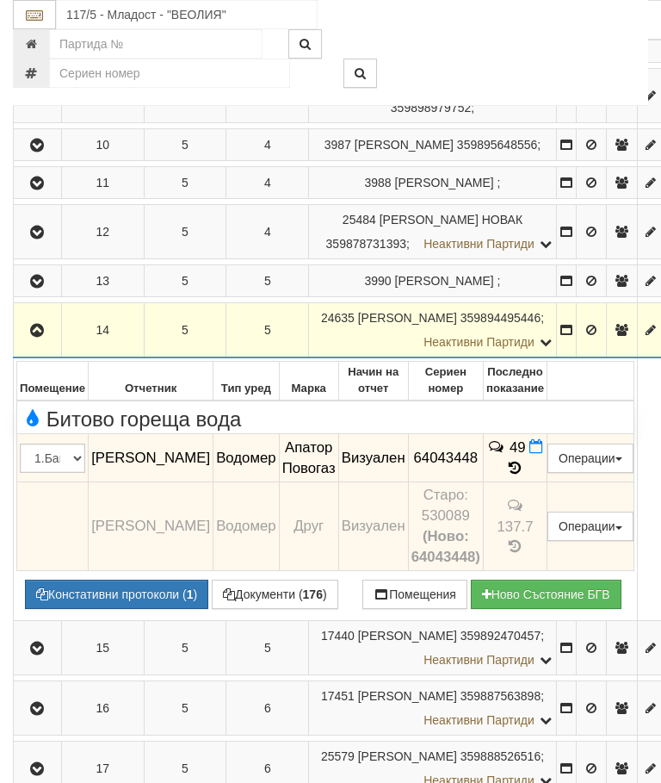
click at [576, 735] on td at bounding box center [566, 707] width 20 height 54
click at [46, 337] on icon "button" at bounding box center [37, 331] width 21 height 12
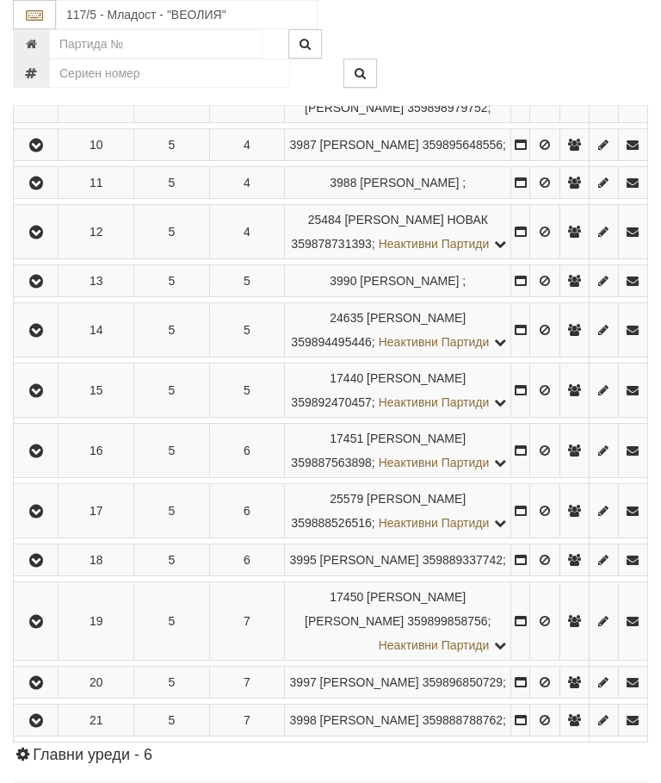
click at [40, 397] on icon "button" at bounding box center [36, 391] width 21 height 12
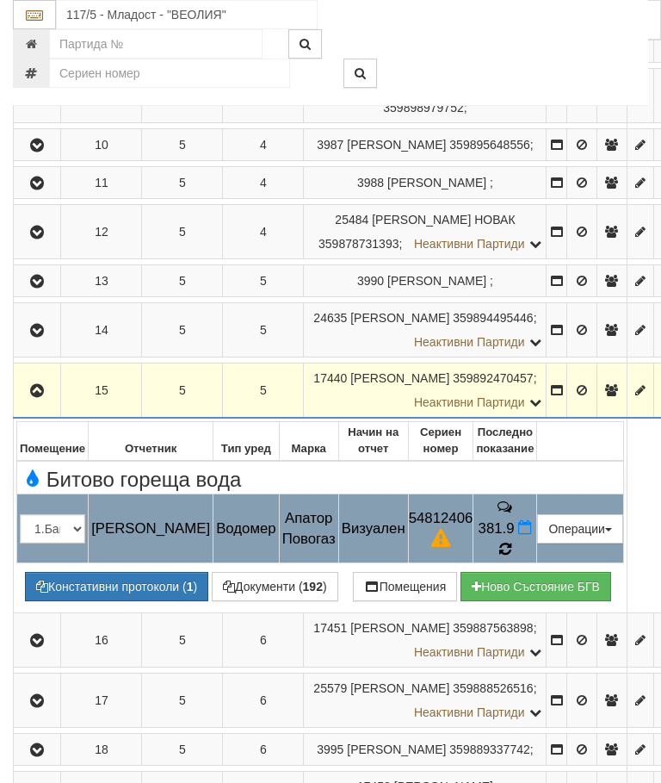
click at [512, 556] on icon at bounding box center [506, 549] width 12 height 15
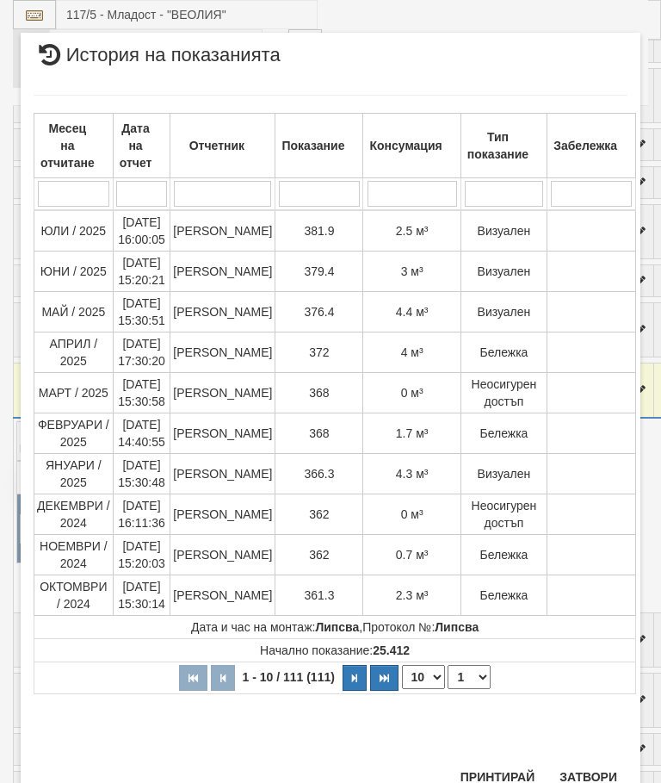
scroll to position [1526, 0]
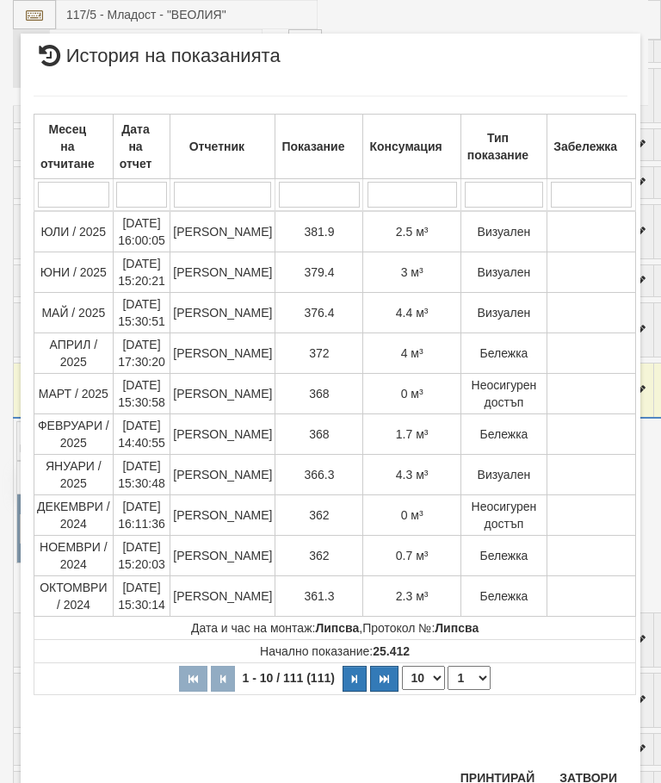
click at [595, 775] on button "Затвори" at bounding box center [589, 778] width 78 height 28
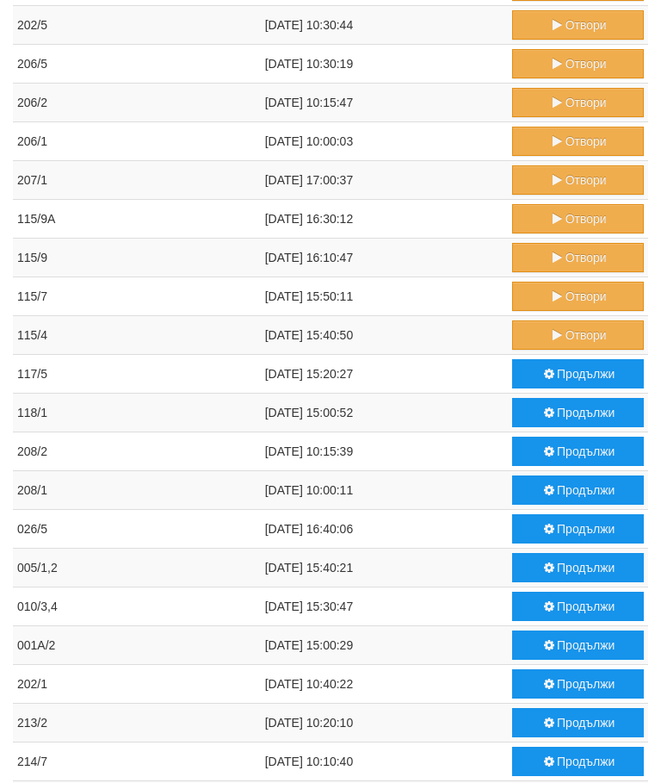
scroll to position [407, 0]
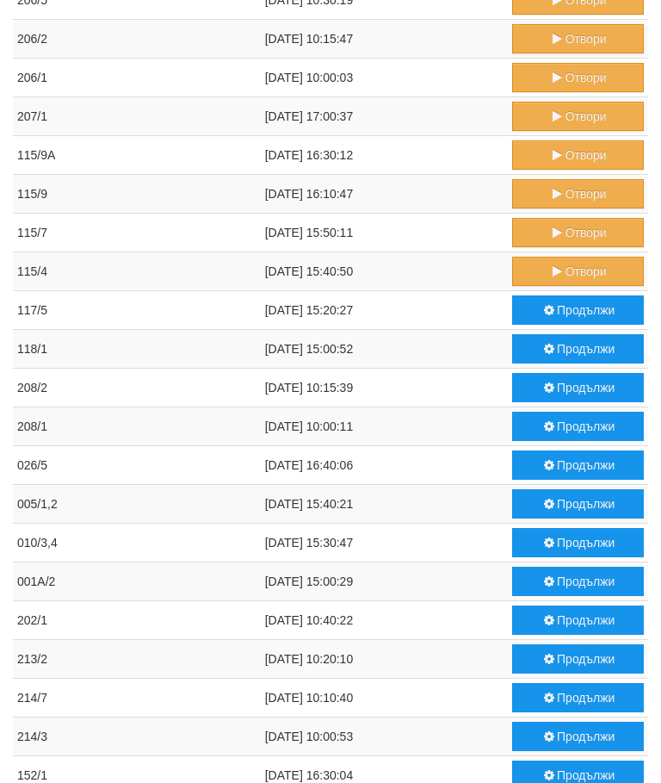
click at [570, 307] on button "Продължи" at bounding box center [578, 309] width 132 height 29
click at [574, 272] on button "Отвори" at bounding box center [578, 271] width 132 height 29
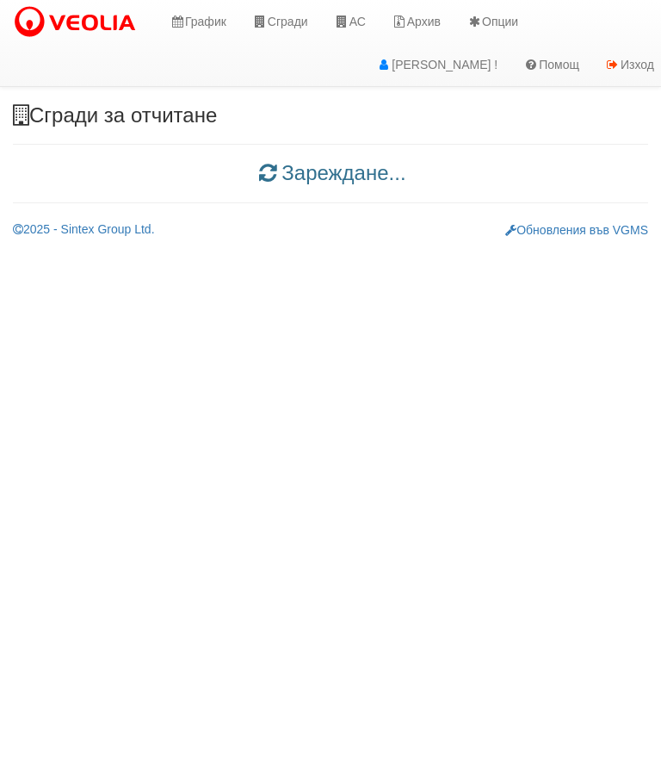
scroll to position [0, 0]
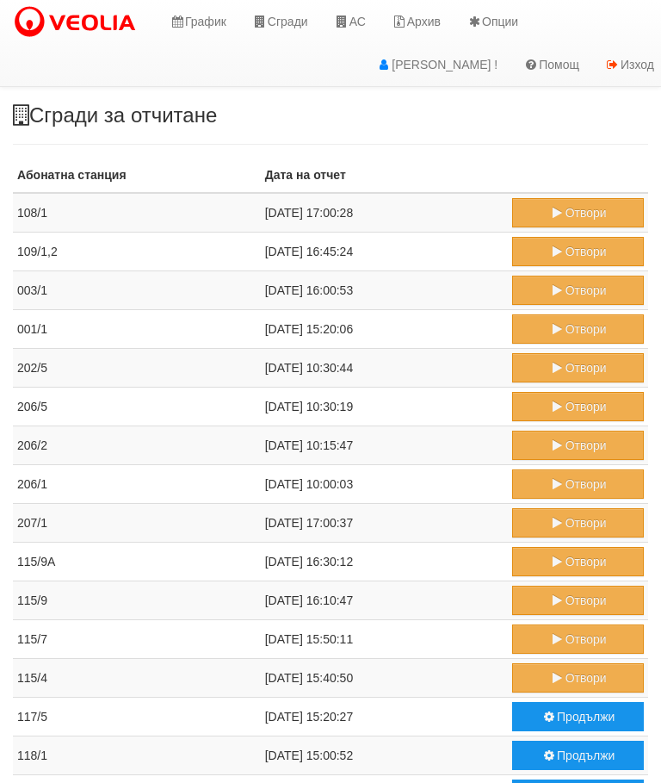
click at [566, 632] on button "Отвори" at bounding box center [578, 638] width 132 height 29
click at [564, 562] on button "Отвори" at bounding box center [578, 561] width 132 height 29
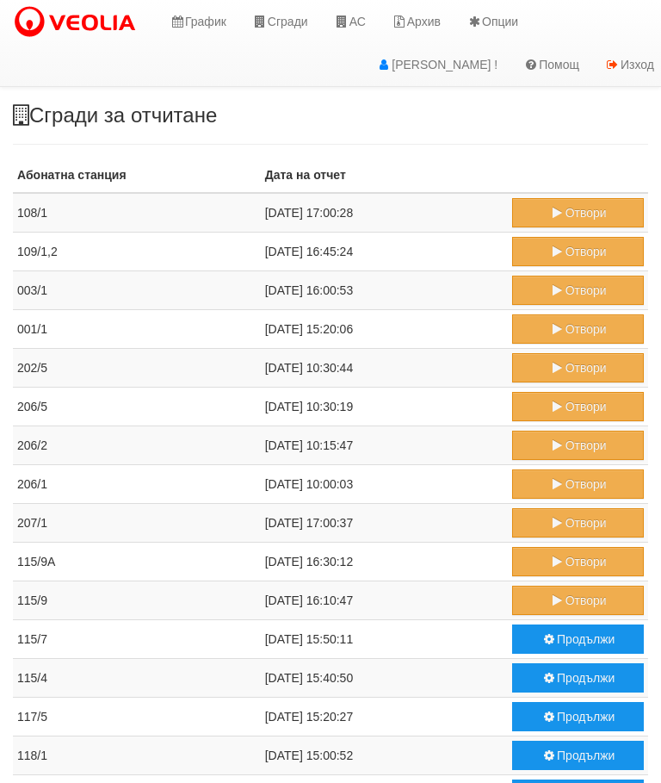
click at [560, 557] on icon "submit" at bounding box center [558, 562] width 16 height 12
click at [558, 605] on icon "submit" at bounding box center [558, 600] width 16 height 12
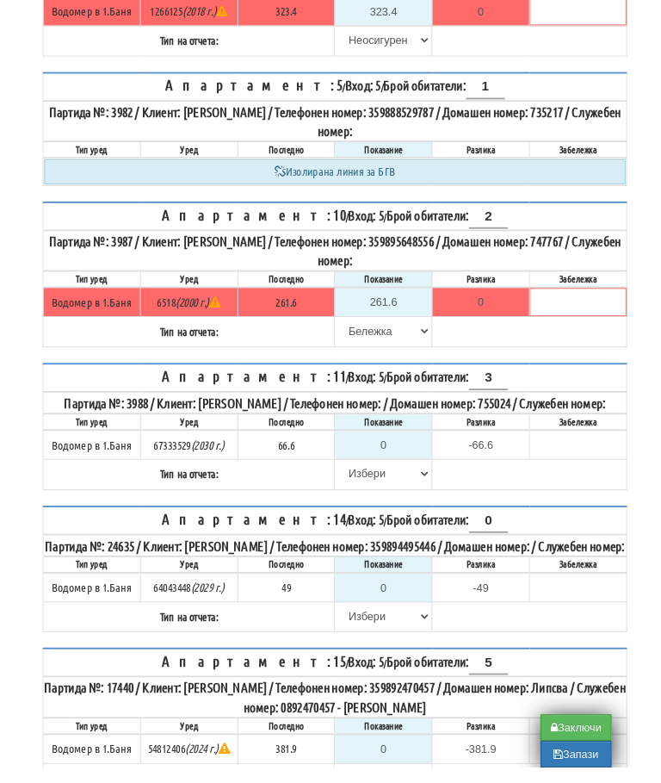
scroll to position [834, 0]
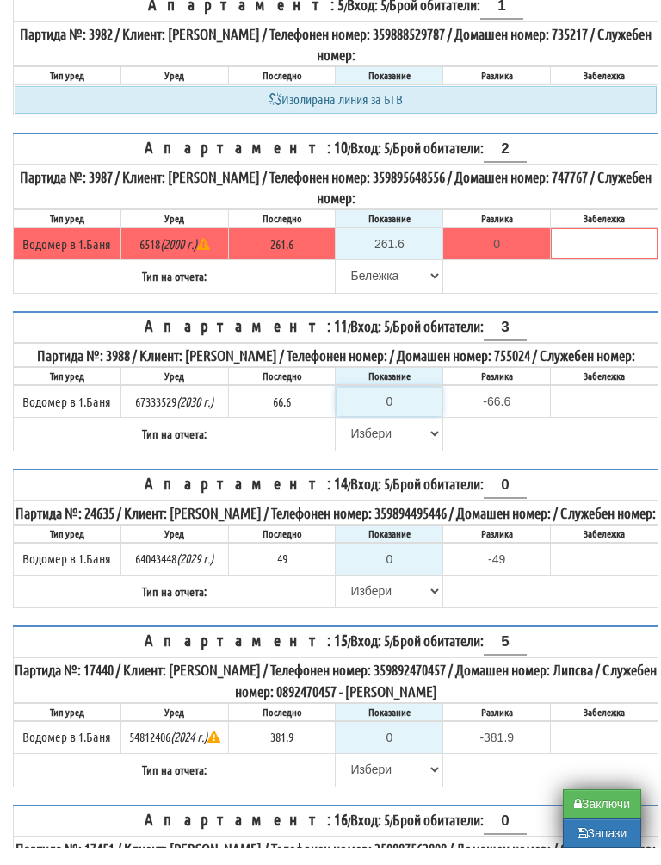
click at [407, 404] on input "0" at bounding box center [389, 418] width 105 height 29
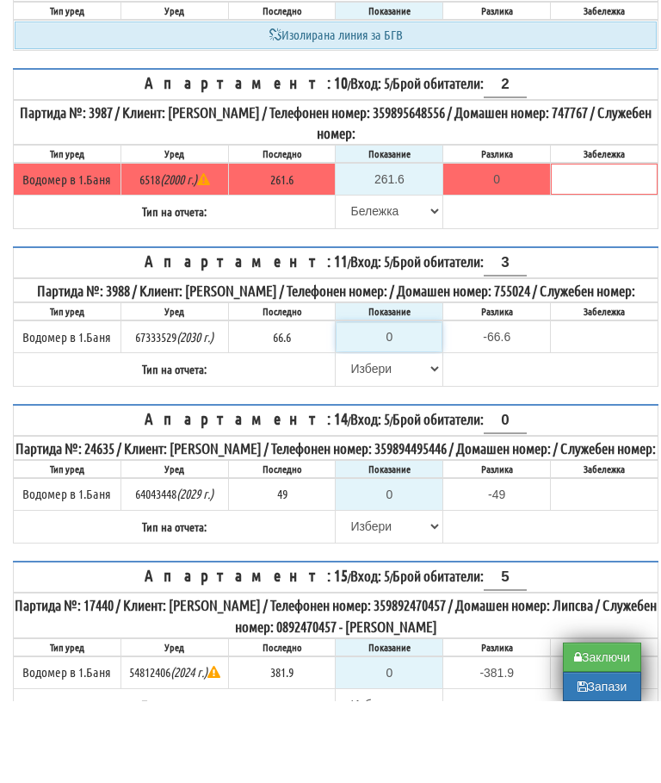
type input "7"
type input "-59.600"
type input "NaN"
type input "6"
type input "-60.600"
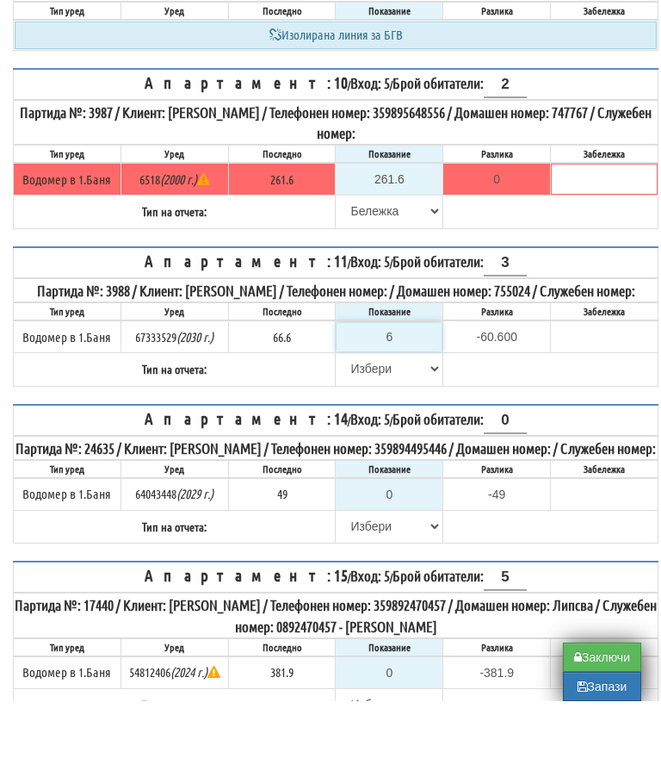
type input "67"
type input "0.400"
type input "67"
click at [350, 436] on select "[PERSON_NAME] Телефон Бележка Неосигурен достъп Самоотчет Служебно Дистанционен" at bounding box center [389, 450] width 105 height 29
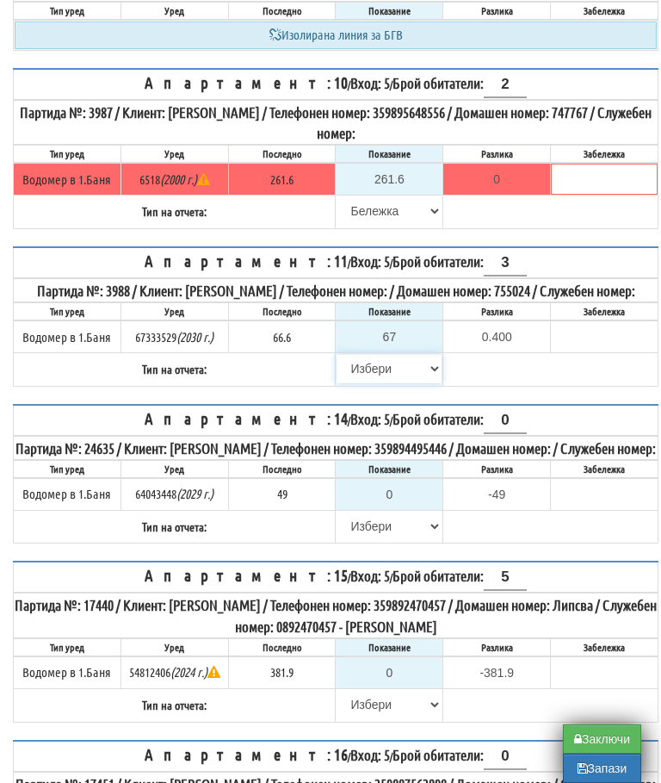
select select "89c75930-9bfd-e511-80be-8d5a1dced85a"
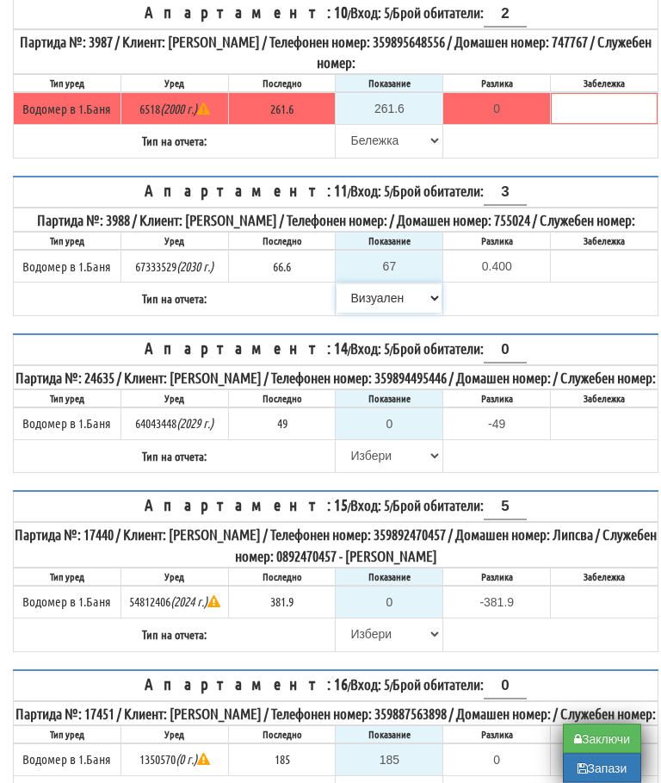
scroll to position [984, 0]
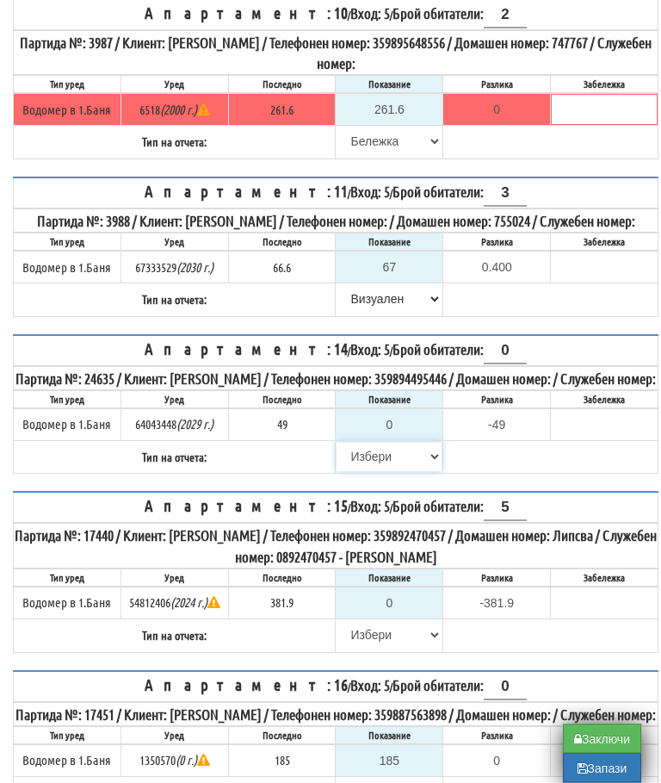
click at [356, 472] on select "[PERSON_NAME] Телефон Бележка Неосигурен достъп Самоотчет Служебно Дистанционен" at bounding box center [389, 457] width 105 height 29
select select "8cc75930-9bfd-e511-80be-8d5a1dced85a"
type input "49"
type input "0.000"
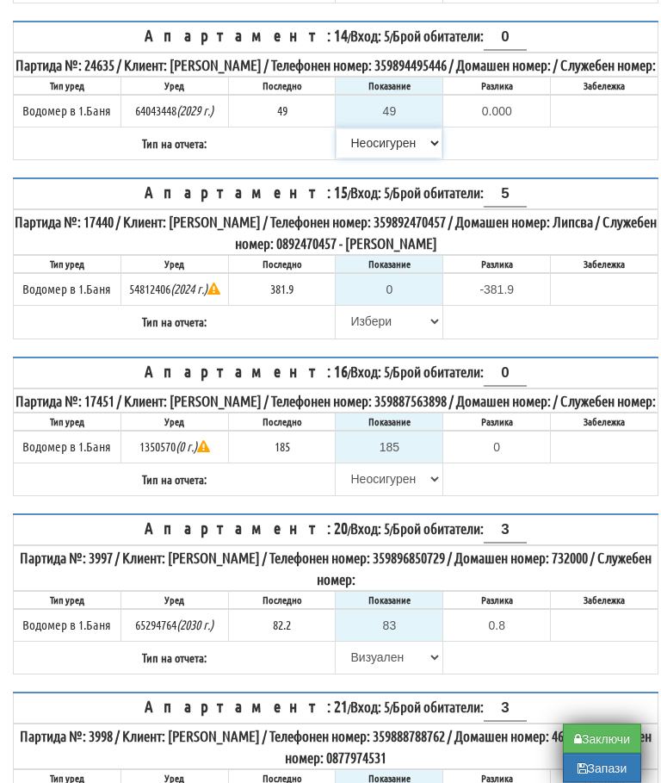
scroll to position [1299, 0]
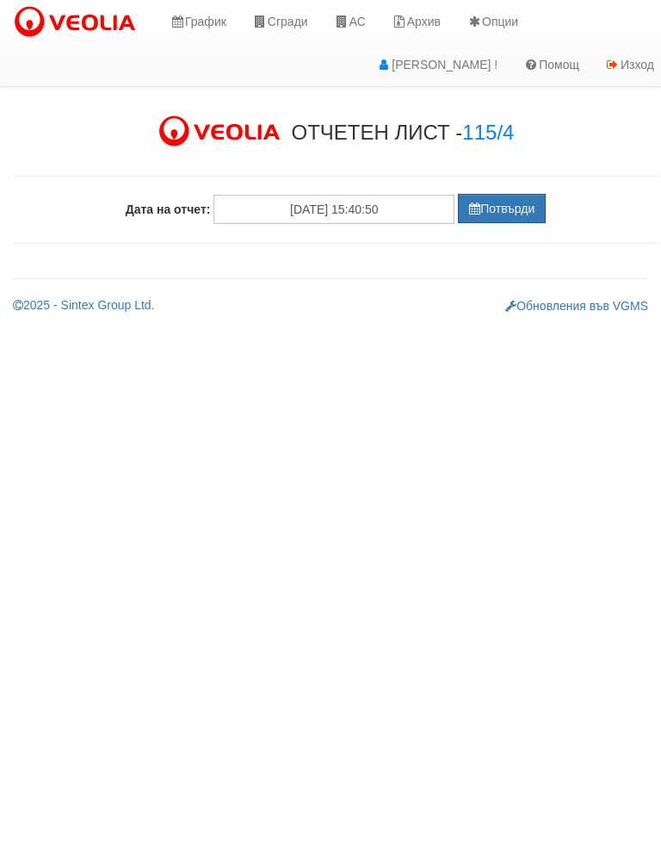
click at [500, 201] on button "Потвърди" at bounding box center [502, 208] width 88 height 29
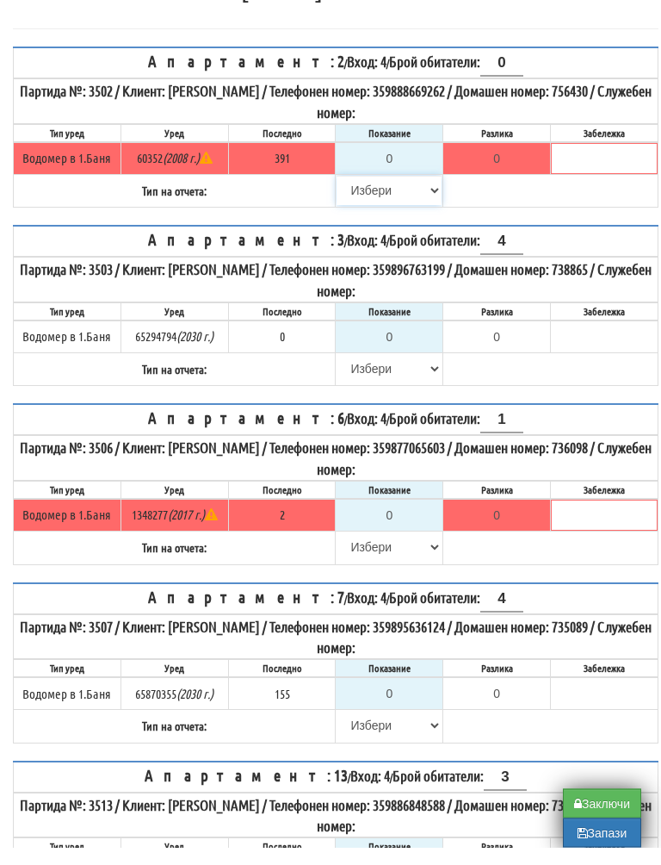
click at [347, 194] on select "[PERSON_NAME] Телефон Бележка Неосигурен достъп Самоотчет Служебно Дистанционен" at bounding box center [389, 208] width 105 height 29
select select "8cc75930-9bfd-e511-80be-8d5a1dced85a"
type input "391"
type input "0.000"
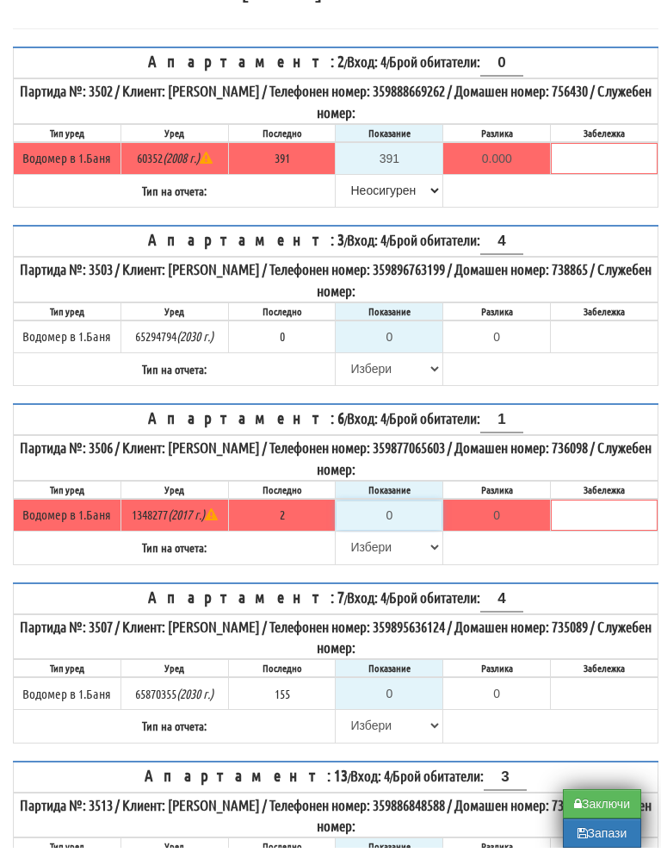
click at [409, 518] on input "0" at bounding box center [389, 532] width 105 height 29
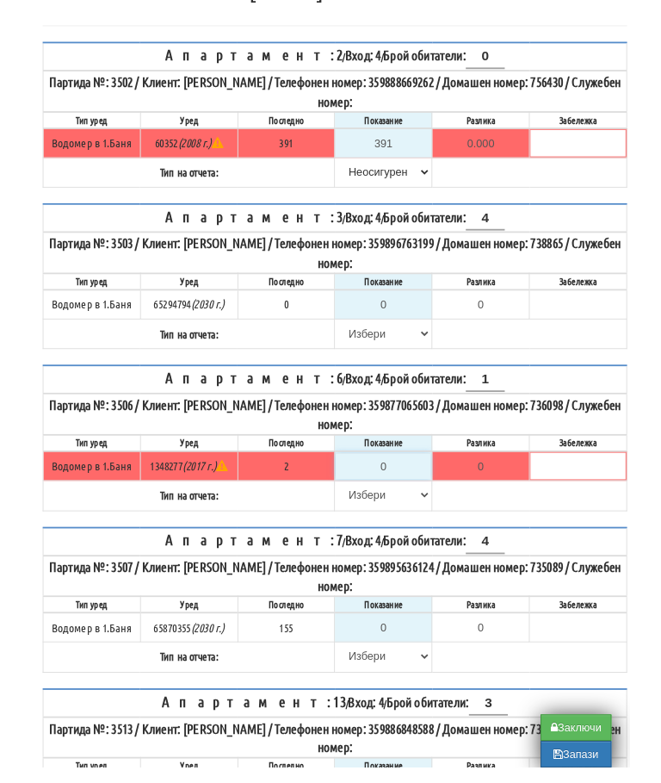
scroll to position [240, 10]
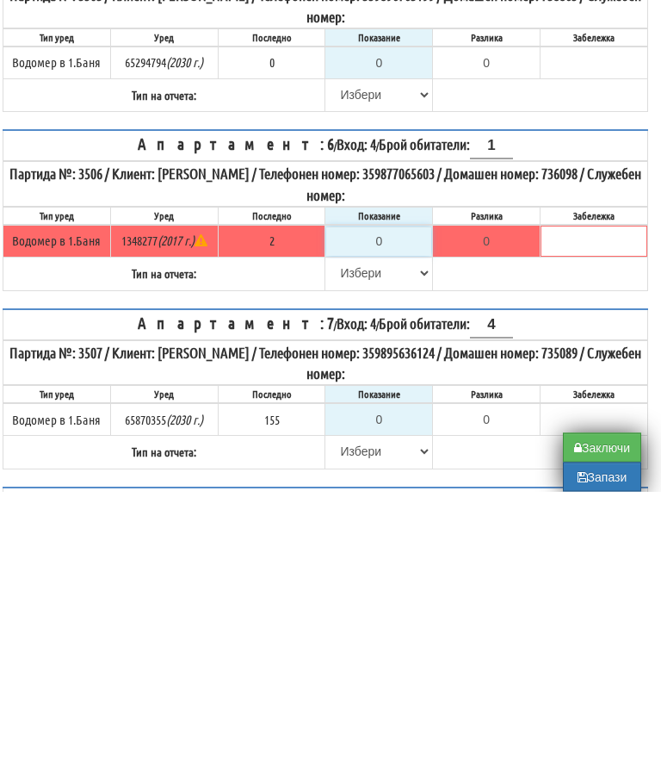
type input "2"
type input "0.000"
type input "2"
click at [338, 550] on select "[PERSON_NAME] Телефон Бележка Неосигурен достъп Самоотчет Служебно Дистанционен" at bounding box center [378, 564] width 105 height 29
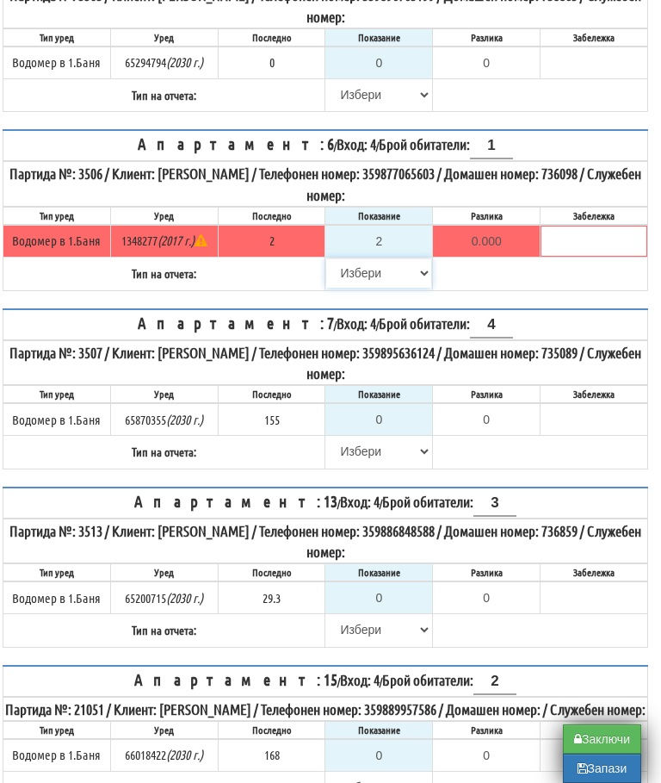
select select "8ac75930-9bfd-e511-80be-8d5a1dced85a"
click at [383, 66] on input "0" at bounding box center [378, 62] width 105 height 29
type input "0.000"
click at [346, 88] on select "[PERSON_NAME] Телефон Бележка Неосигурен достъп Самоотчет Служебно Дистанционен" at bounding box center [378, 94] width 105 height 29
click at [373, 85] on select "[PERSON_NAME] Телефон Бележка Неосигурен достъп Самоотчет Служебно Дистанционен" at bounding box center [378, 94] width 105 height 29
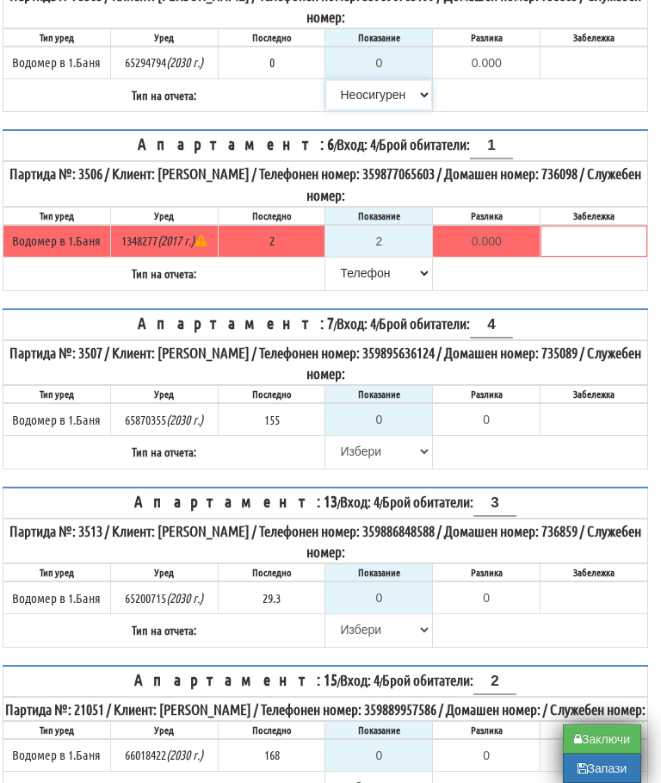
select select "8ac75930-9bfd-e511-80be-8d5a1dced85a"
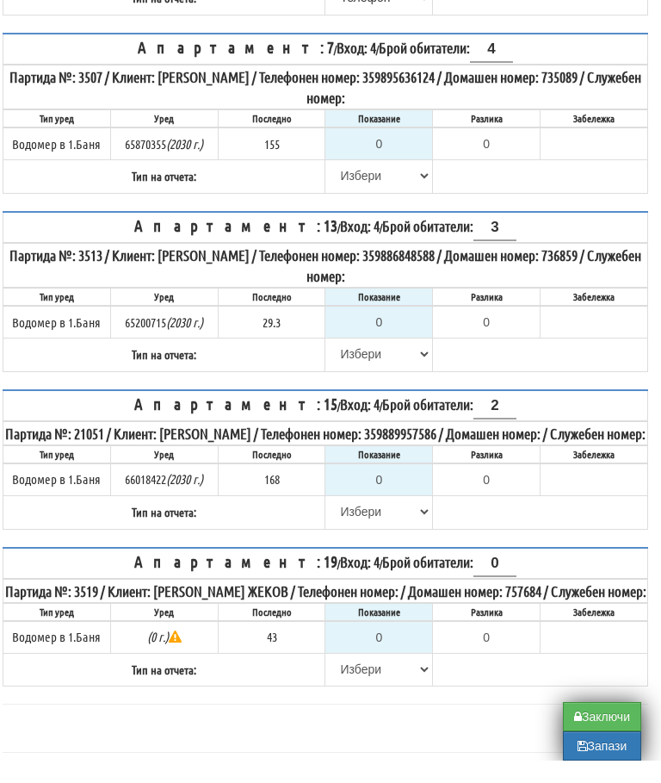
scroll to position [850, 10]
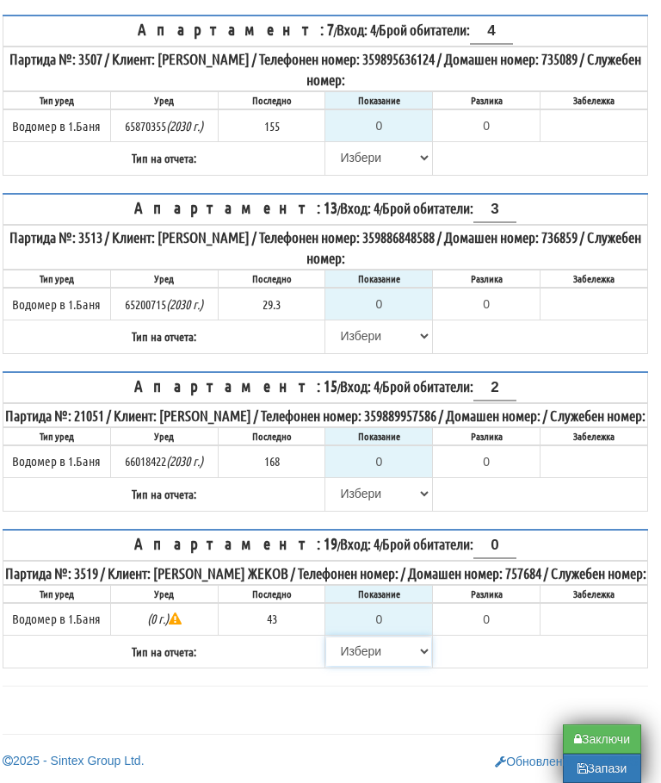
click at [345, 657] on select "[PERSON_NAME] Телефон Бележка Неосигурен достъп Самоотчет Служебно Дистанционен" at bounding box center [378, 650] width 105 height 29
select select "8cc75930-9bfd-e511-80be-8d5a1dced85a"
type input "43"
type input "0.000"
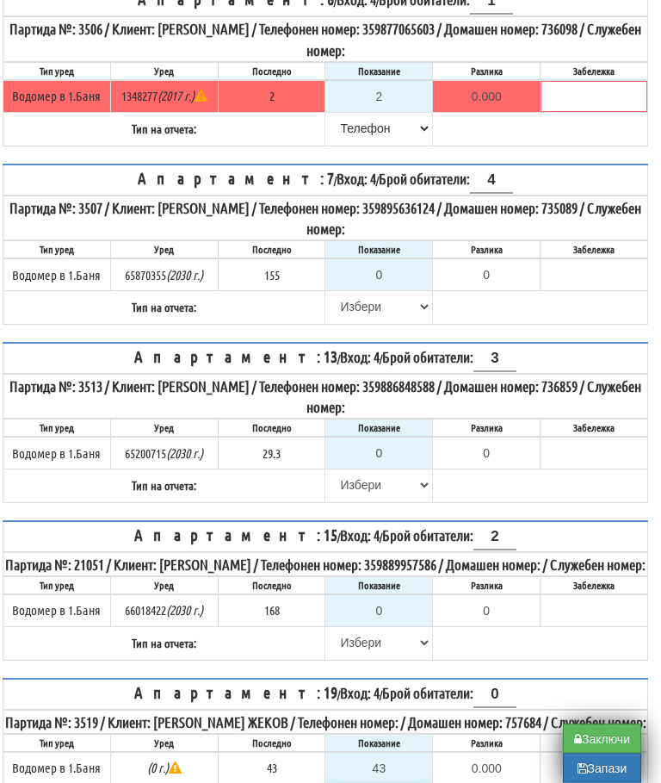
scroll to position [654, 10]
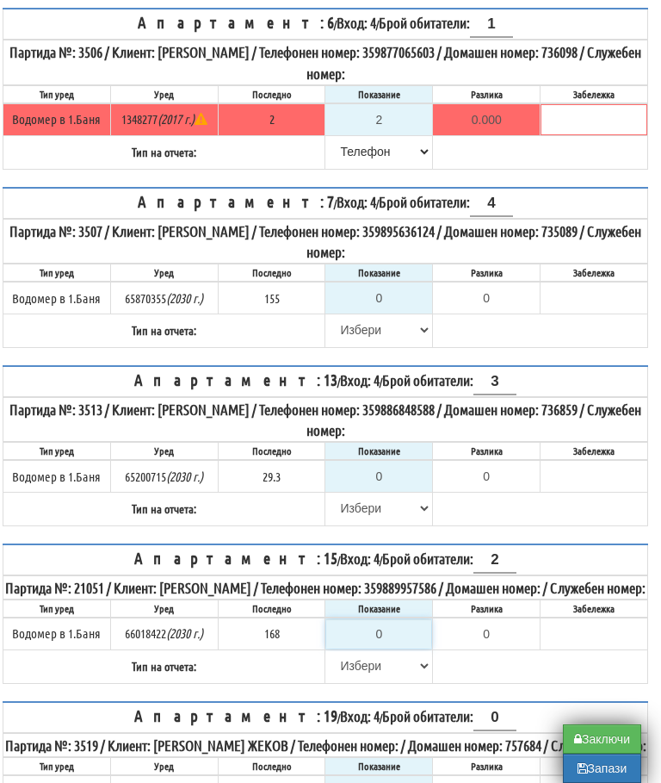
click at [407, 638] on input "0" at bounding box center [378, 633] width 105 height 29
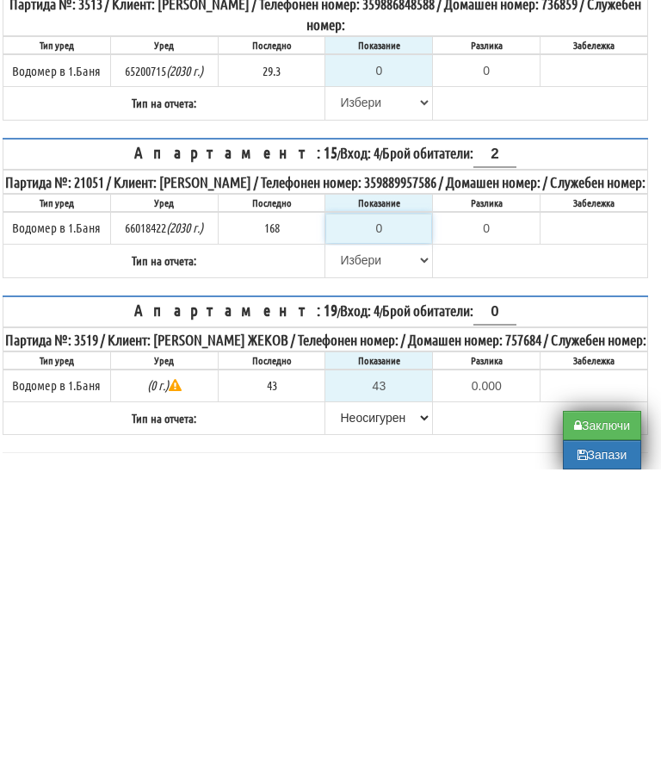
type input "1"
type input "-167.000"
type input "17"
type input "-151.000"
type input "170"
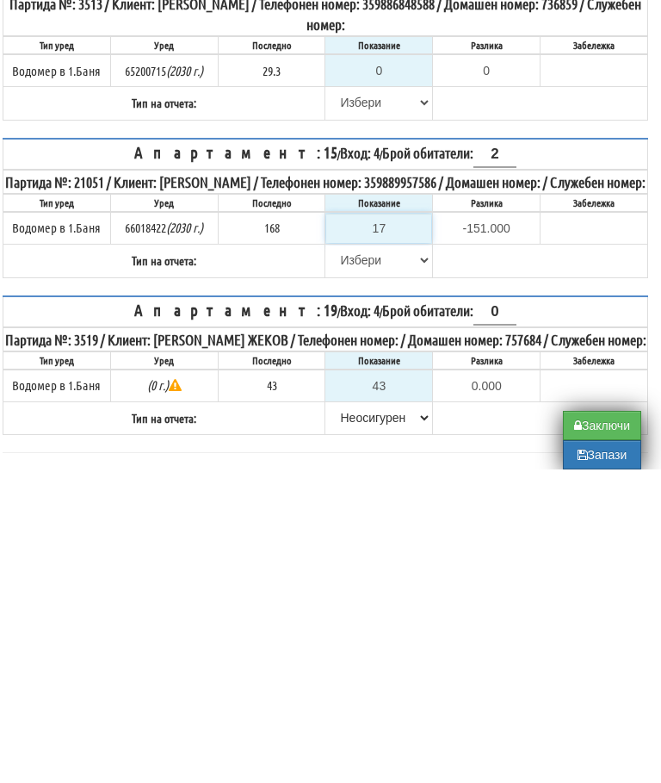
type input "2.000"
type input "170.5"
type input "2.500"
type input "170.5"
click at [341, 559] on select "[PERSON_NAME] Телефон Бележка Неосигурен достъп Самоотчет Служебно Дистанционен" at bounding box center [378, 573] width 105 height 29
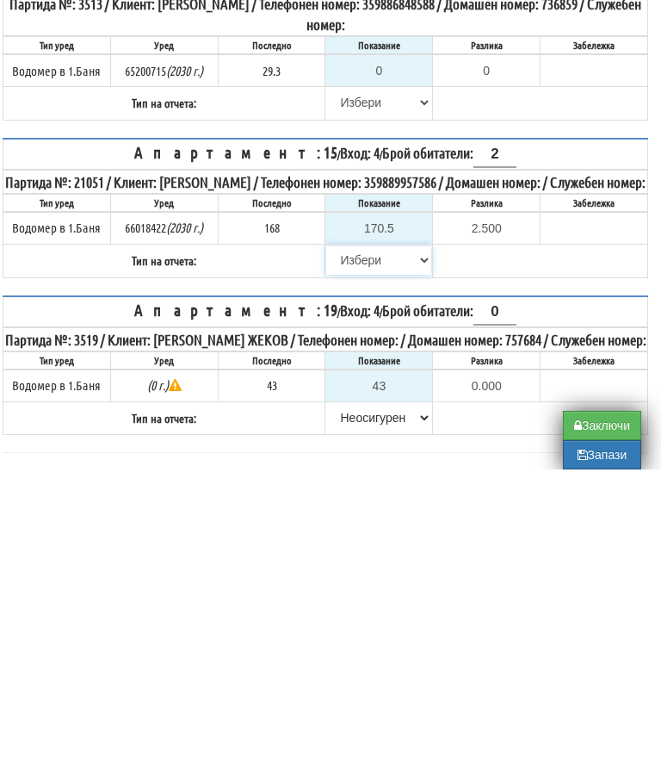
scroll to position [850, 10]
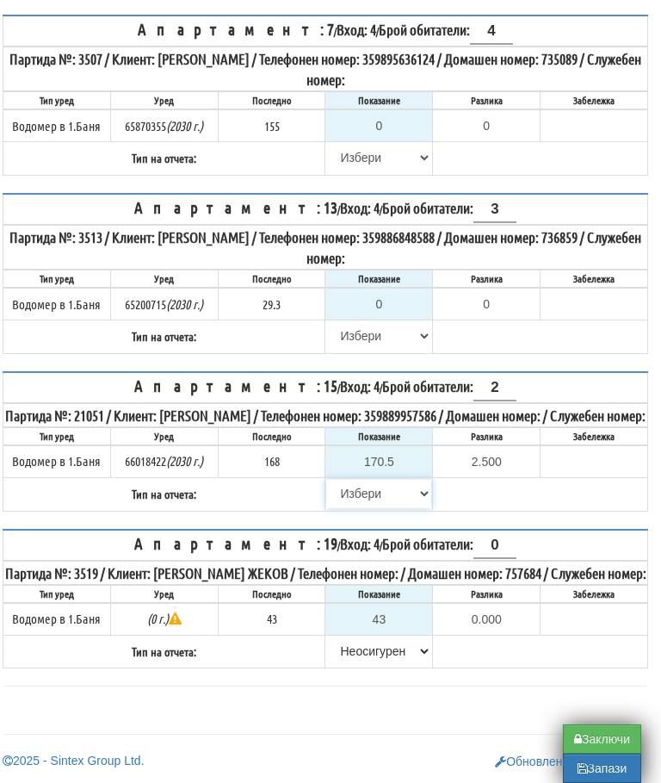
select select "89c75930-9bfd-e511-80be-8d5a1dced85a"
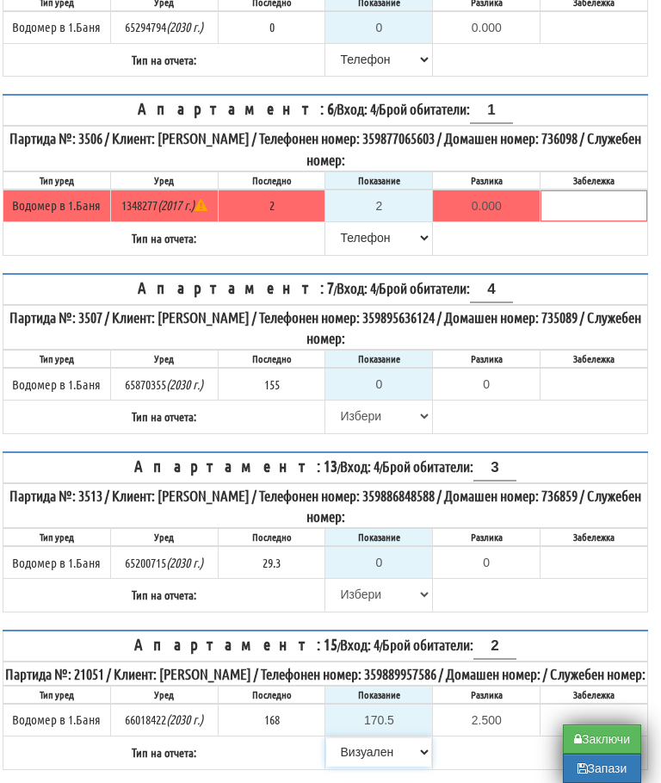
scroll to position [574, 10]
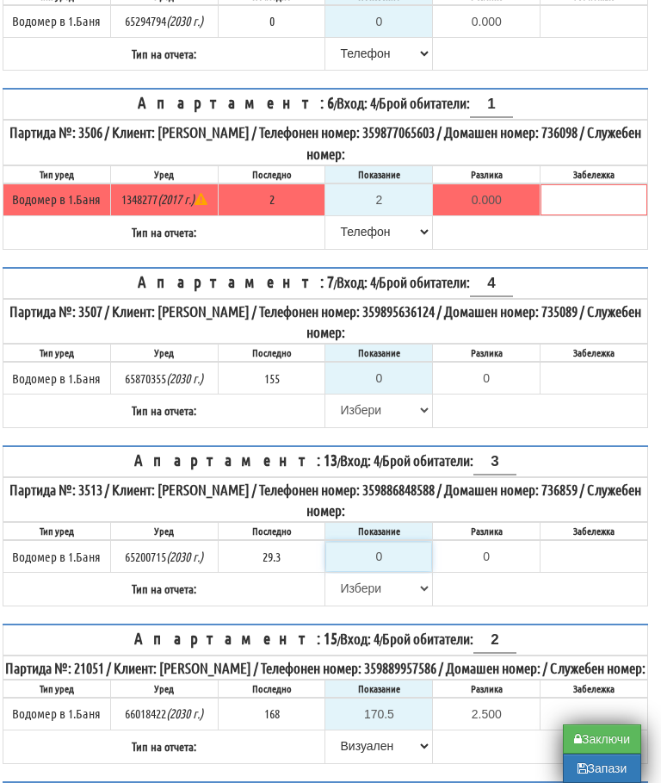
click at [391, 542] on input "0" at bounding box center [378, 556] width 105 height 29
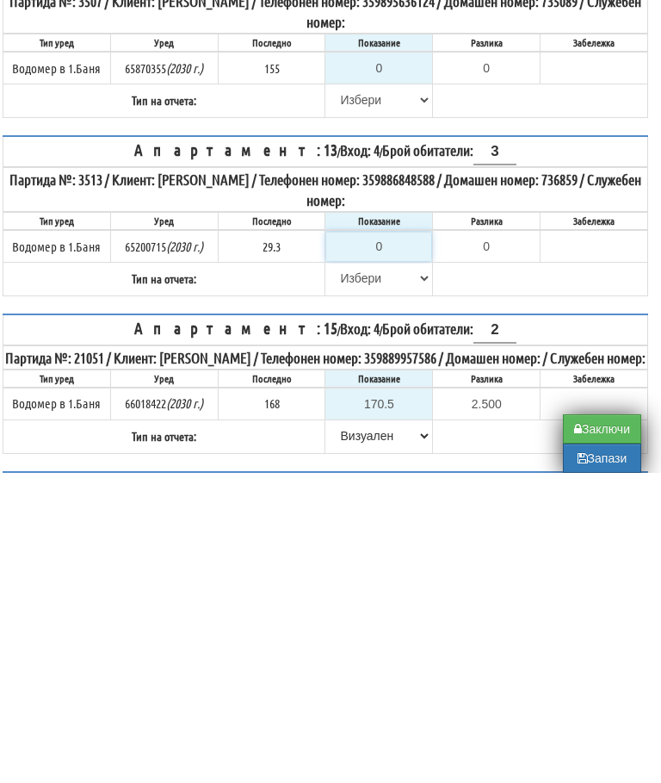
type input "2"
type input "-27.300"
type input "29"
type input "-0.300"
type input "29.3"
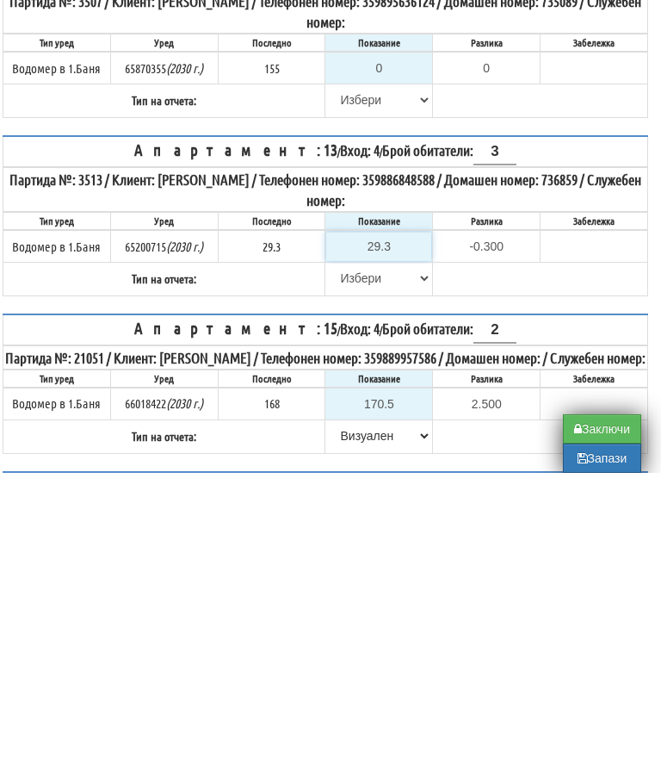
type input "0.0"
type input "29.3"
click at [342, 574] on select "[PERSON_NAME] Телефон Бележка Неосигурен достъп Самоотчет Служебно Дистанционен" at bounding box center [378, 588] width 105 height 29
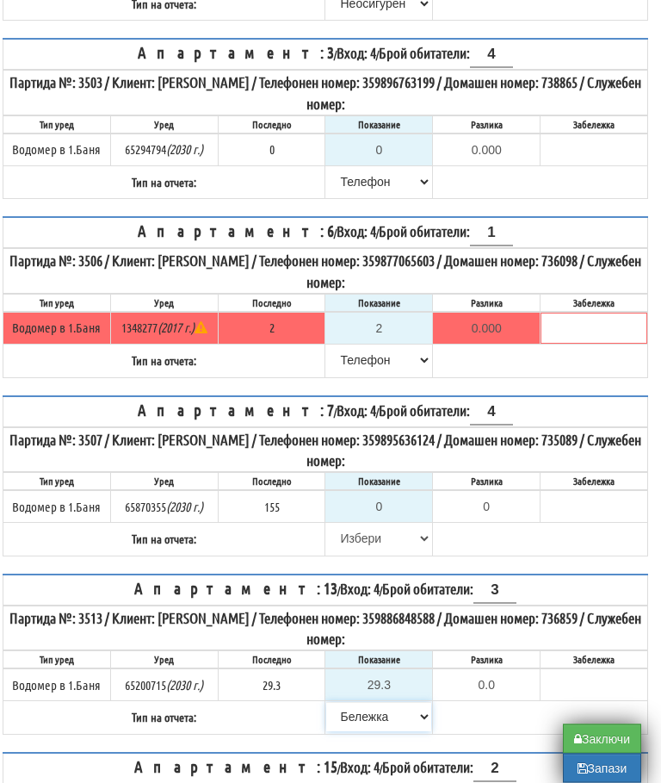
scroll to position [432, 10]
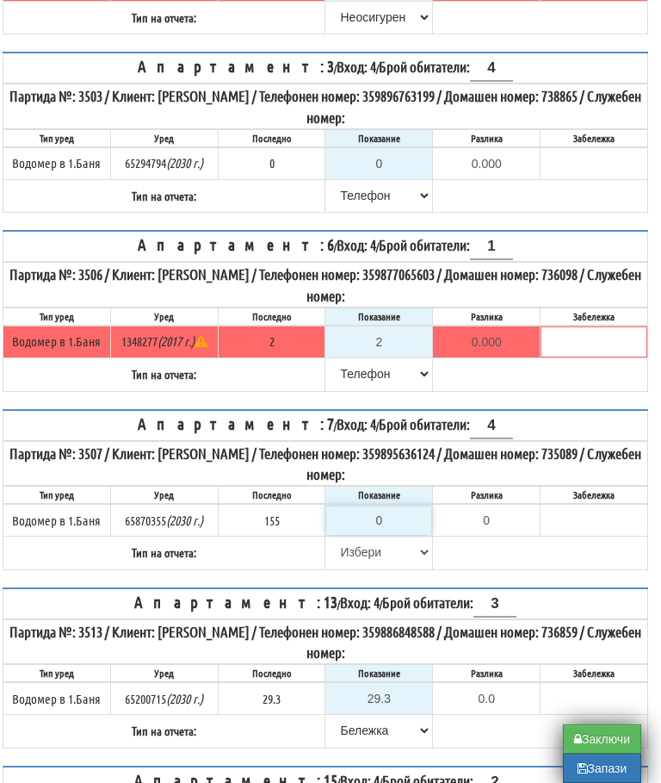
click at [400, 506] on input "0" at bounding box center [378, 520] width 105 height 29
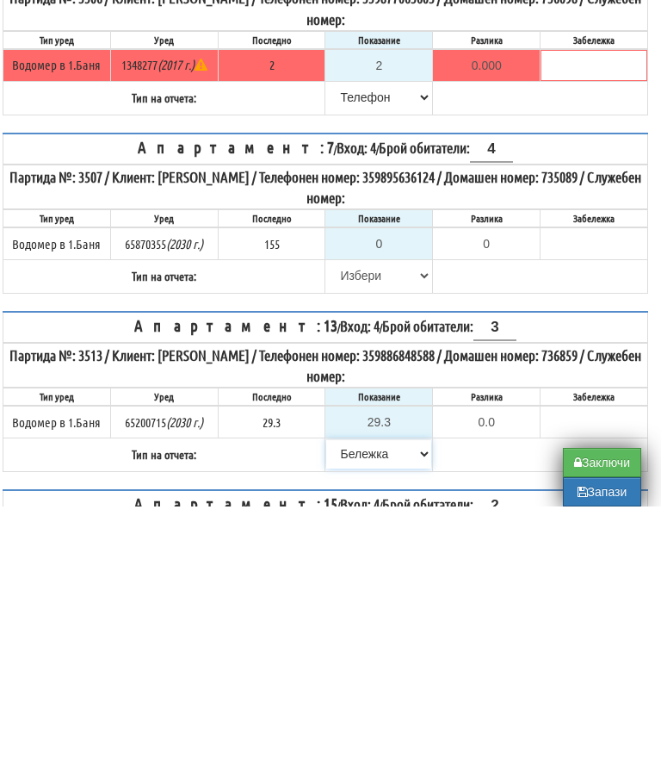
click at [350, 716] on select "[PERSON_NAME] Телефон Бележка Неосигурен достъп Самоотчет Служебно Дистанционен" at bounding box center [378, 730] width 105 height 29
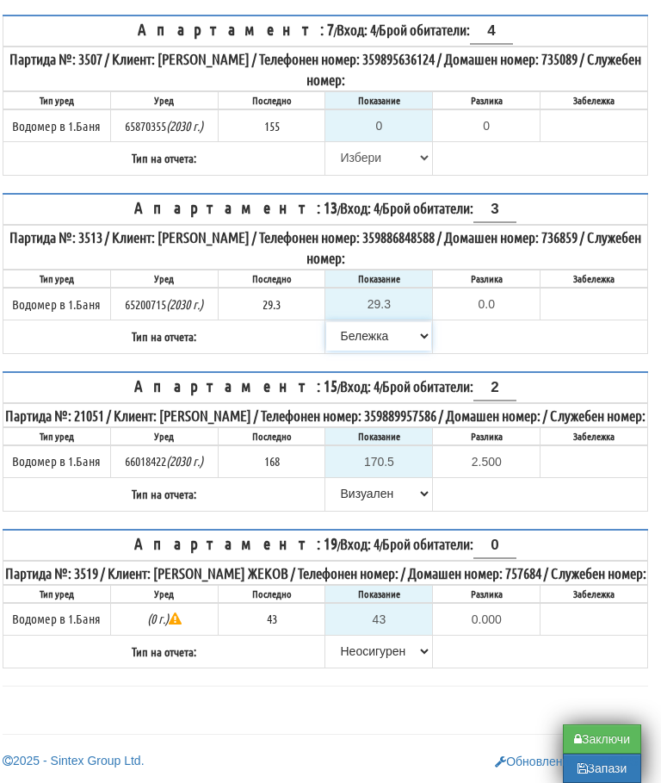
select select "89c75930-9bfd-e511-80be-8d5a1dced85a"
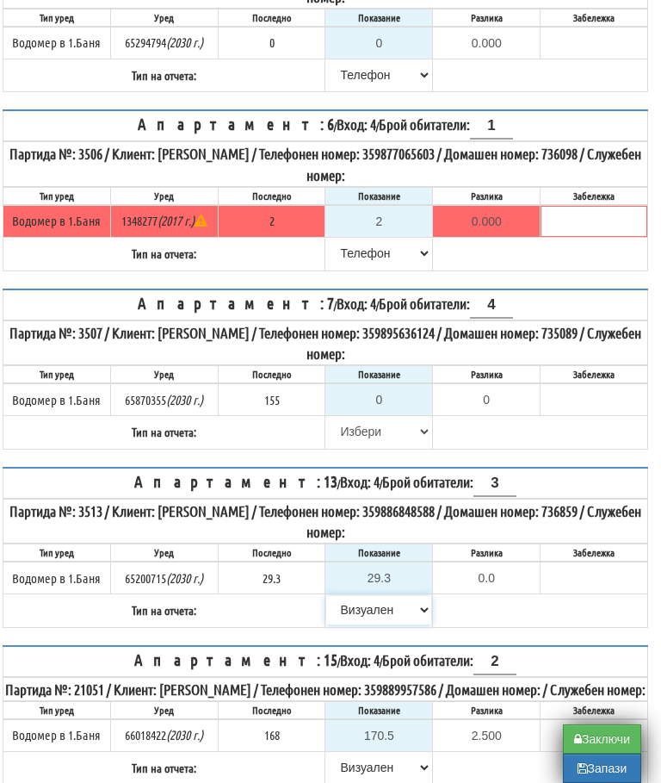
scroll to position [532, 10]
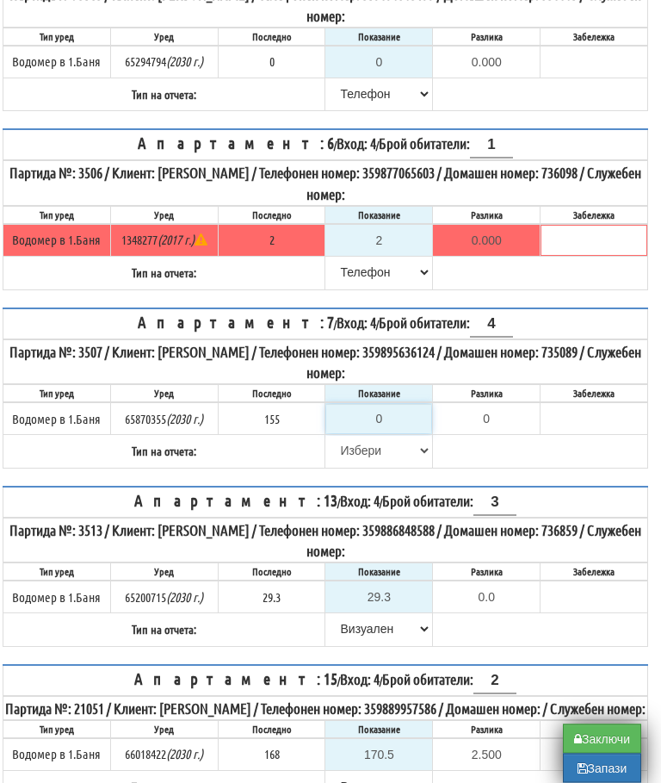
click at [388, 407] on input "0" at bounding box center [378, 419] width 105 height 29
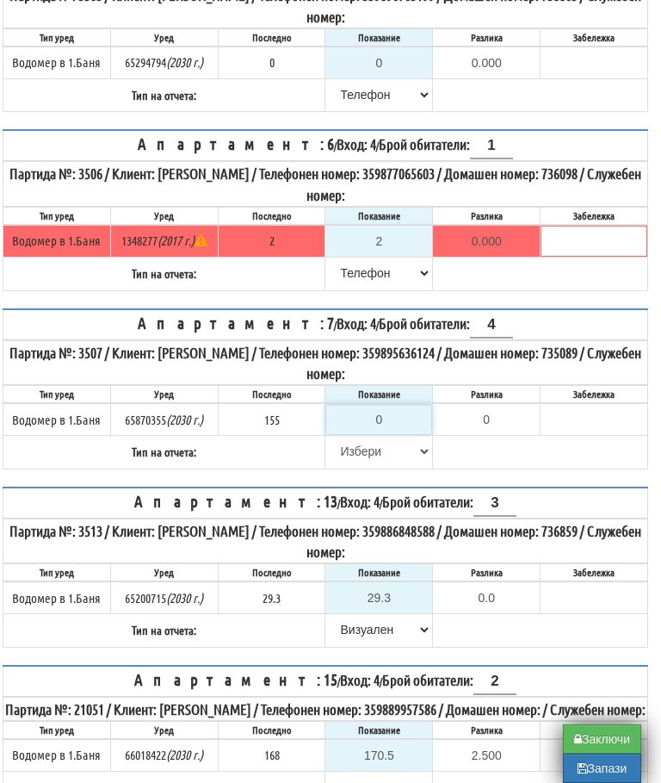
type input "1"
type input "-154.000"
type input "15"
type input "-140.000"
type input "158"
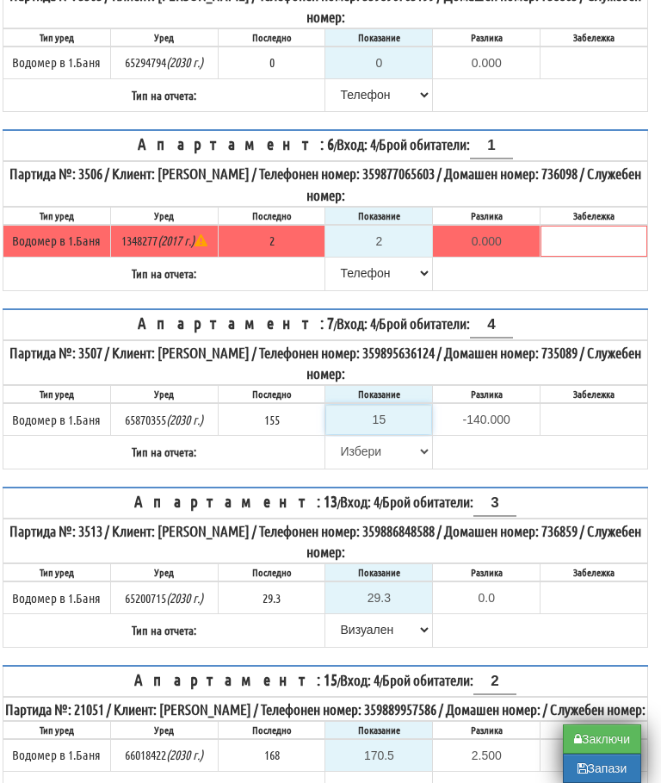
type input "3.000"
type input "158.4"
type input "3.400"
type input "158.4"
click at [347, 444] on select "[PERSON_NAME] Телефон Бележка Неосигурен достъп Самоотчет Служебно Дистанционен" at bounding box center [378, 451] width 105 height 29
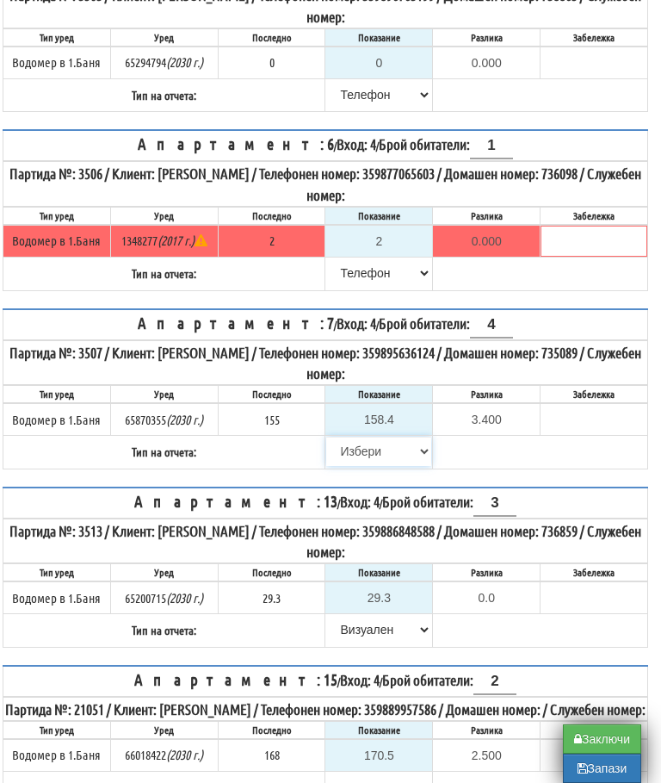
scroll to position [740, 10]
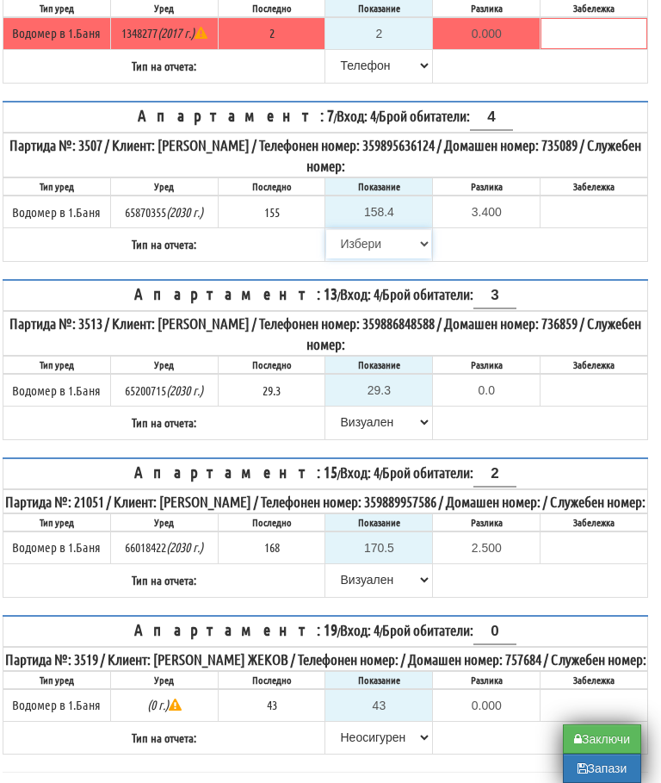
select select "89c75930-9bfd-e511-80be-8d5a1dced85a"
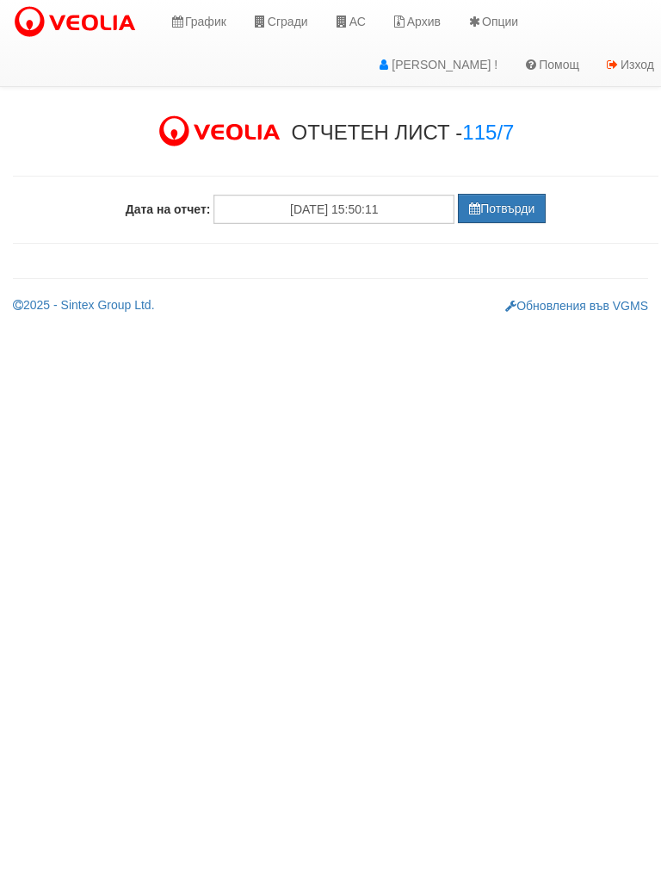
click at [497, 208] on button "Потвърди" at bounding box center [502, 208] width 88 height 29
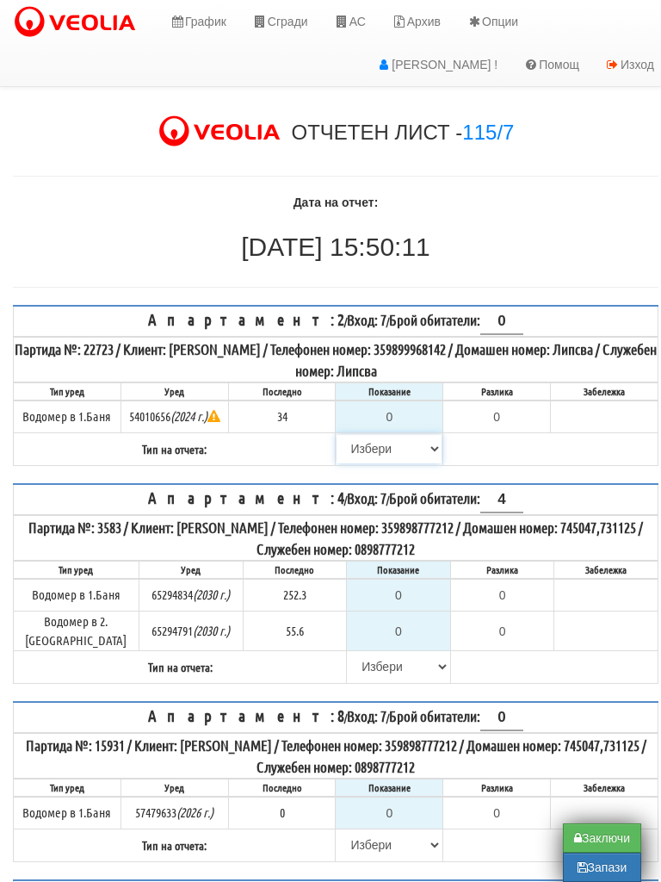
click at [354, 448] on select "[PERSON_NAME] Телефон Бележка Неосигурен достъп Самоотчет Служебно Дистанционен" at bounding box center [389, 448] width 105 height 29
click at [391, 413] on input "0" at bounding box center [389, 416] width 105 height 29
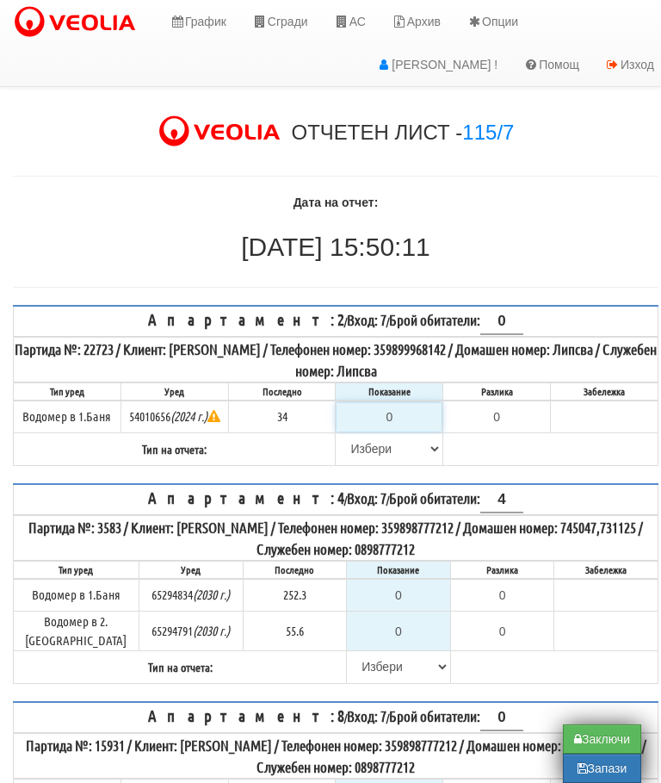
type input "3"
type input "-31.000"
type input "34"
type input "0.000"
type input "34"
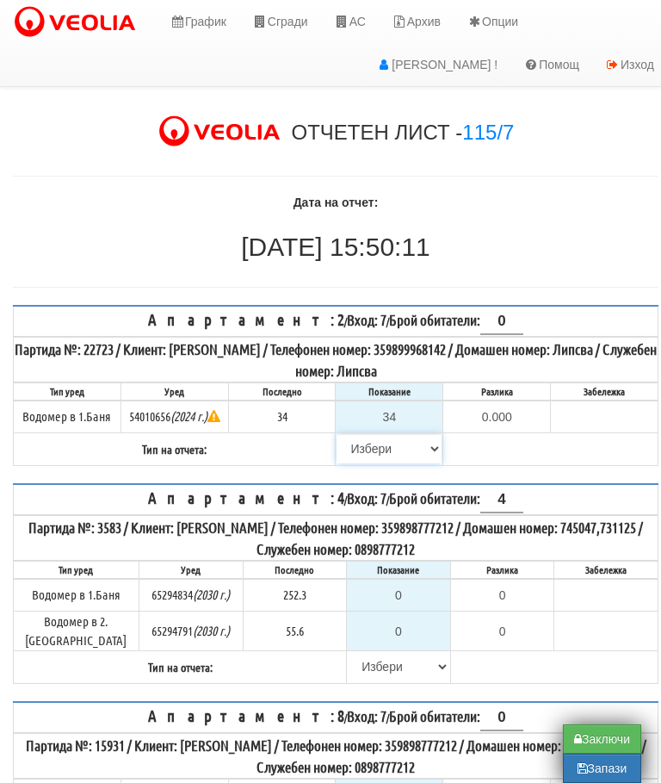
click at [357, 447] on select "[PERSON_NAME] Телефон Бележка Неосигурен достъп Самоотчет Служебно Дистанционен" at bounding box center [389, 448] width 105 height 29
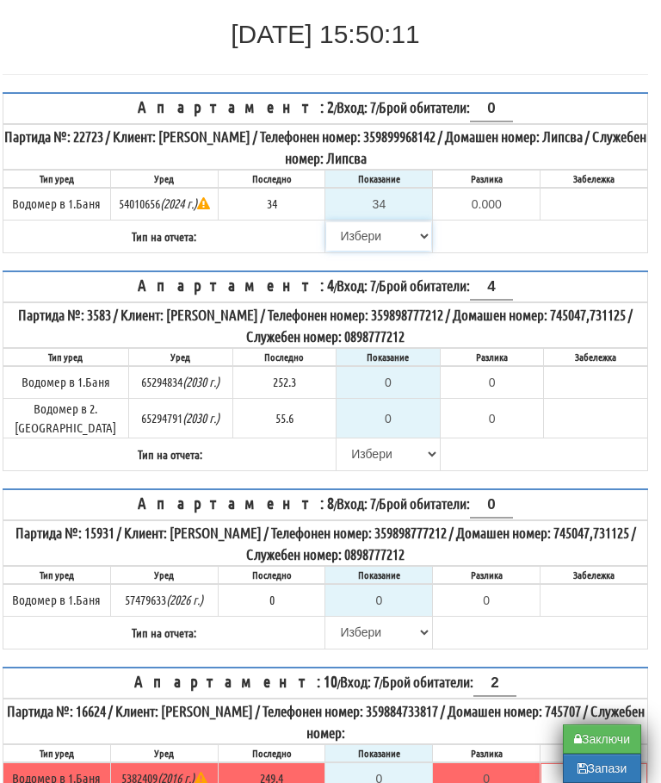
select select "8ac75930-9bfd-e511-80be-8d5a1dced85a"
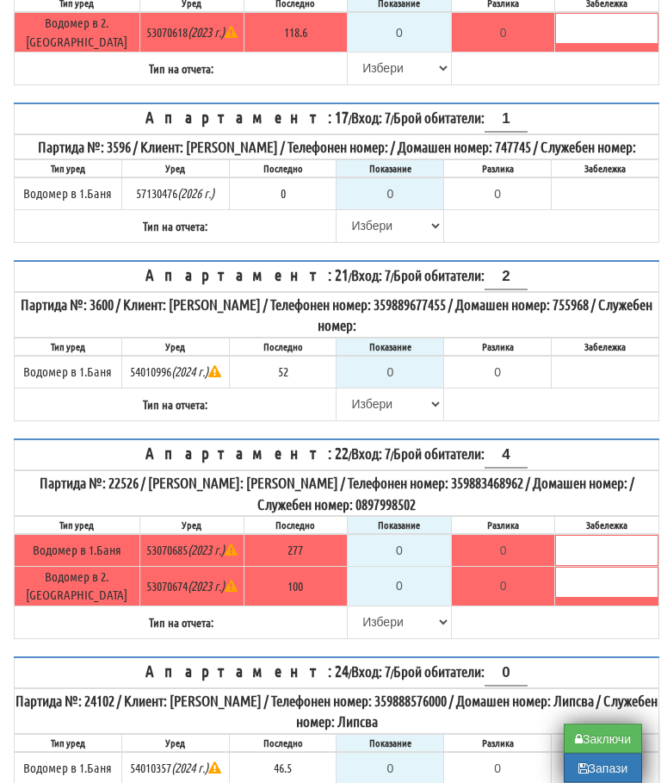
scroll to position [1552, 0]
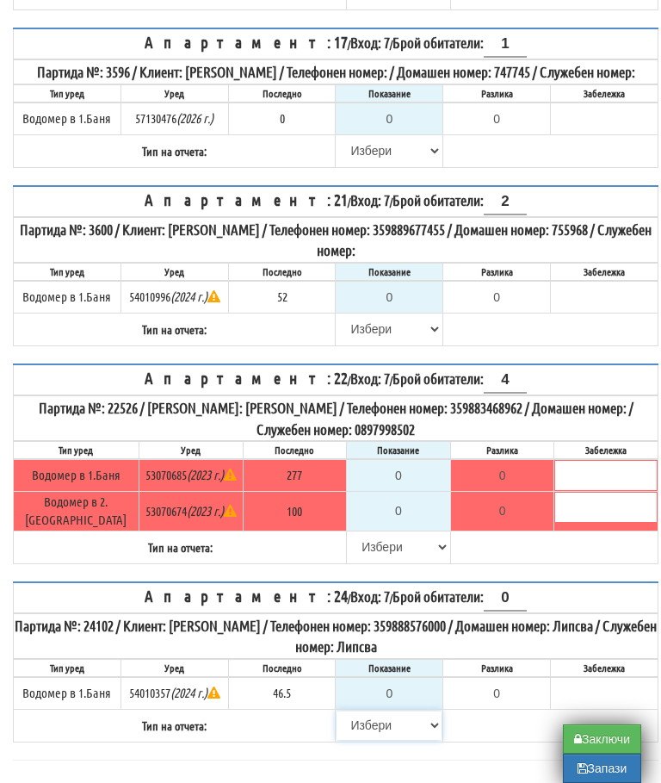
click at [359, 719] on select "[PERSON_NAME] Телефон Бележка Неосигурен достъп Самоотчет Служебно Дистанционен" at bounding box center [389, 725] width 105 height 29
click at [356, 721] on select "[PERSON_NAME] Телефон Бележка Неосигурен достъп Самоотчет Служебно Дистанционен" at bounding box center [389, 725] width 105 height 29
select select "8cc75930-9bfd-e511-80be-8d5a1dced85a"
type input "46.5"
type input "0.0"
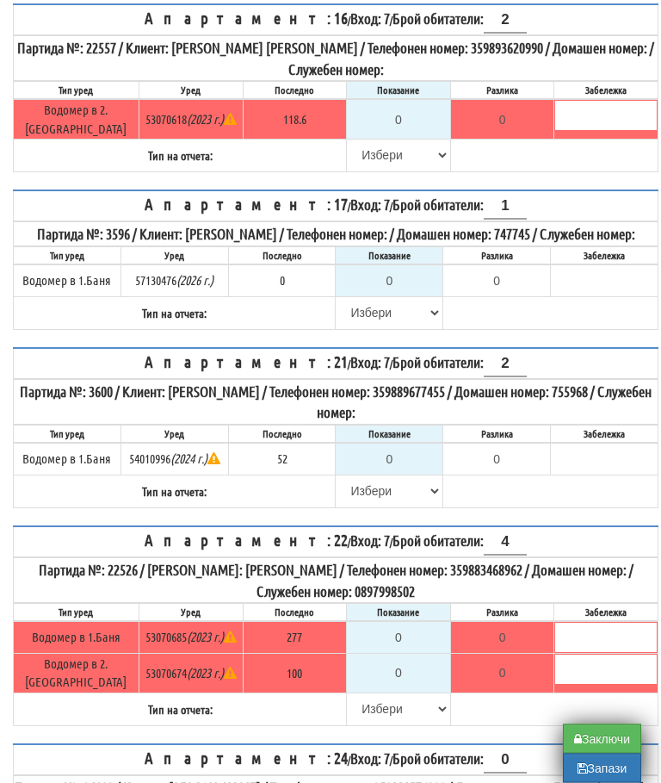
scroll to position [1390, 1]
click at [395, 465] on input "0" at bounding box center [388, 458] width 105 height 29
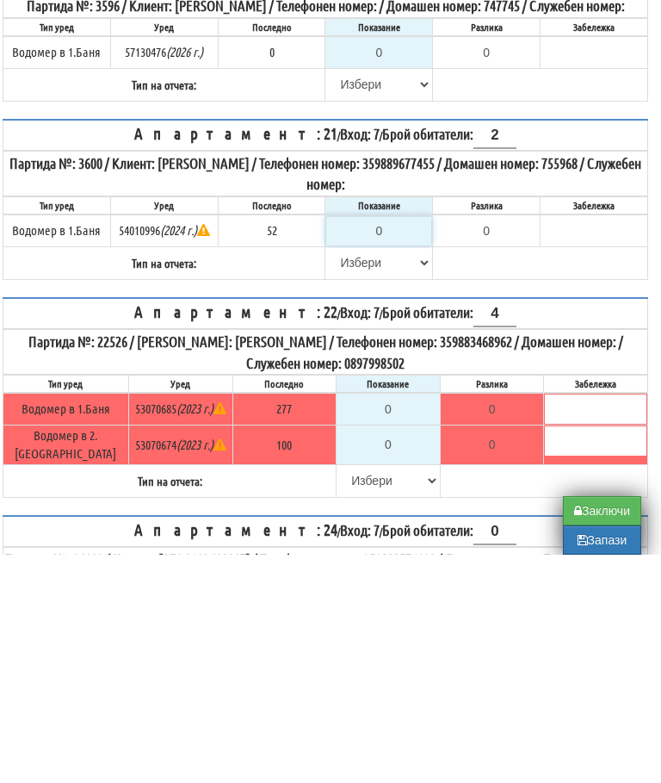
type input "5"
type input "-47.000"
type input "52"
type input "0.000"
type input "52"
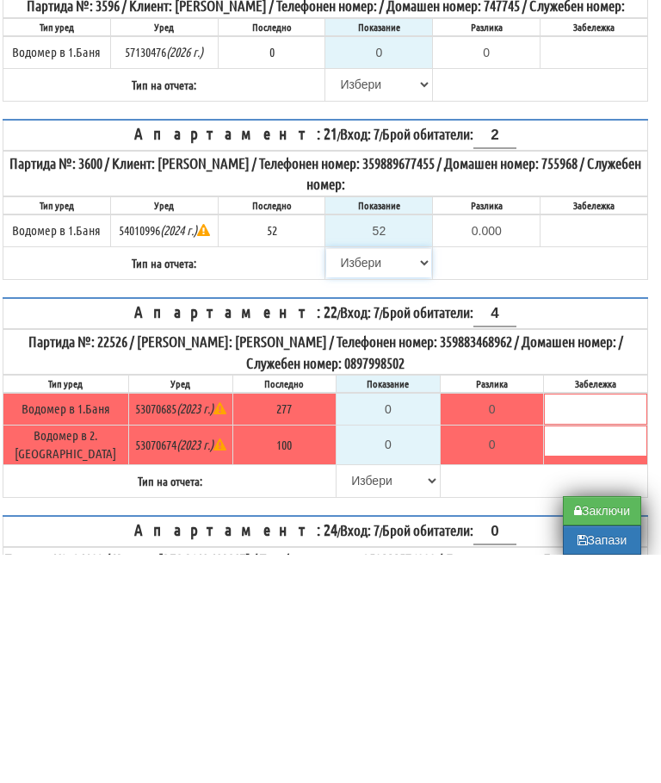
click at [345, 476] on select "[PERSON_NAME] Телефон Бележка Неосигурен достъп Самоотчет Служебно Дистанционен" at bounding box center [378, 490] width 105 height 29
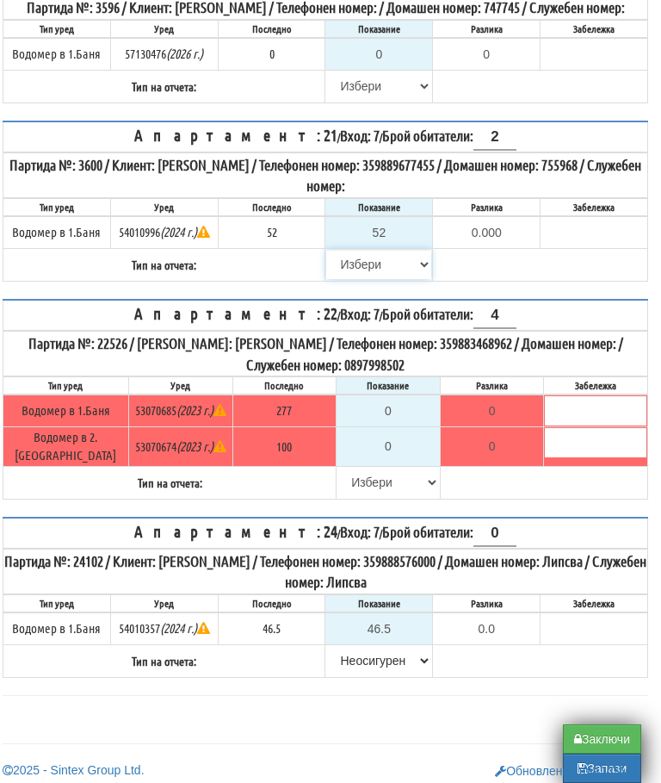
select select "8bc75930-9bfd-e511-80be-8d5a1dced85a"
click at [388, 407] on input "0" at bounding box center [389, 410] width 102 height 29
type input "2"
type input "-275.000"
type input "28"
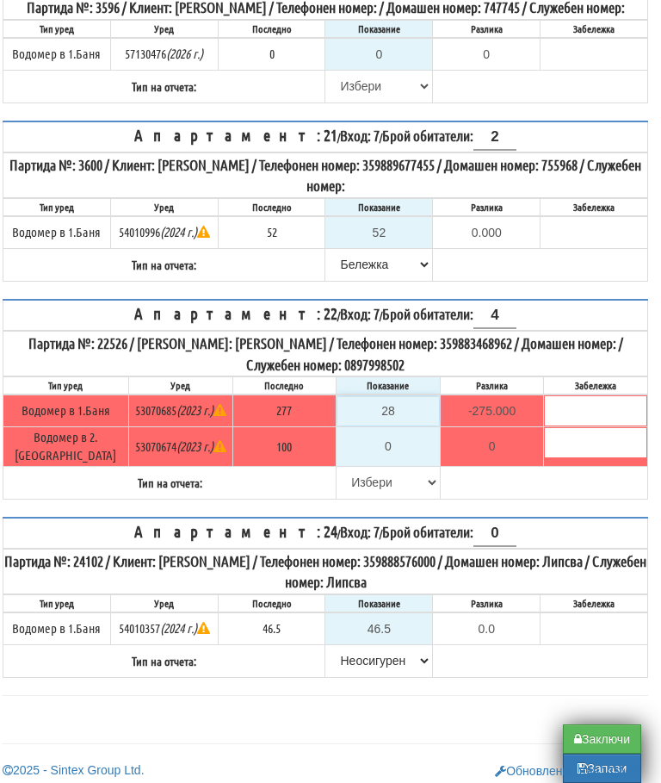
type input "-249.000"
type input "281"
type input "4.000"
type input "281.3"
type input "4.300"
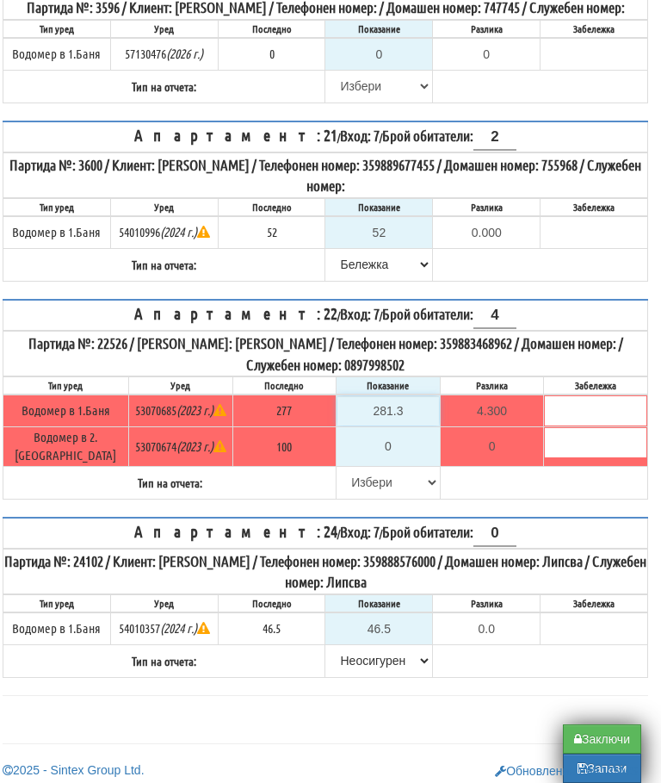
type input "281.3"
click at [384, 451] on input "0" at bounding box center [389, 446] width 102 height 29
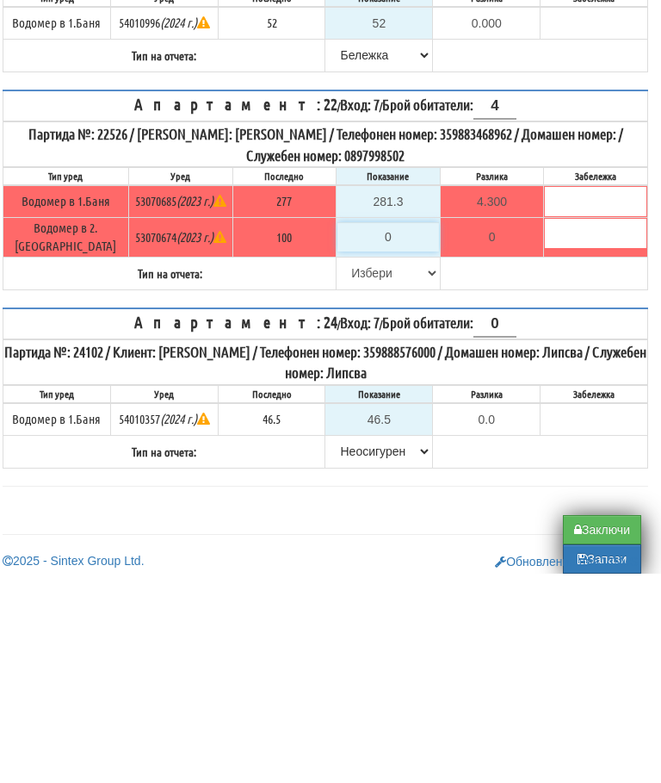
type input "1"
type input "-99.000"
type input "10"
type input "-90.000"
type input "103"
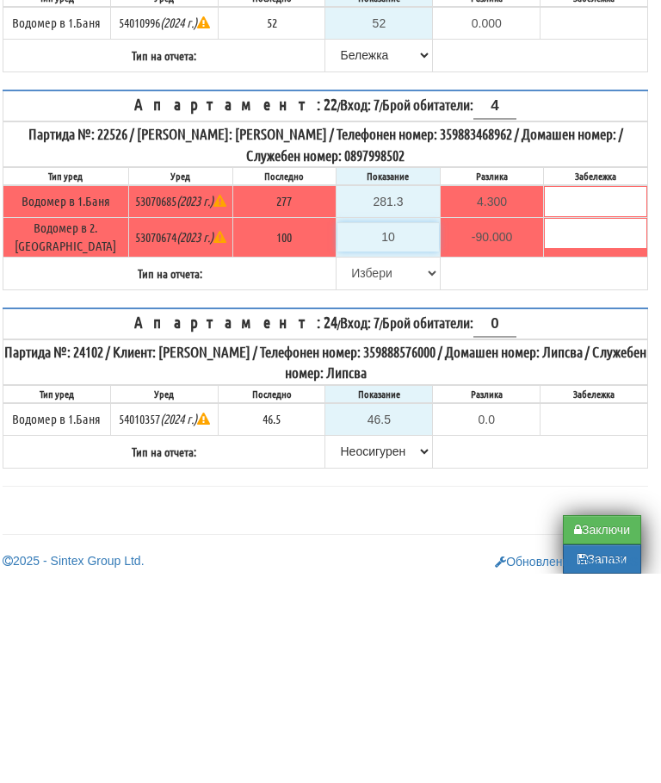
type input "3.000"
type input "103.1"
type input "3.100"
type input "103.1"
click at [348, 468] on select "Избери Визуален Телефон Бележка Неосигурен достъп Самоотчет Служебно Дистанцион…" at bounding box center [389, 482] width 102 height 29
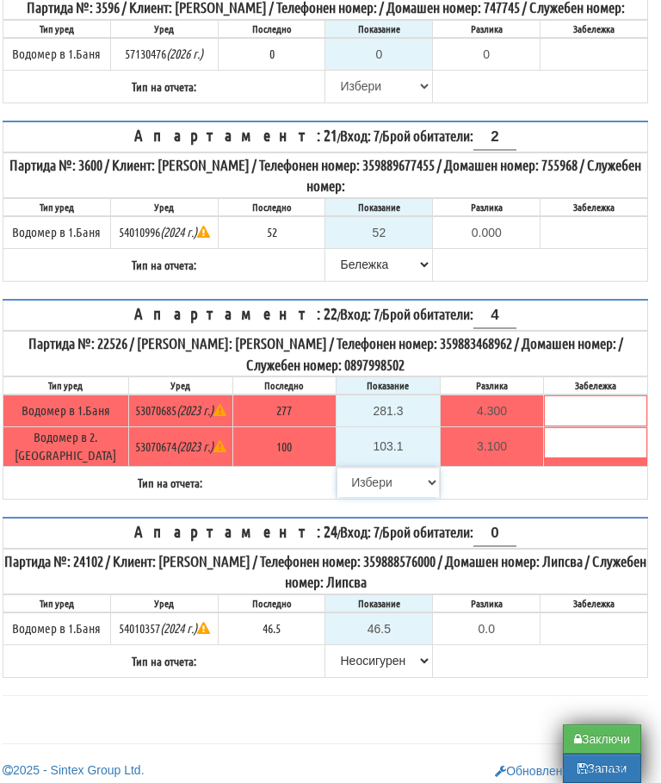
select select "8ac75930-9bfd-e511-80be-8d5a1dced85a"
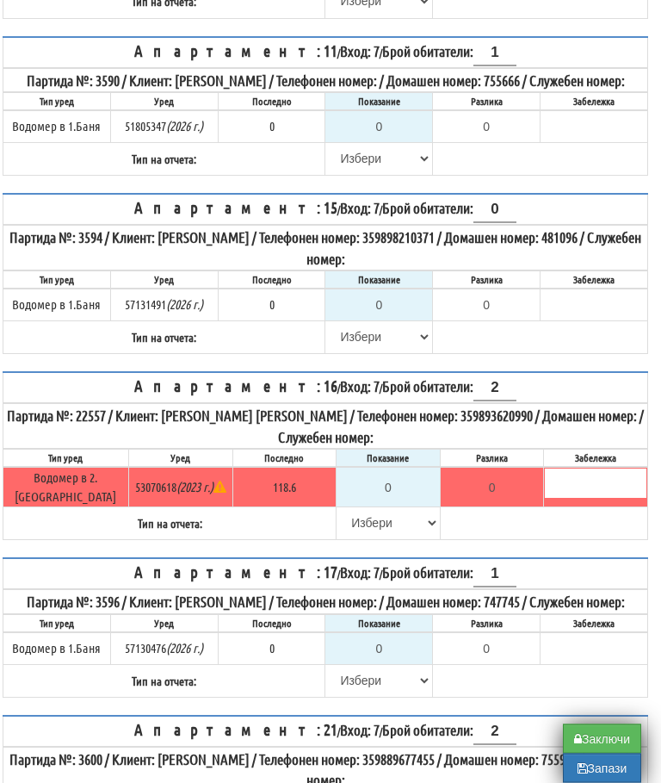
scroll to position [1011, 10]
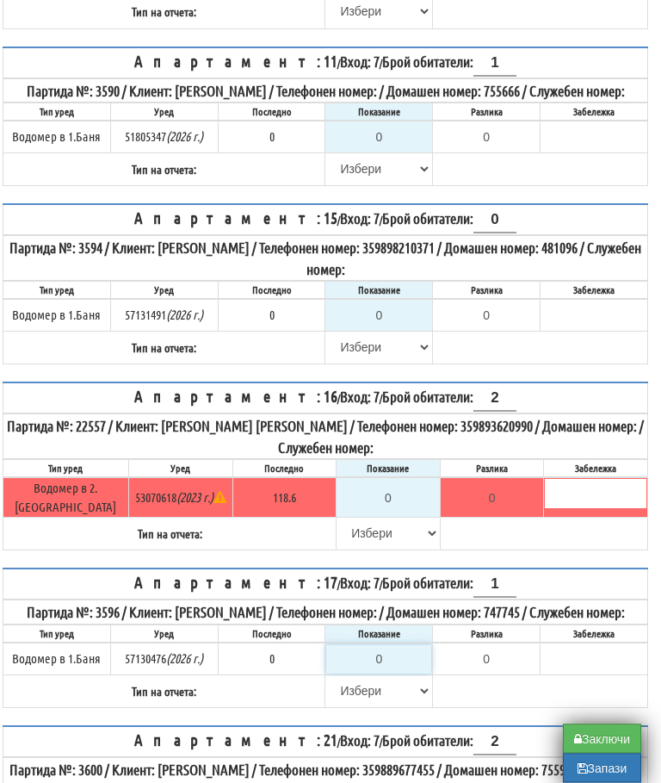
click at [397, 651] on input "0" at bounding box center [378, 659] width 105 height 29
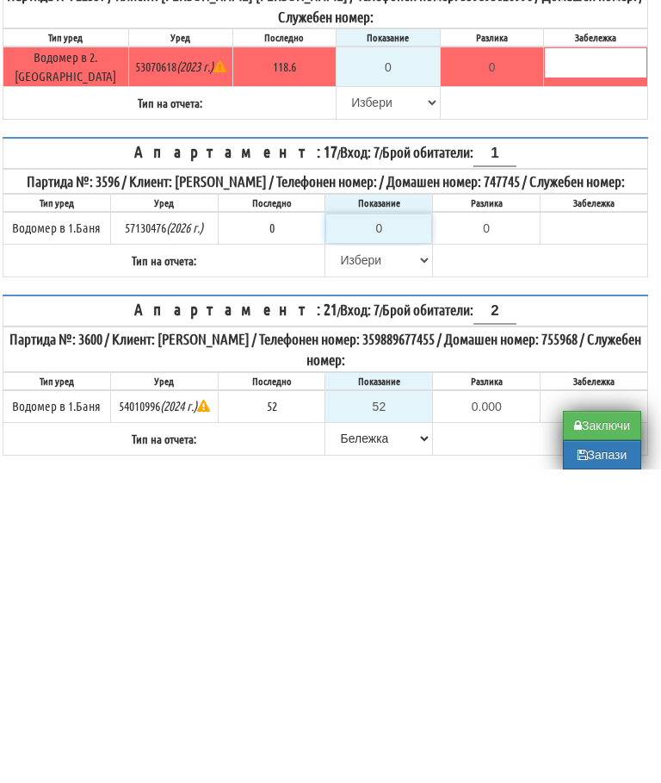
type input "0.000"
click at [343, 559] on select "[PERSON_NAME] Телефон Бележка Неосигурен достъп Самоотчет Служебно Дистанционен" at bounding box center [378, 573] width 105 height 29
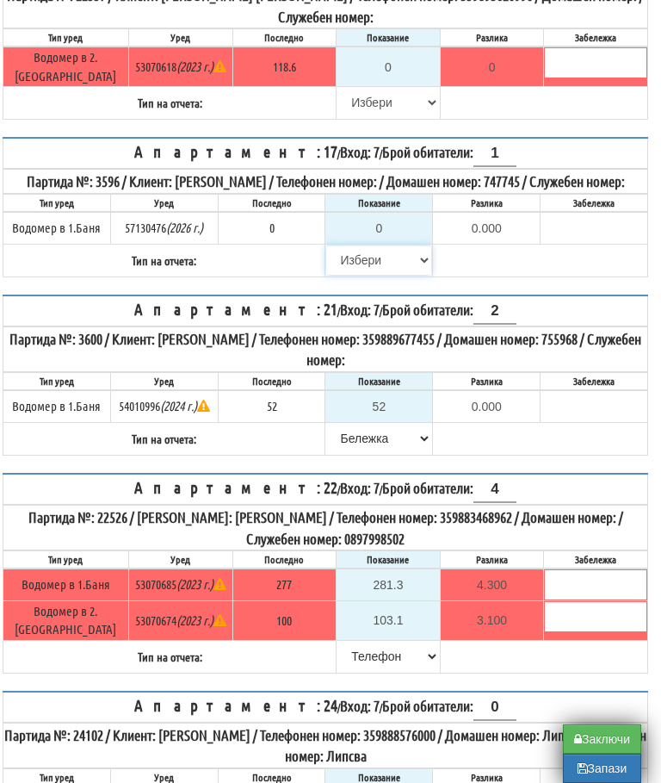
select select "89c75930-9bfd-e511-80be-8d5a1dced85a"
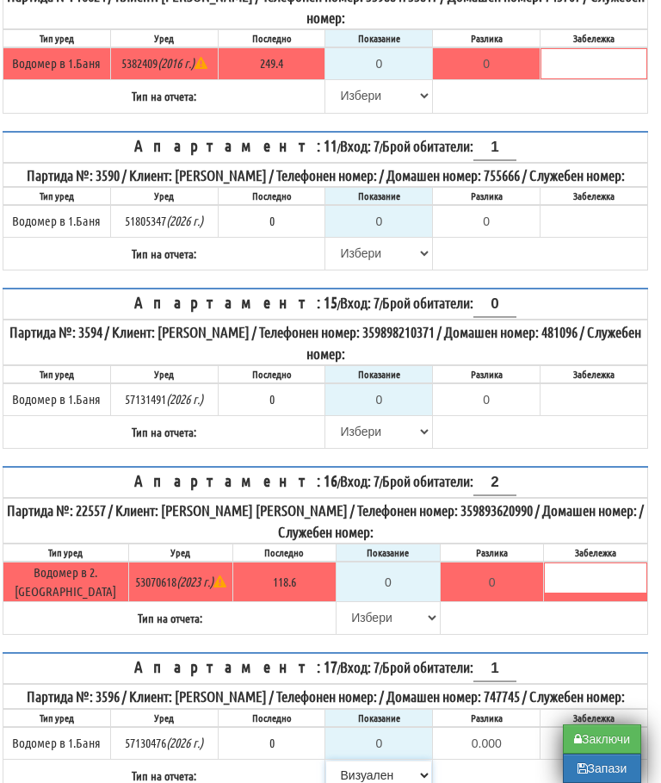
scroll to position [917, 10]
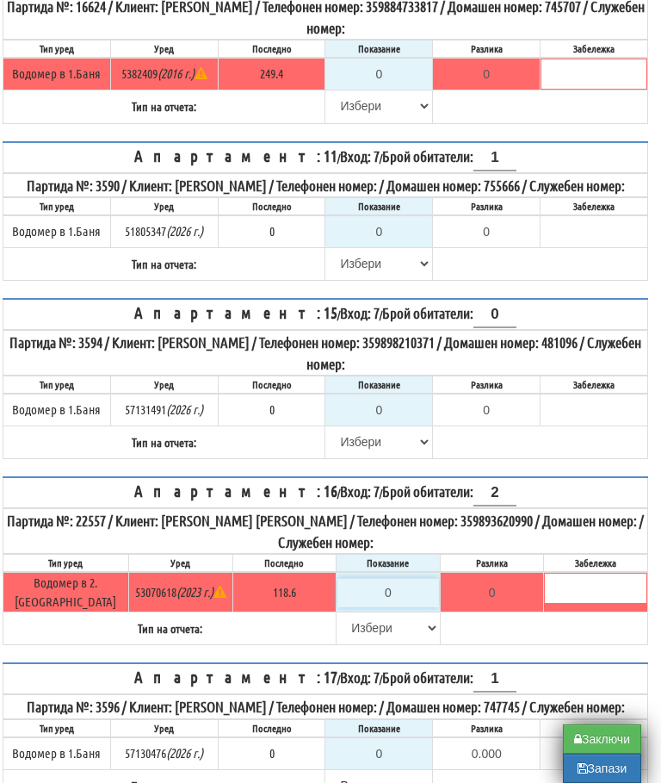
click at [398, 585] on input "0" at bounding box center [389, 592] width 102 height 29
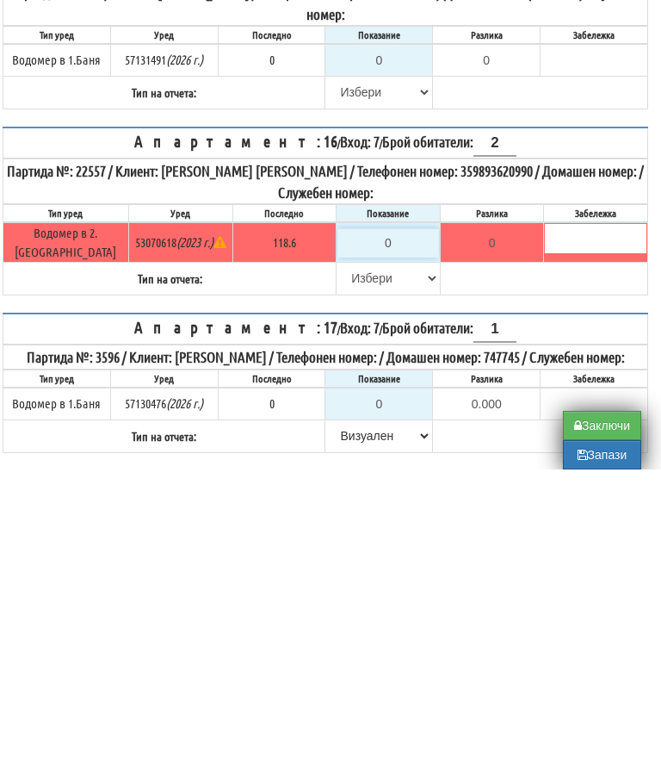
type input "1"
type input "-117.600"
type input "11"
type input "-107.600"
type input "119"
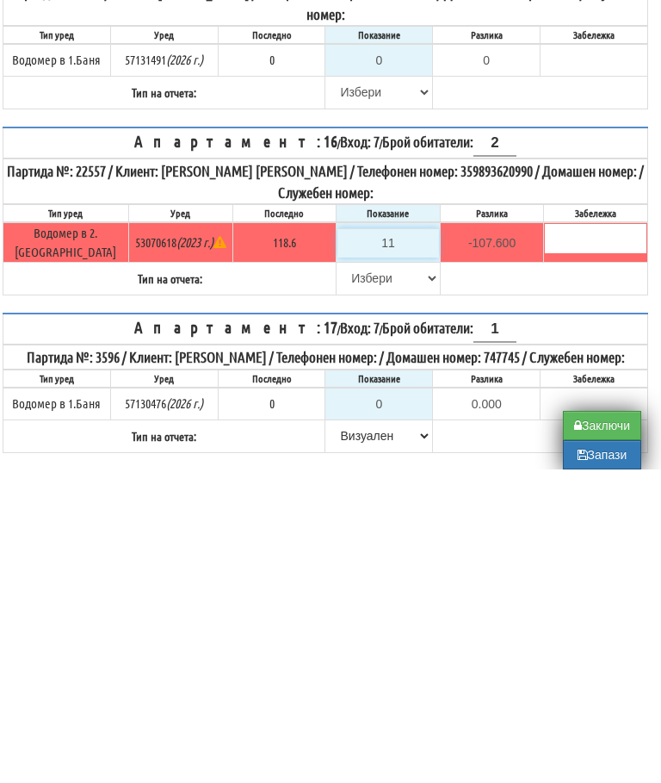
type input "0.400"
type input "119.6"
type input "1.0"
type input "119.6"
click at [348, 577] on select "[PERSON_NAME] Телефон Бележка Неосигурен достъп Самоотчет Служебно Дистанционен" at bounding box center [389, 591] width 102 height 29
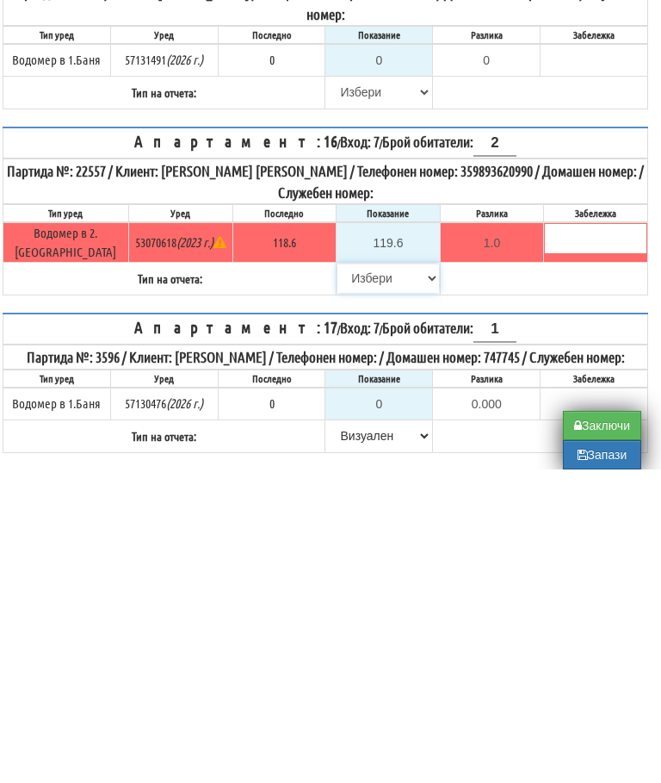
scroll to position [1267, 10]
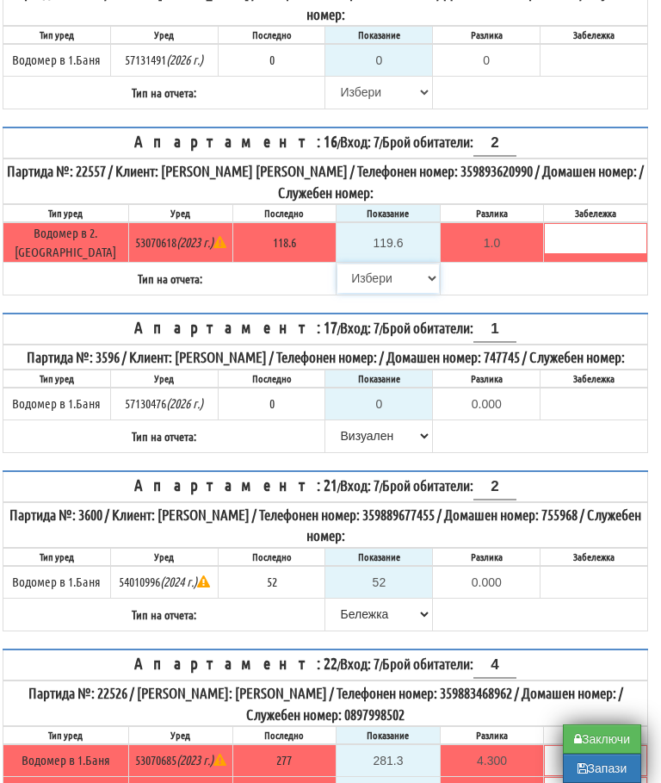
select select "89c75930-9bfd-e511-80be-8d5a1dced85a"
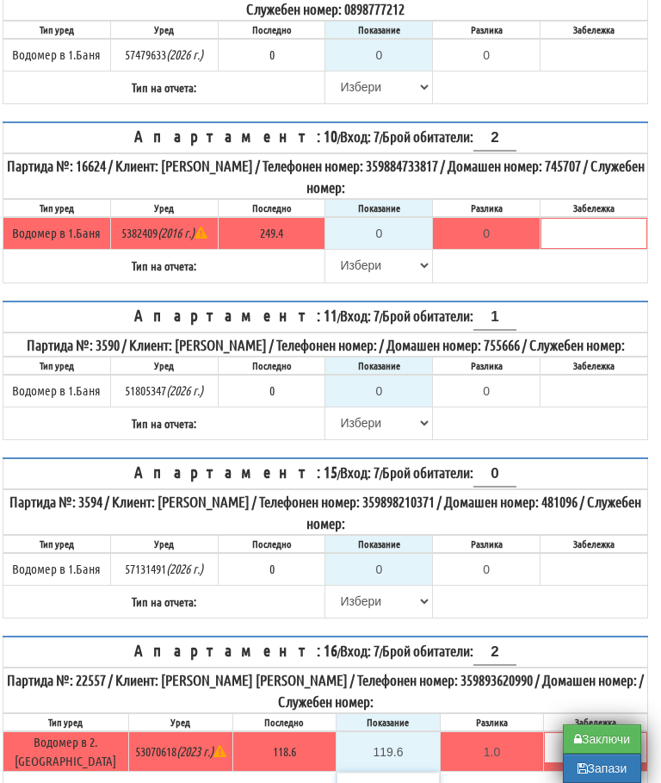
scroll to position [742, 10]
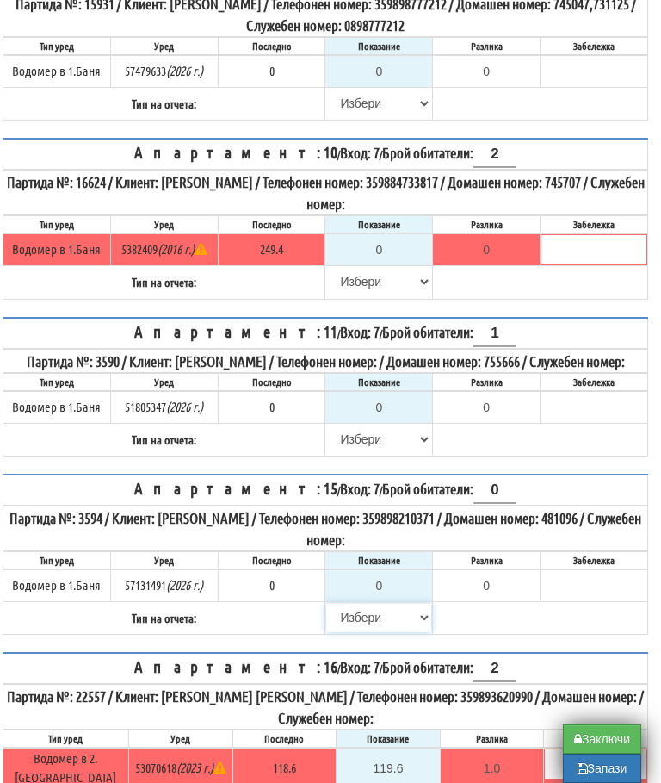
click at [343, 618] on select "[PERSON_NAME] Телефон Бележка Неосигурен достъп Самоотчет Служебно Дистанционен" at bounding box center [378, 617] width 105 height 29
select select "8cc75930-9bfd-e511-80be-8d5a1dced85a"
type input "0.000"
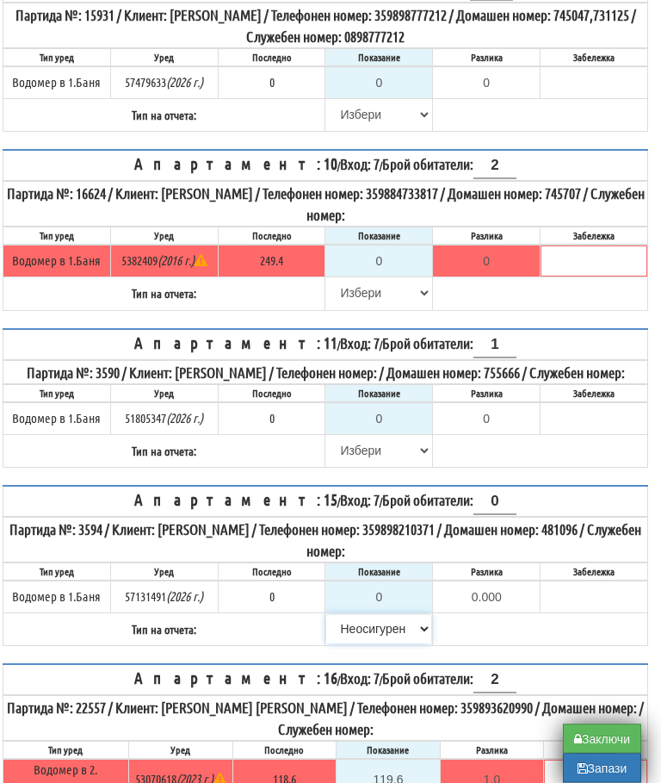
scroll to position [730, 10]
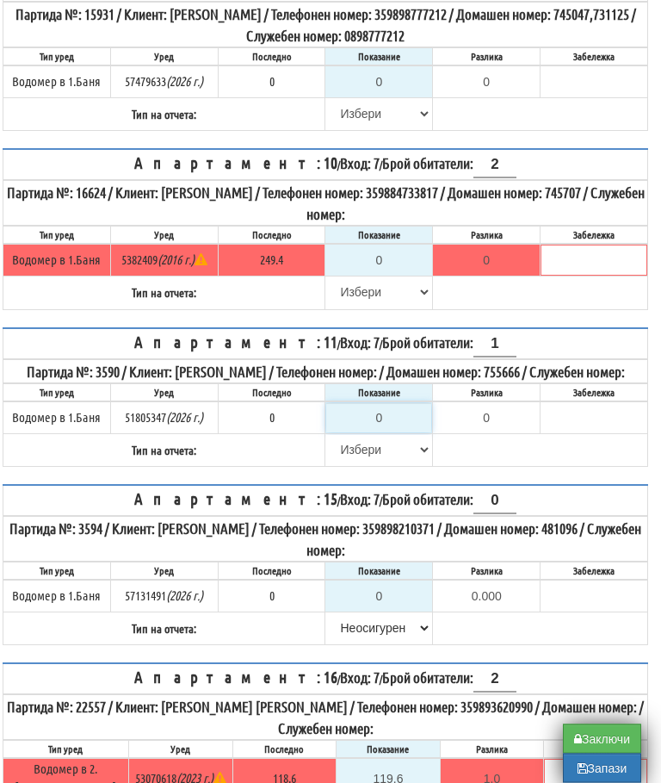
click at [378, 419] on input "0" at bounding box center [378, 418] width 105 height 29
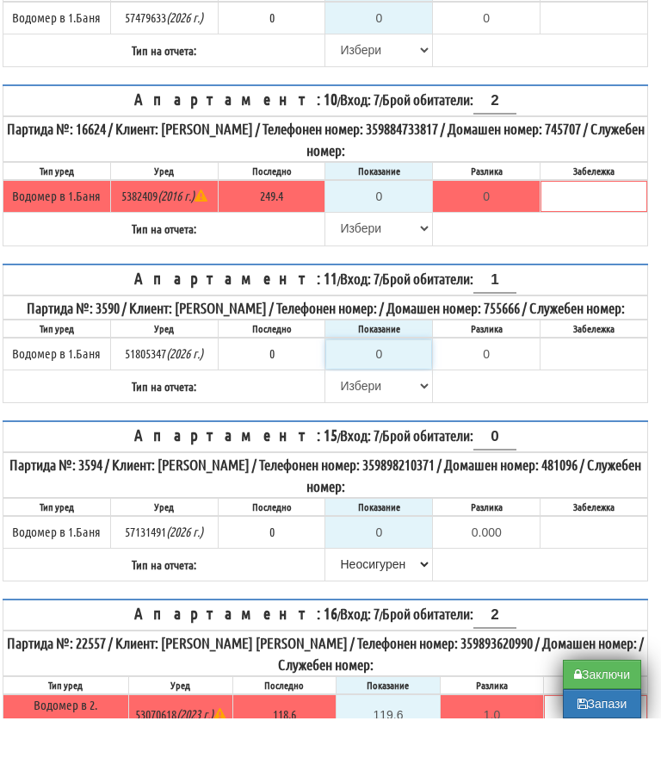
type input "0.000"
click at [349, 436] on select "[PERSON_NAME] Телефон Бележка Неосигурен достъп Самоотчет Служебно Дистанционен" at bounding box center [378, 450] width 105 height 29
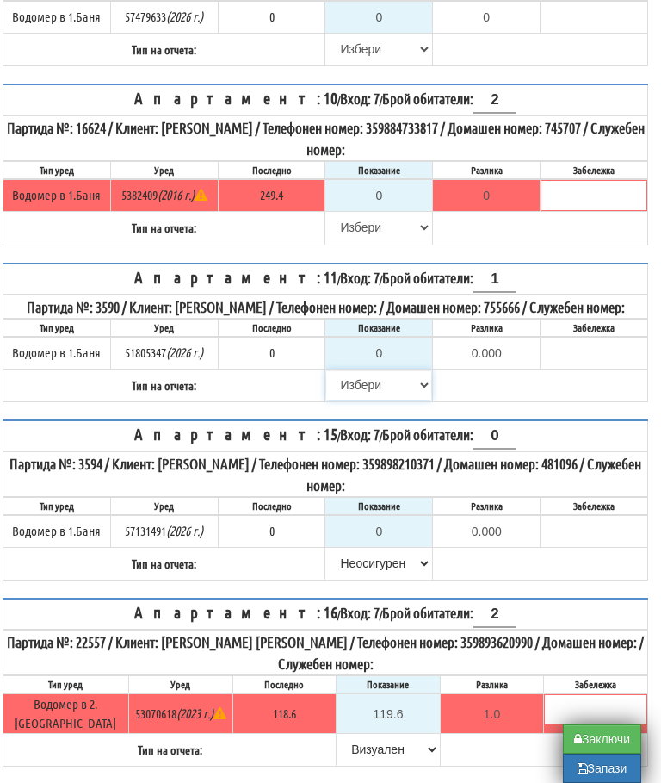
select select "89c75930-9bfd-e511-80be-8d5a1dced85a"
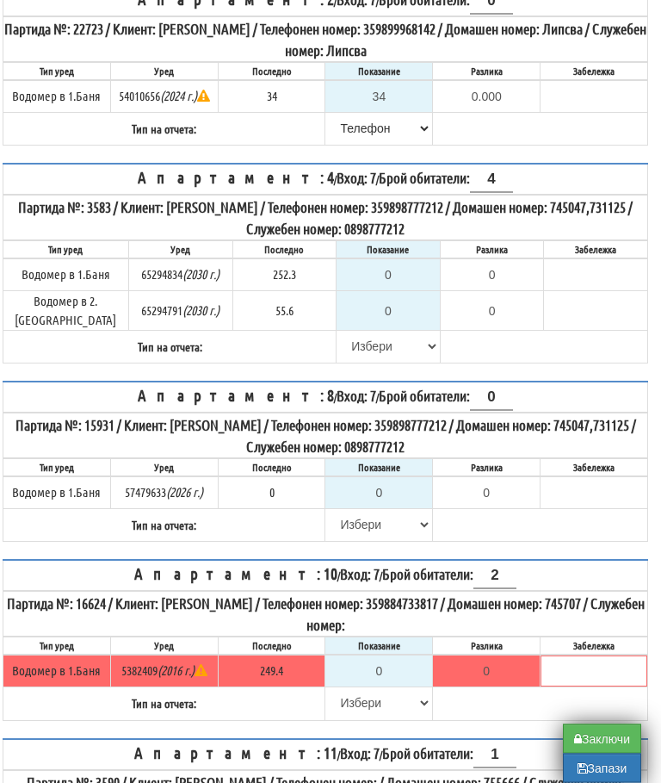
scroll to position [320, 10]
click at [397, 656] on input "0" at bounding box center [378, 670] width 105 height 29
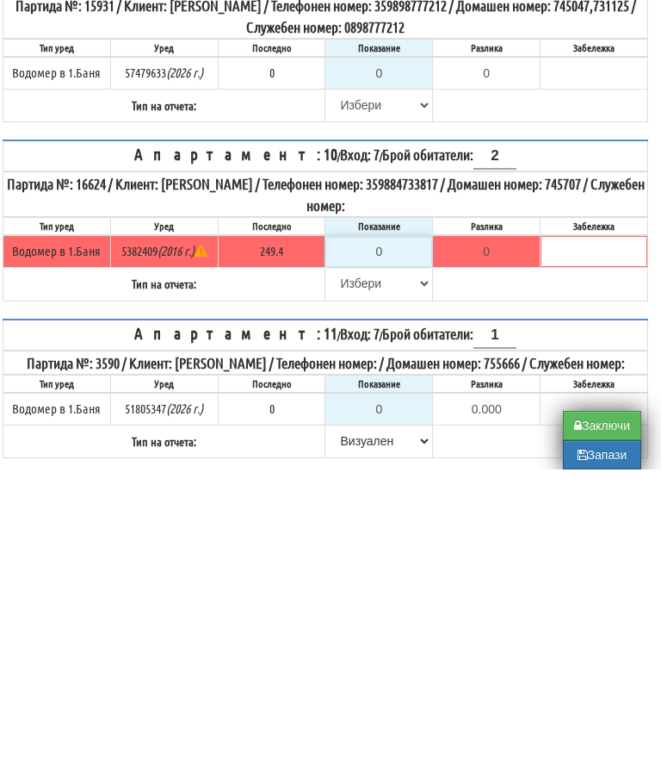
type input "2"
type input "-247.400"
type input "24"
type input "-225.400"
type input "249"
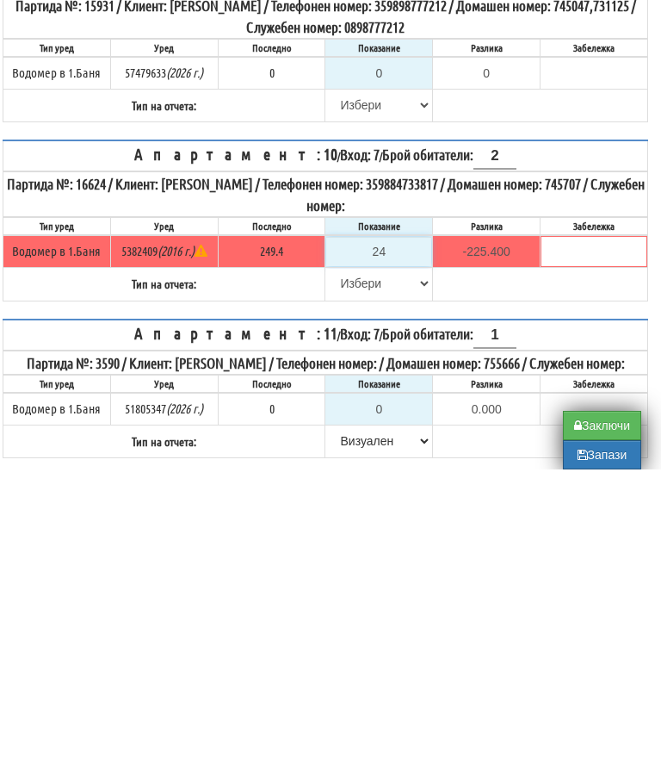
type input "-0.400"
type input "249.6"
type input "0.2"
type input "249.6"
click at [346, 582] on select "[PERSON_NAME] Телефон Бележка Неосигурен достъп Самоотчет Служебно Дистанционен" at bounding box center [378, 596] width 105 height 29
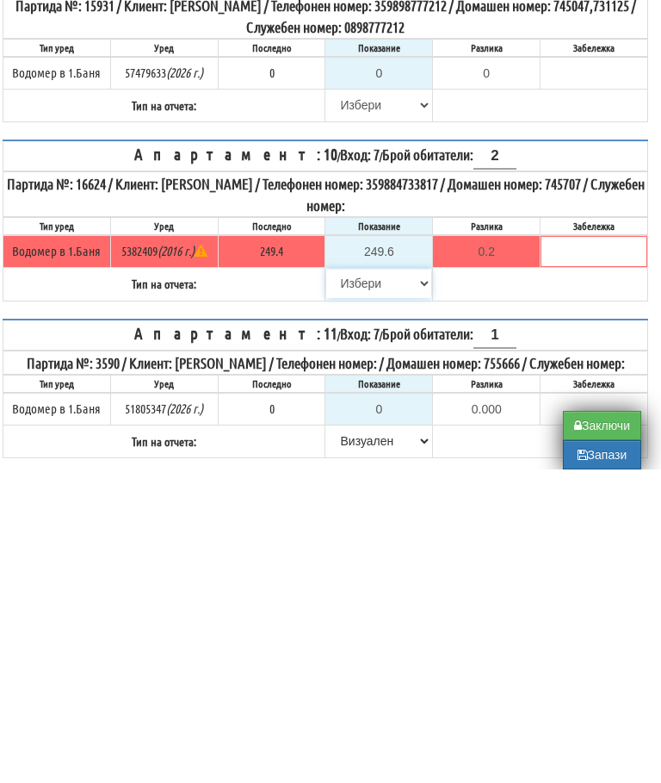
scroll to position [740, 10]
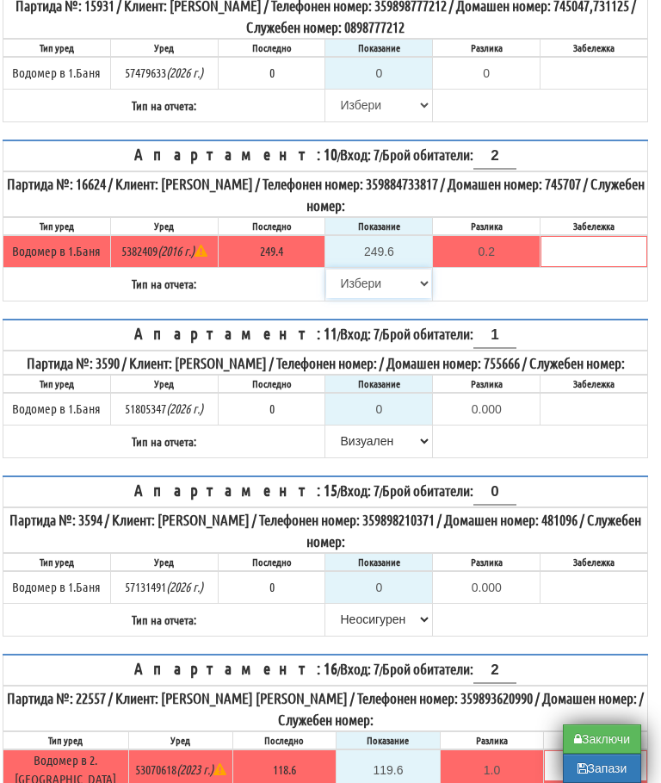
select select "8bc75930-9bfd-e511-80be-8d5a1dced85a"
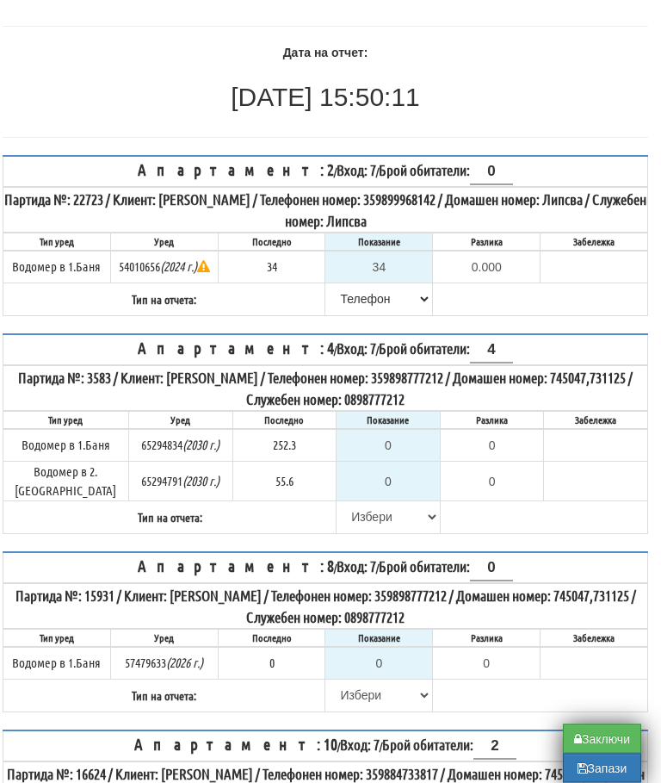
scroll to position [151, 10]
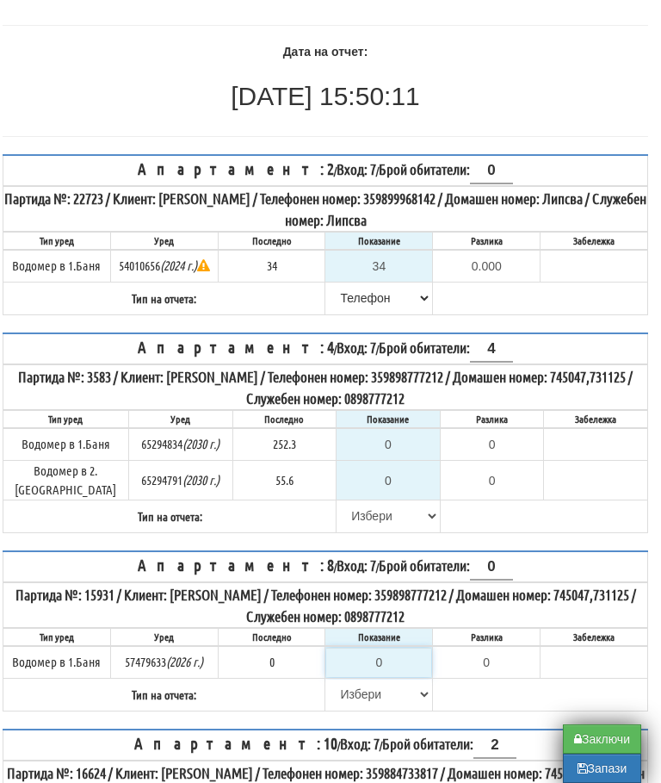
click at [378, 648] on input "0" at bounding box center [378, 662] width 105 height 29
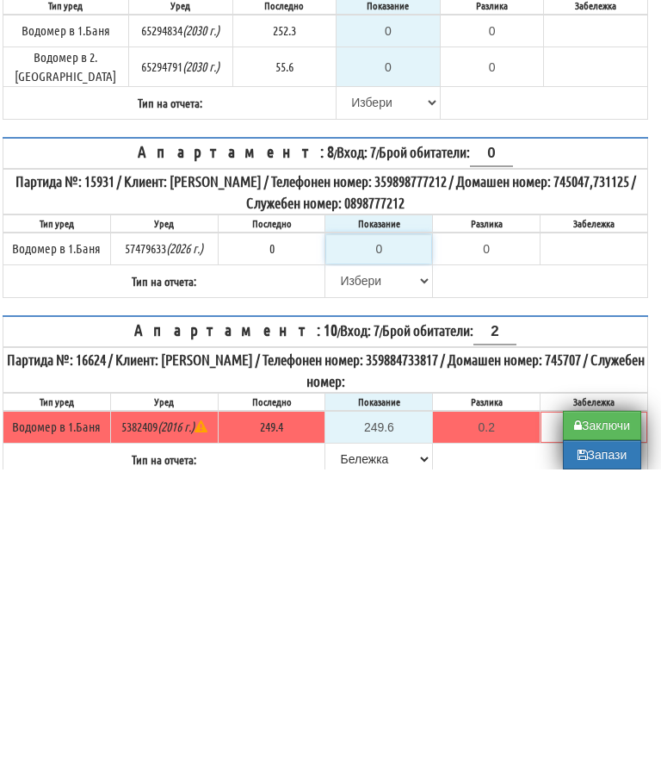
type input "0.000"
click at [350, 580] on select "[PERSON_NAME] Телефон Бележка Неосигурен достъп Самоотчет Служебно Дистанционен" at bounding box center [378, 594] width 105 height 29
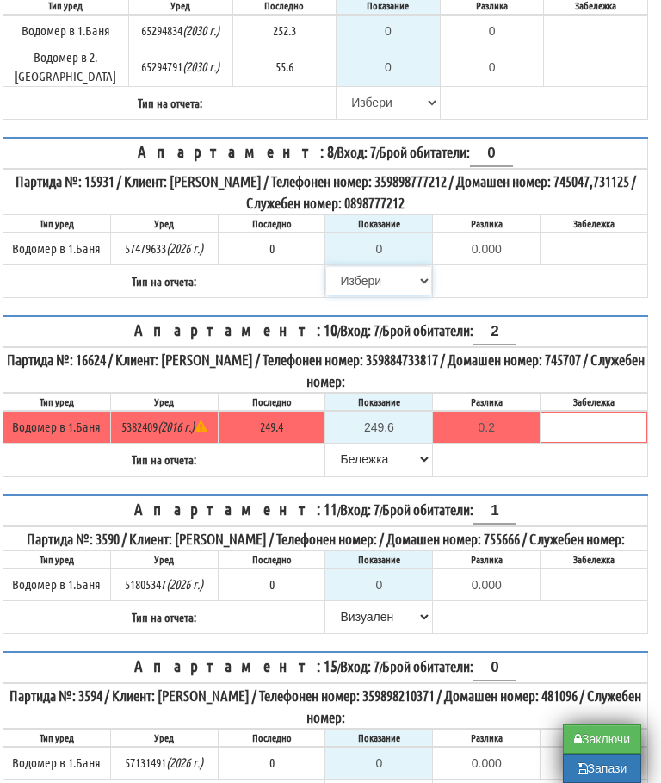
select select "8bc75930-9bfd-e511-80be-8d5a1dced85a"
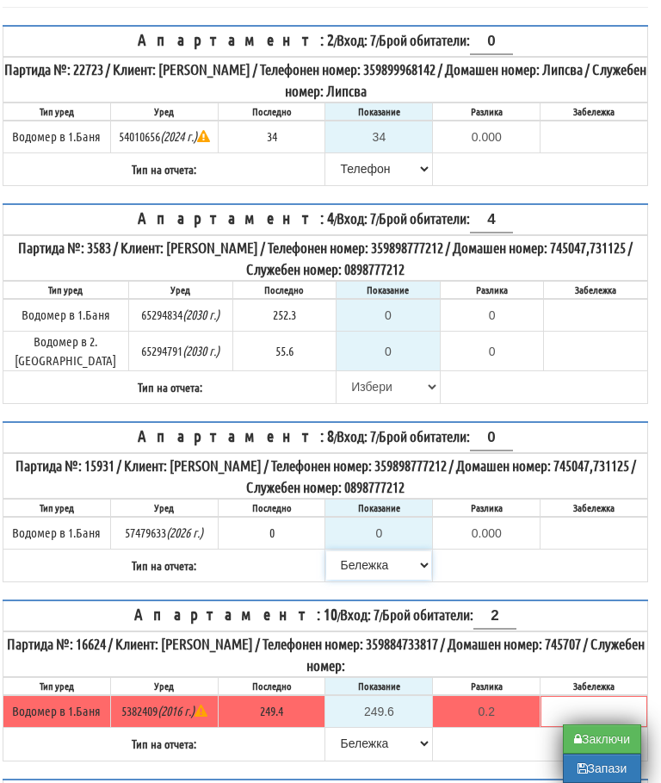
scroll to position [289, 10]
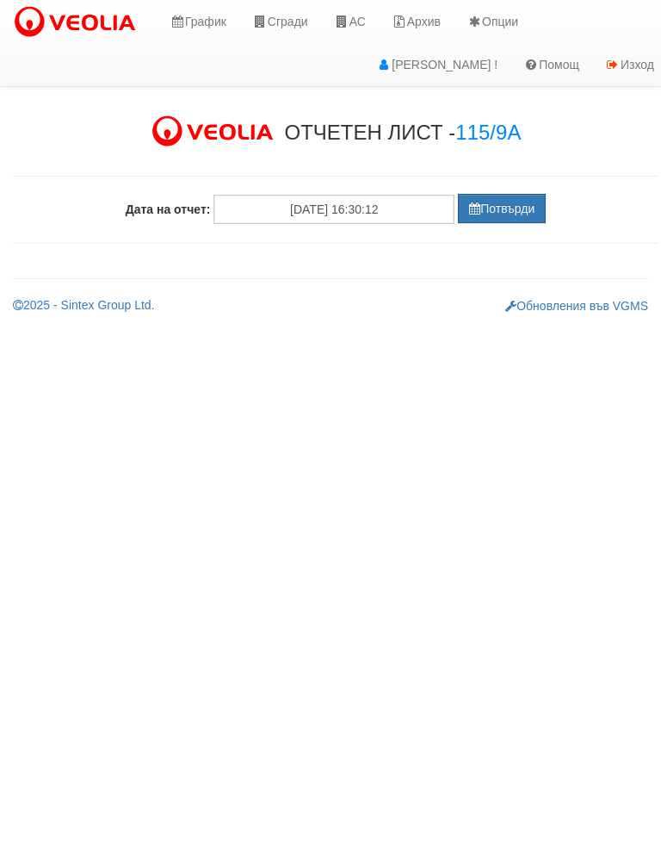
click at [481, 215] on button "Потвърди" at bounding box center [502, 208] width 88 height 29
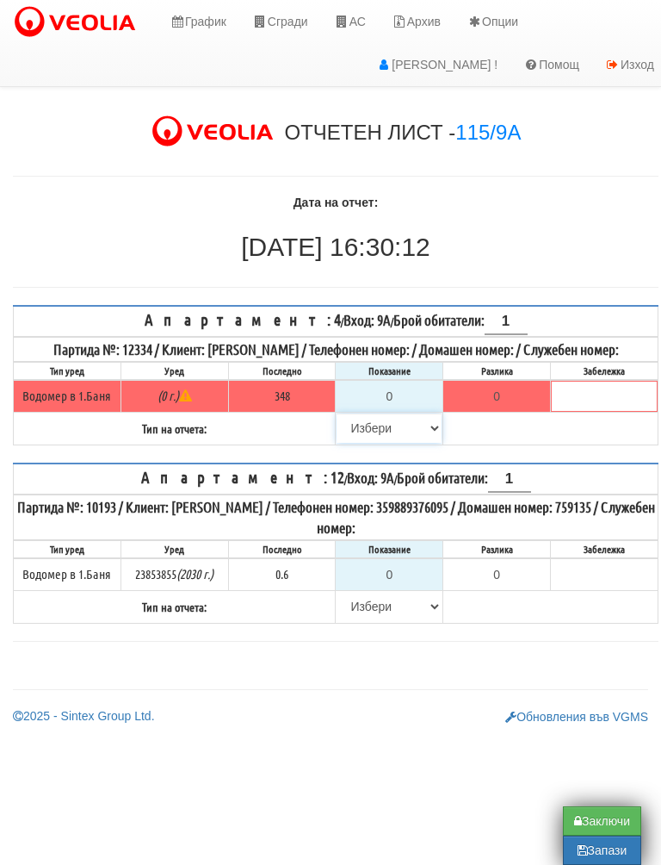
click at [354, 443] on select "Избери Визуален Телефон Бележка Неосигурен достъп Самоотчет Служебно Дистанцион…" at bounding box center [389, 427] width 105 height 29
select select "8cc75930-9bfd-e511-80be-8d5a1dced85a"
type input "348"
type input "0.000"
click at [398, 589] on input "0" at bounding box center [389, 574] width 105 height 29
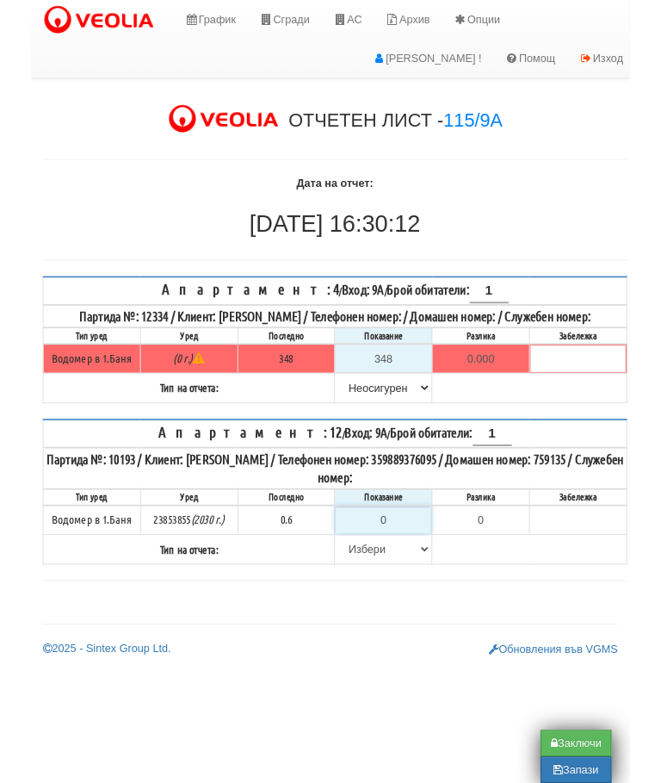
scroll to position [0, 10]
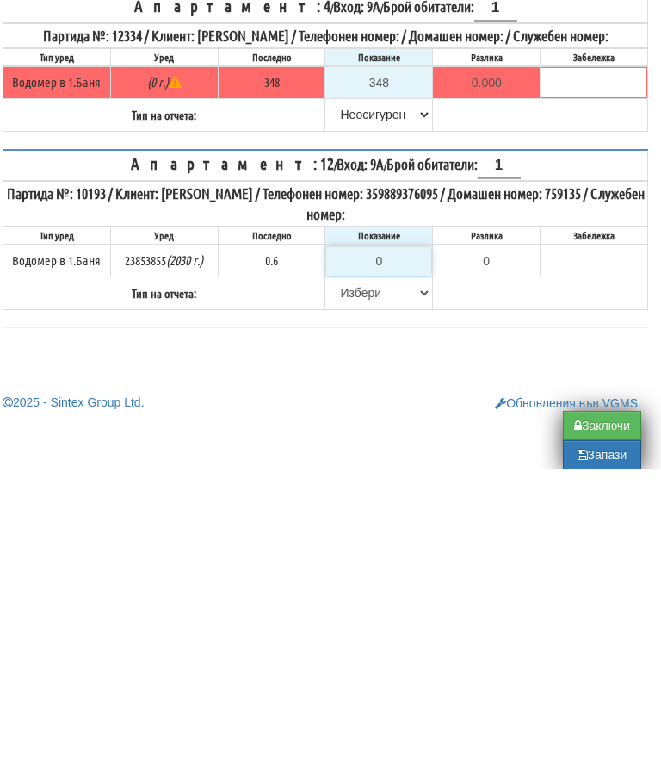
type input "-0.600"
type input "0.6"
type input "0.0"
type input "0.6"
click at [351, 592] on select "[PERSON_NAME] Телефон Бележка Неосигурен достъп Самоотчет Служебно Дистанционен" at bounding box center [378, 606] width 105 height 29
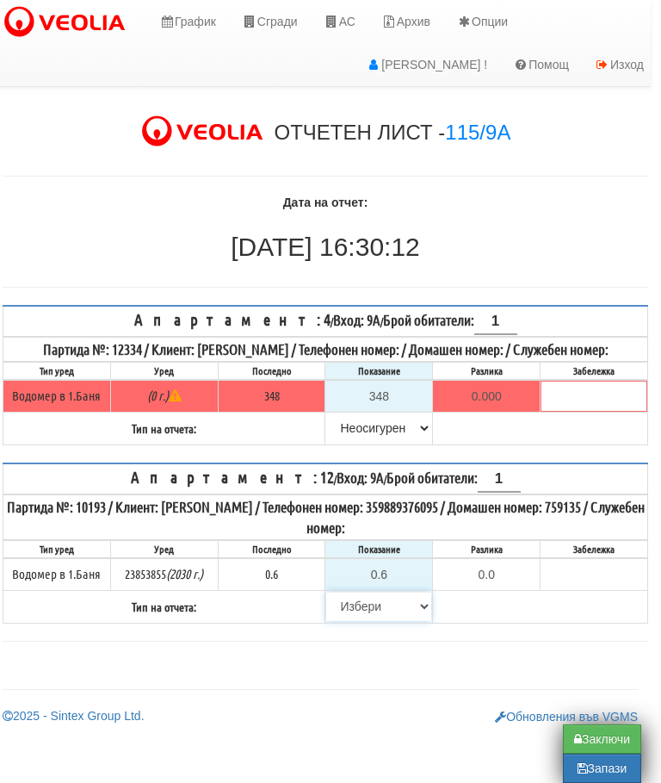
select select "8ac75930-9bfd-e511-80be-8d5a1dced85a"
click at [600, 723] on link "Обновления във VGMS" at bounding box center [566, 717] width 143 height 14
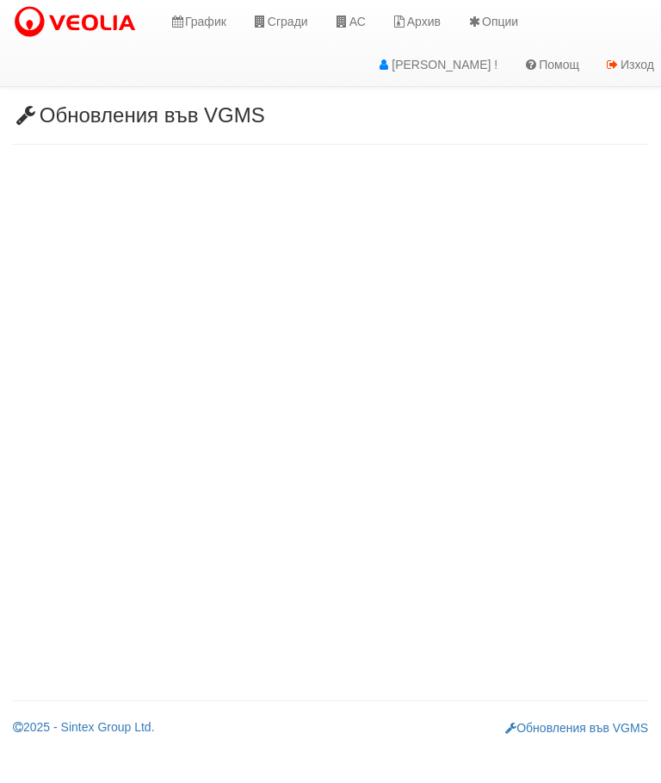
scroll to position [-58, 0]
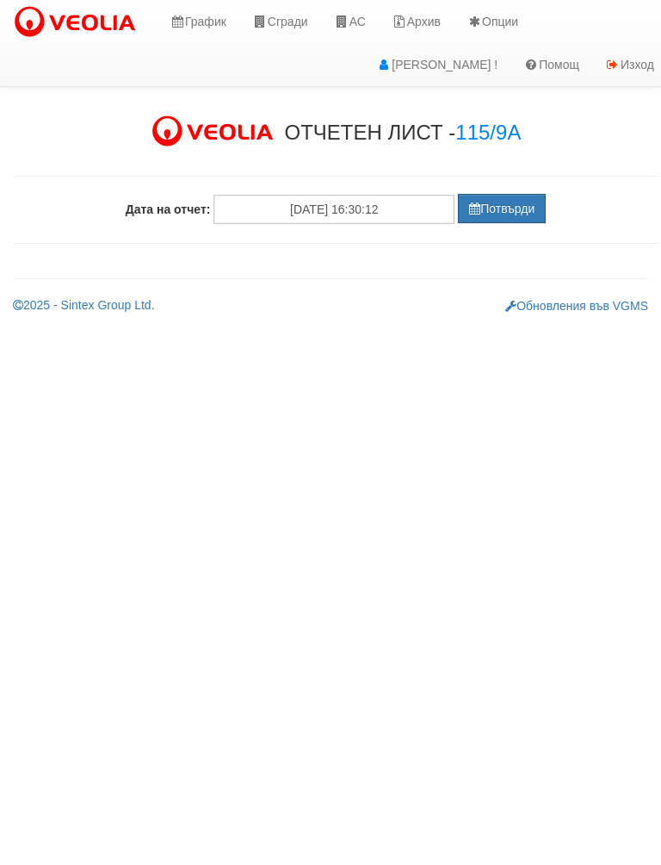
click at [500, 205] on button "Потвърди" at bounding box center [502, 208] width 88 height 29
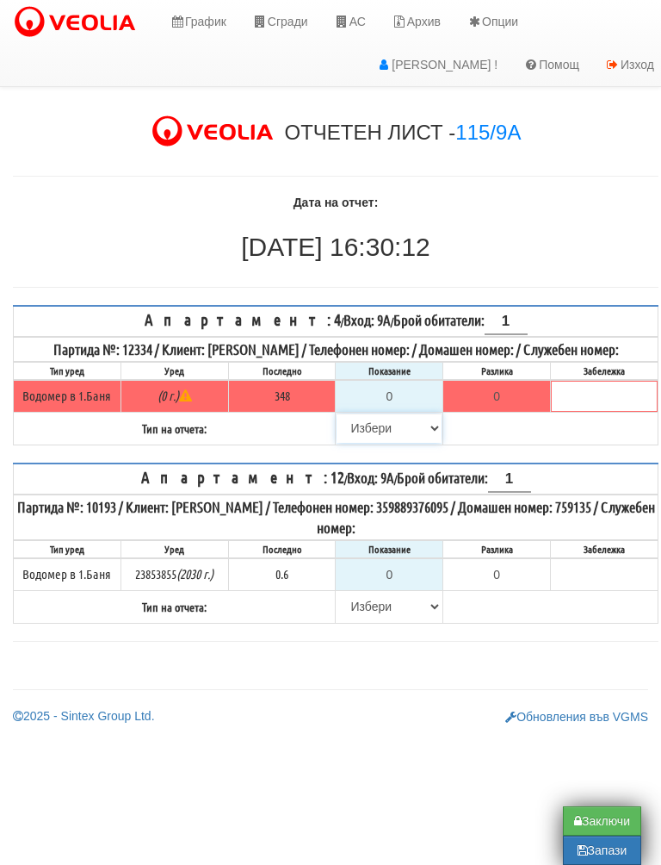
click at [363, 443] on select "[PERSON_NAME] Телефон Бележка Неосигурен достъп Самоотчет Служебно Дистанционен" at bounding box center [389, 427] width 105 height 29
select select "8cc75930-9bfd-e511-80be-8d5a1dced85a"
type input "348"
type input "0.000"
click at [398, 589] on input "0" at bounding box center [389, 574] width 105 height 29
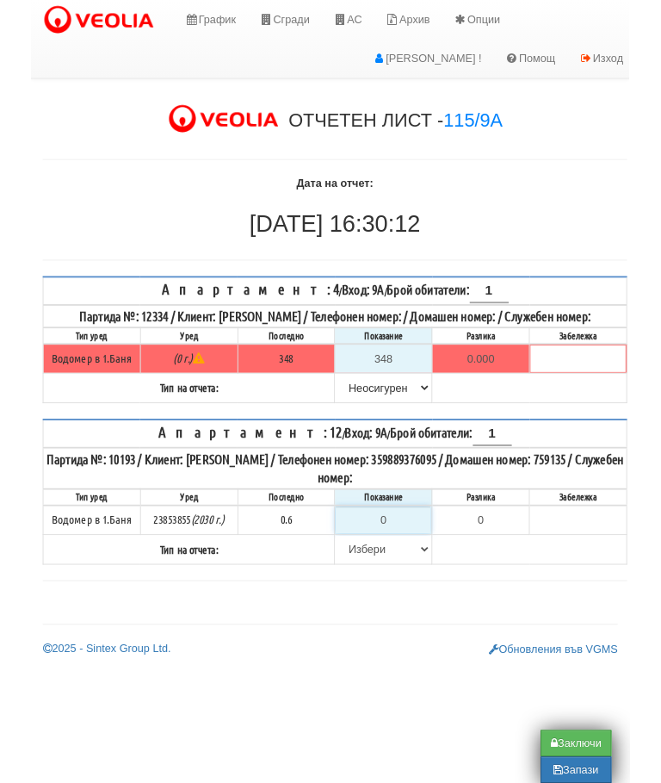
scroll to position [0, 10]
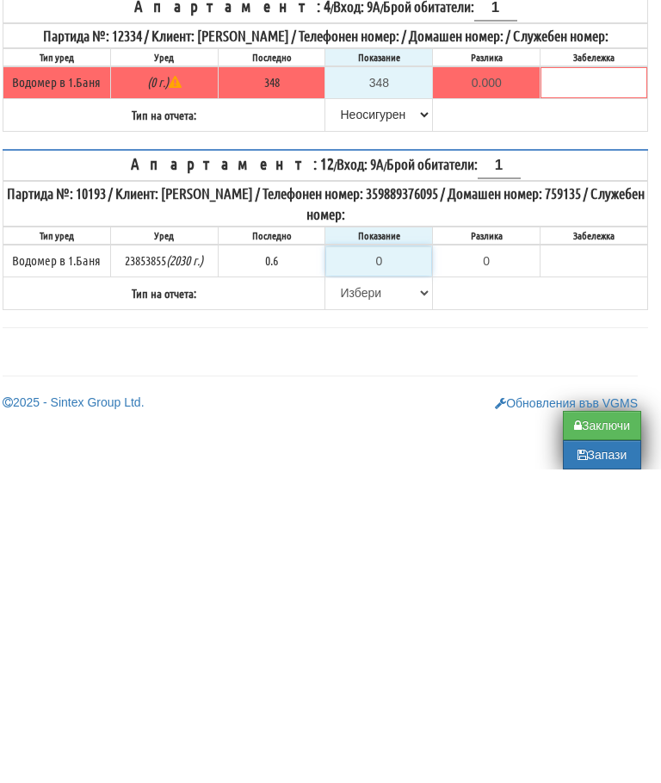
type input "-0.600"
type input "0.6"
type input "0.0"
type input "0.6"
click at [351, 592] on select "[PERSON_NAME] Телефон Бележка Неосигурен достъп Самоотчет Служебно Дистанционен" at bounding box center [378, 606] width 105 height 29
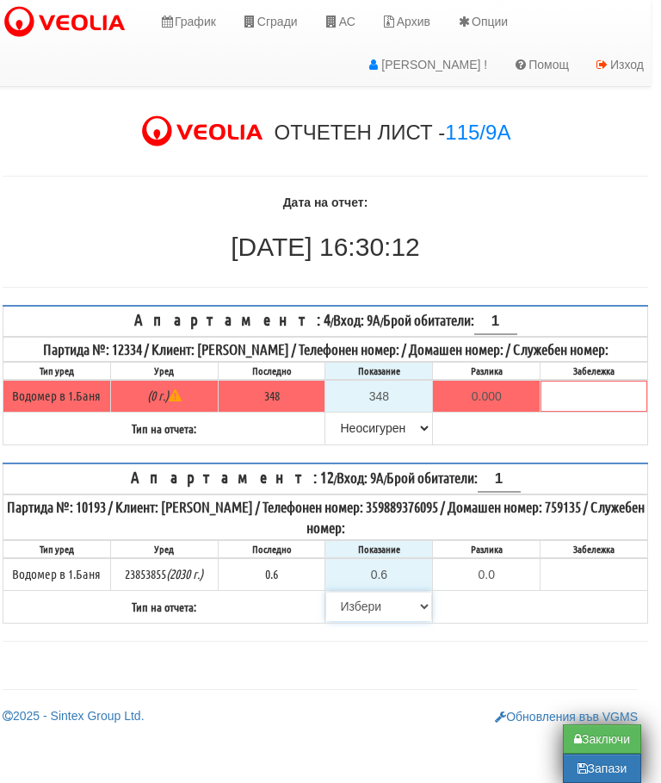
select select "8ac75930-9bfd-e511-80be-8d5a1dced85a"
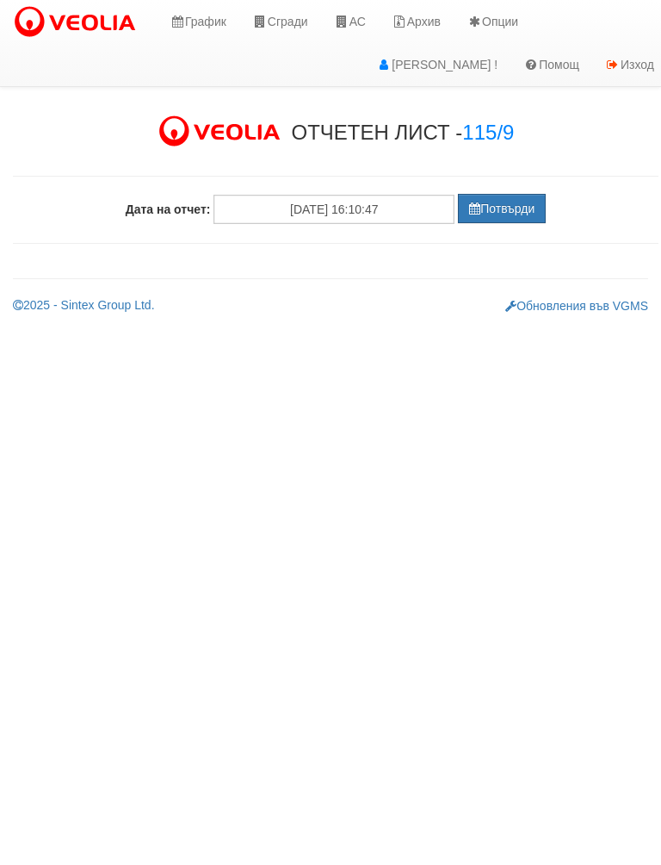
click at [486, 216] on button "Потвърди" at bounding box center [502, 208] width 88 height 29
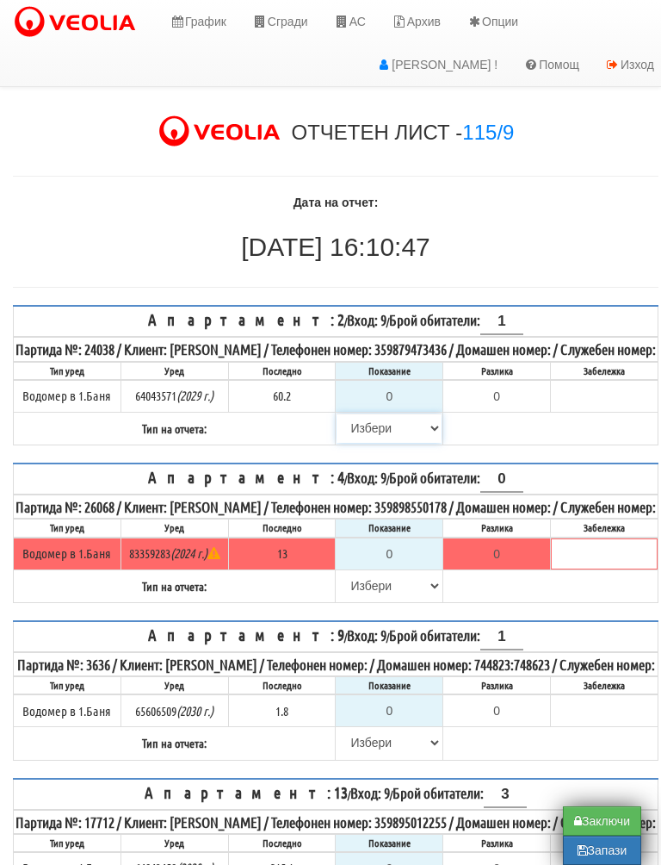
click at [366, 443] on select "[PERSON_NAME] Телефон Бележка Неосигурен достъп Самоотчет Служебно Дистанционен" at bounding box center [389, 427] width 105 height 29
click at [395, 407] on input "0" at bounding box center [389, 396] width 105 height 29
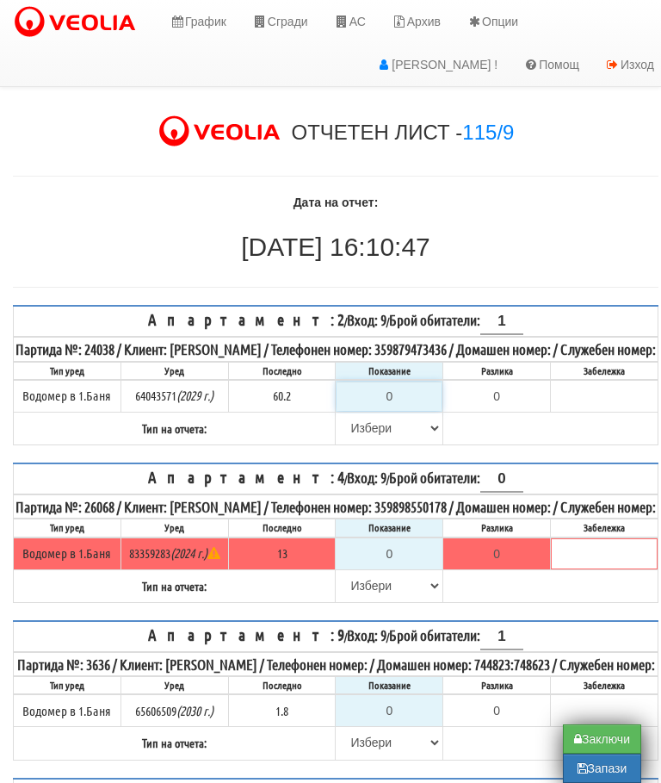
type input "6"
type input "-54.200"
type input "60"
type input "-0.200"
type input "60.6"
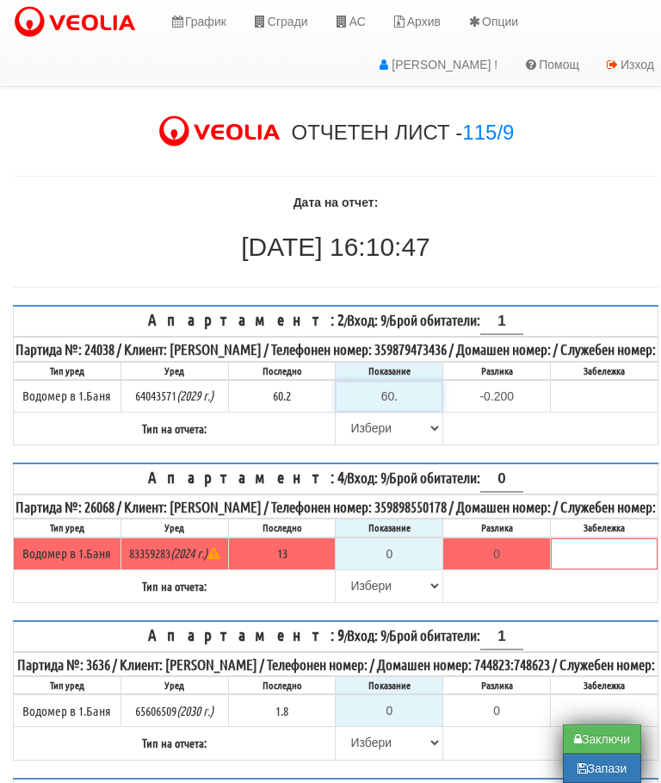
type input "0.4"
type input "60.6"
click at [356, 443] on select "[PERSON_NAME] Телефон Бележка Неосигурен достъп Самоотчет Служебно Дистанционен" at bounding box center [389, 427] width 105 height 29
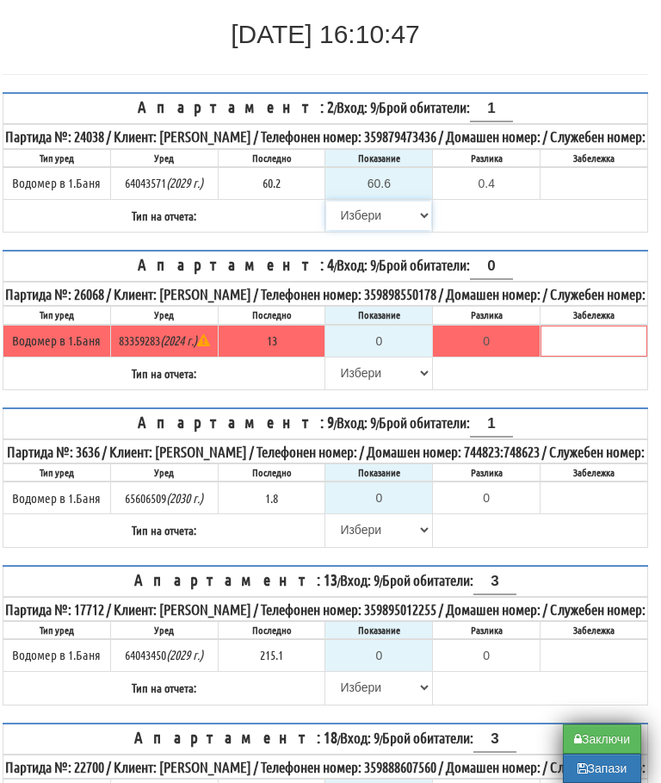
select select "89c75930-9bfd-e511-80be-8d5a1dced85a"
click at [351, 388] on select "[PERSON_NAME] Телефон Бележка Неосигурен достъп Самоотчет Служебно Дистанционен" at bounding box center [378, 372] width 105 height 29
select select "8cc75930-9bfd-e511-80be-8d5a1dced85a"
type input "13"
type input "0.000"
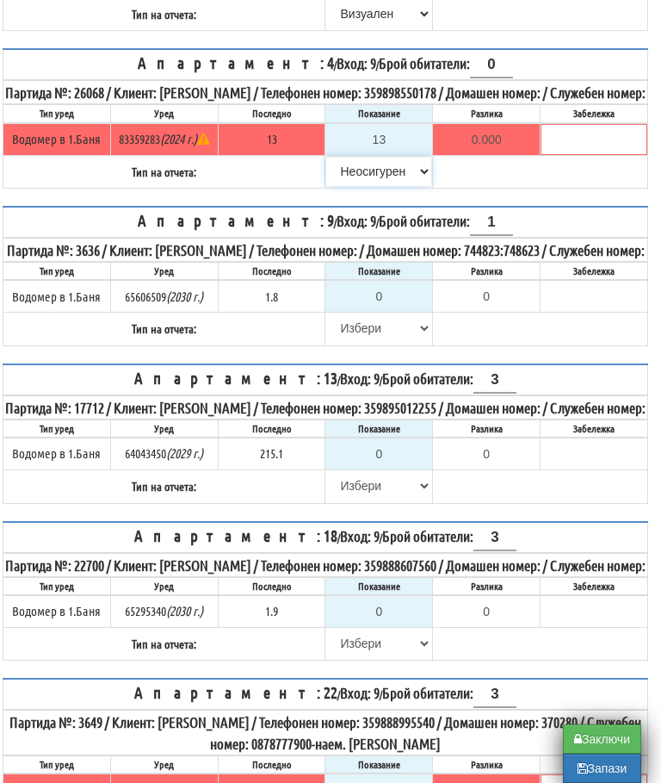
scroll to position [610, 10]
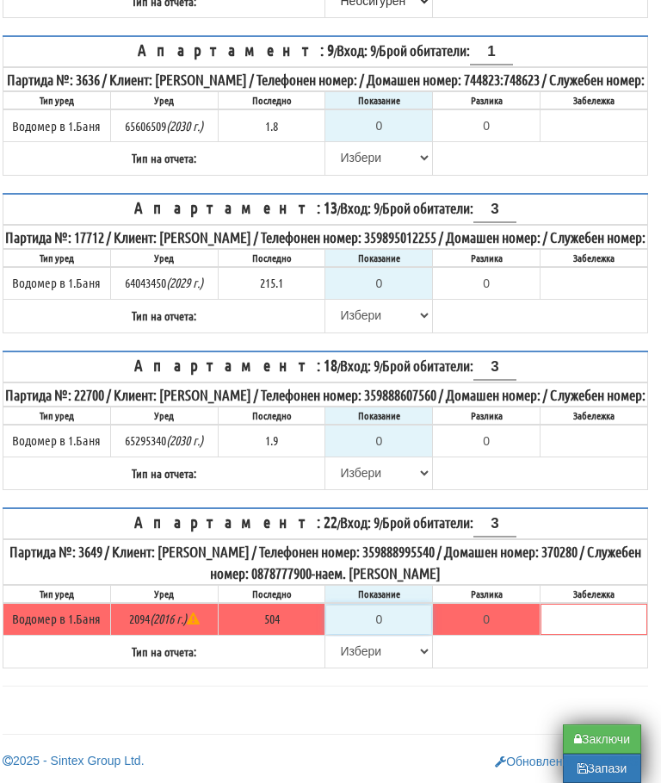
click at [374, 634] on input "0" at bounding box center [378, 619] width 105 height 29
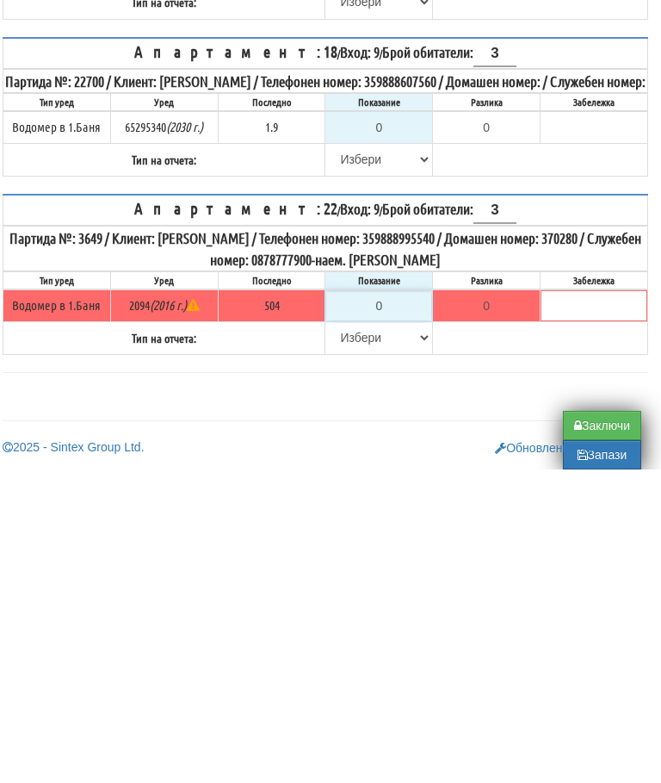
type input "5"
type input "-499.000"
type input "50"
type input "-454.000"
type input "504"
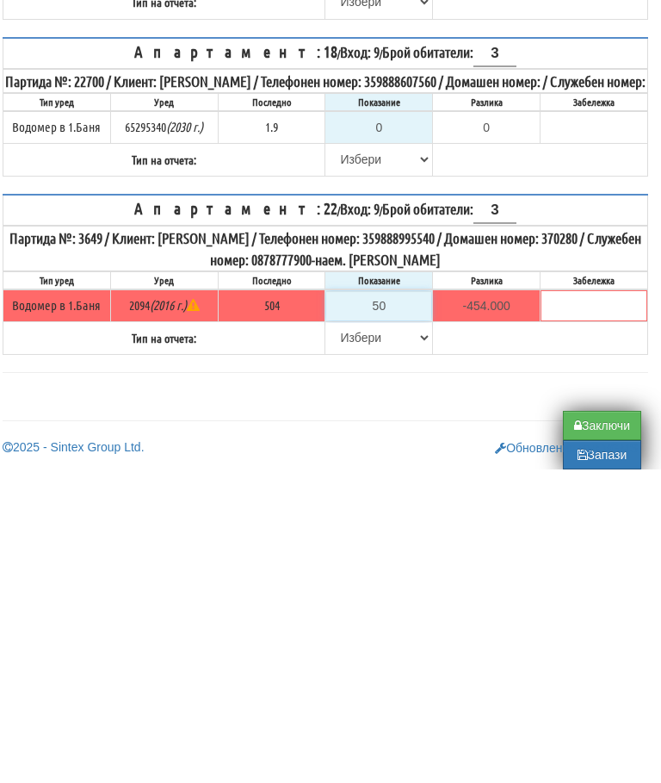
type input "0.000"
type input "504"
click at [348, 636] on select "[PERSON_NAME] Телефон Бележка Неосигурен достъп Самоотчет Служебно Дистанционен" at bounding box center [378, 650] width 105 height 29
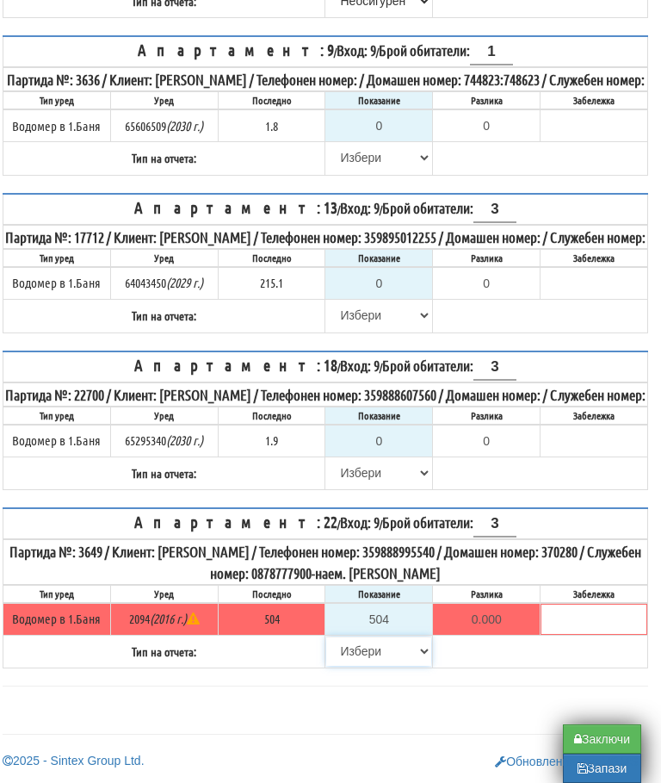
select select "8ac75930-9bfd-e511-80be-8d5a1dced85a"
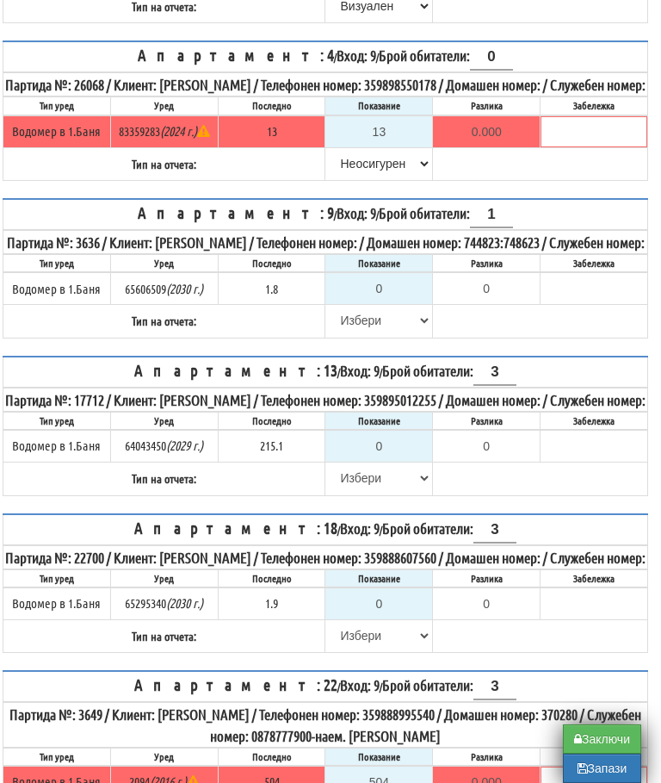
scroll to position [421, 10]
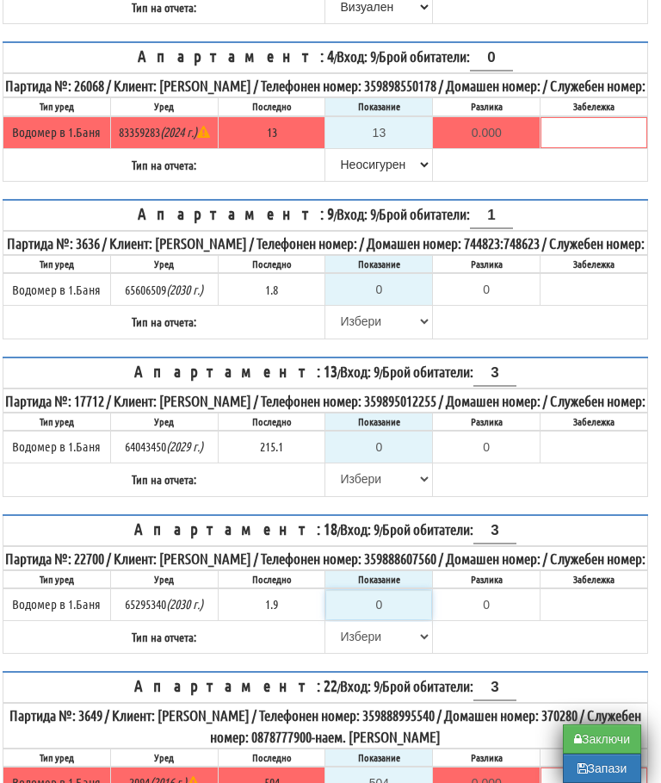
click at [394, 619] on input "0" at bounding box center [378, 604] width 105 height 29
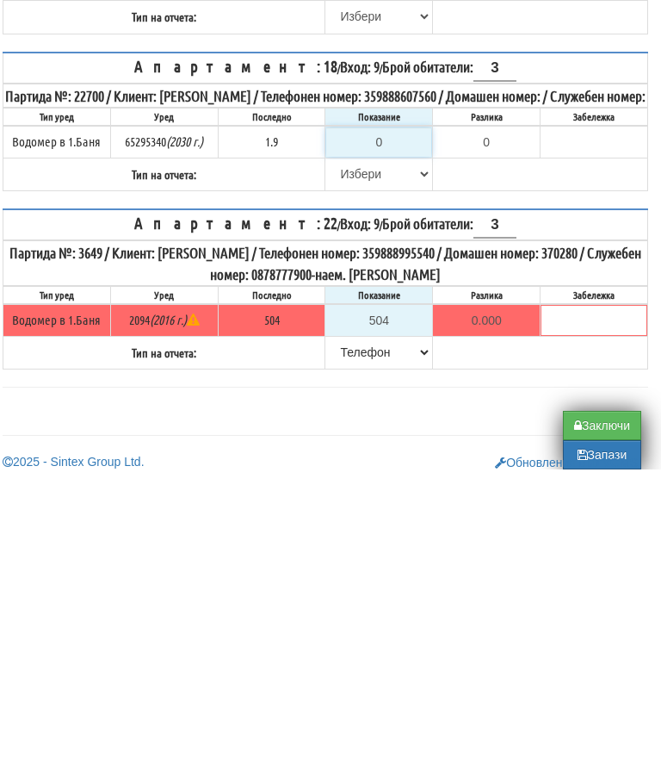
type input "1"
type input "-0.900"
type input "1.9"
type input "0.0"
type input "1.9"
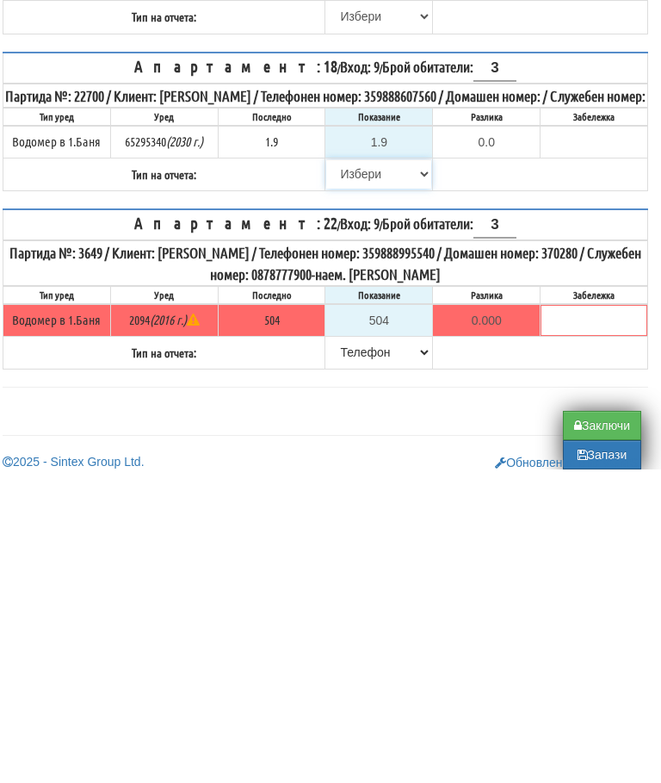
click at [334, 473] on select "[PERSON_NAME] Телефон Бележка Неосигурен достъп Самоотчет Служебно Дистанционен" at bounding box center [378, 487] width 105 height 29
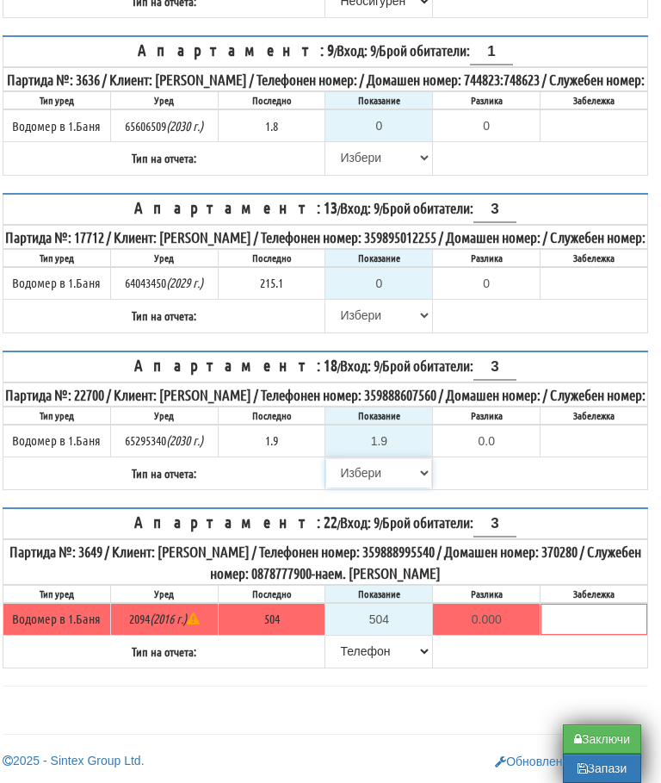
select select "89c75930-9bfd-e511-80be-8d5a1dced85a"
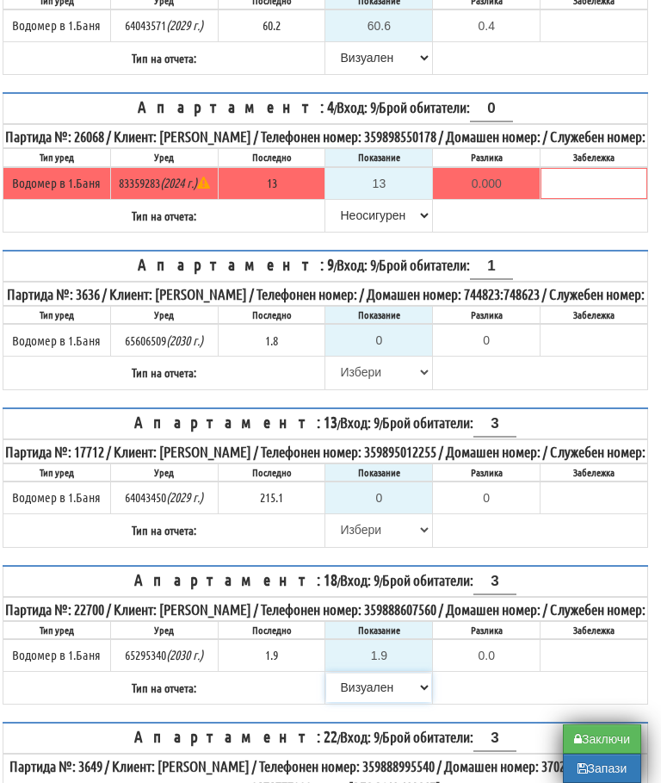
scroll to position [369, 10]
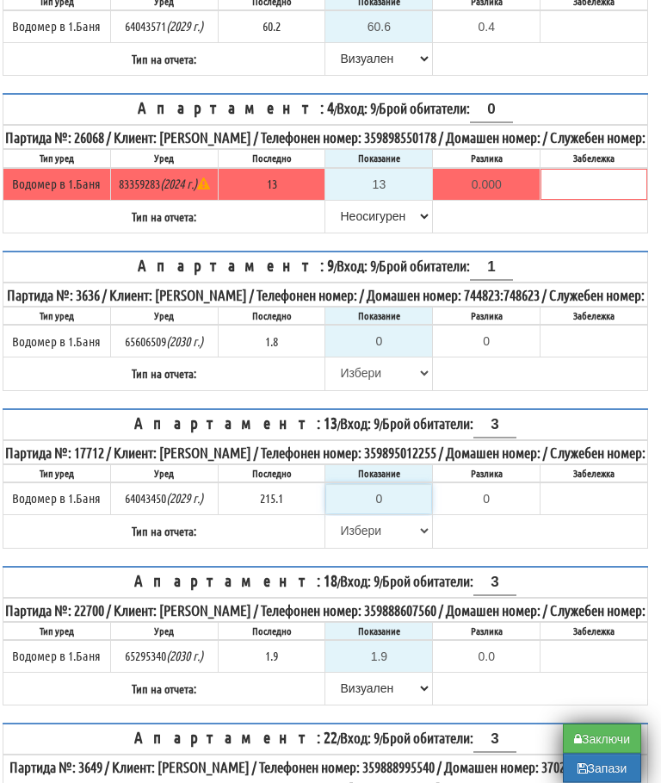
click at [394, 514] on input "0" at bounding box center [378, 499] width 105 height 29
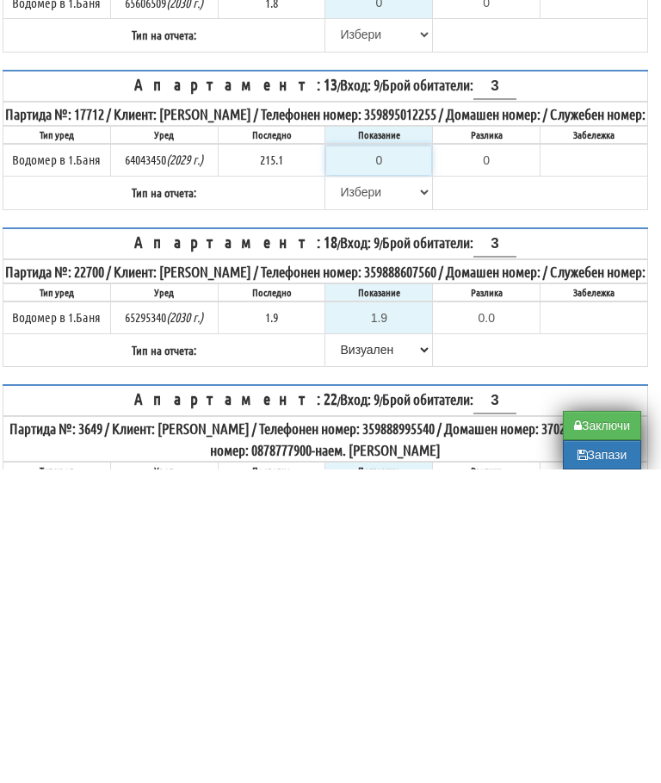
type input "2"
type input "-213.100"
type input "22"
type input "-193.100"
type input "222"
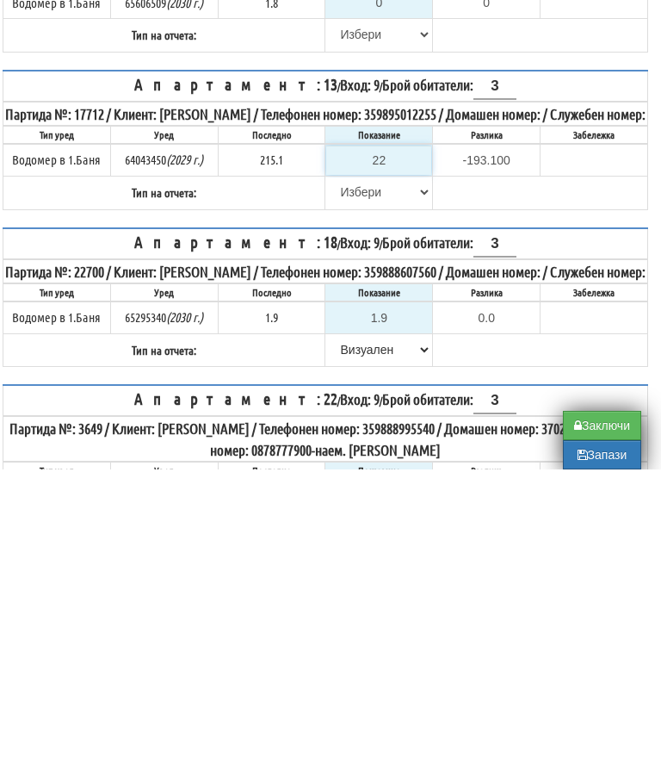
type input "6.900"
type input "222.3"
type input "7.2"
type input "222.3"
click at [364, 491] on select "[PERSON_NAME] Телефон Бележка Неосигурен достъп Самоотчет Служебно Дистанционен" at bounding box center [378, 505] width 105 height 29
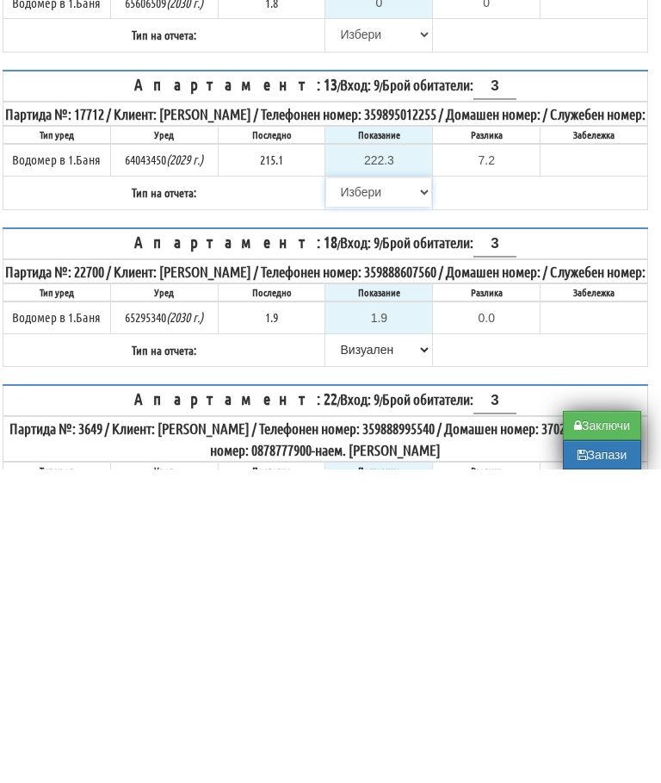
scroll to position [674, 10]
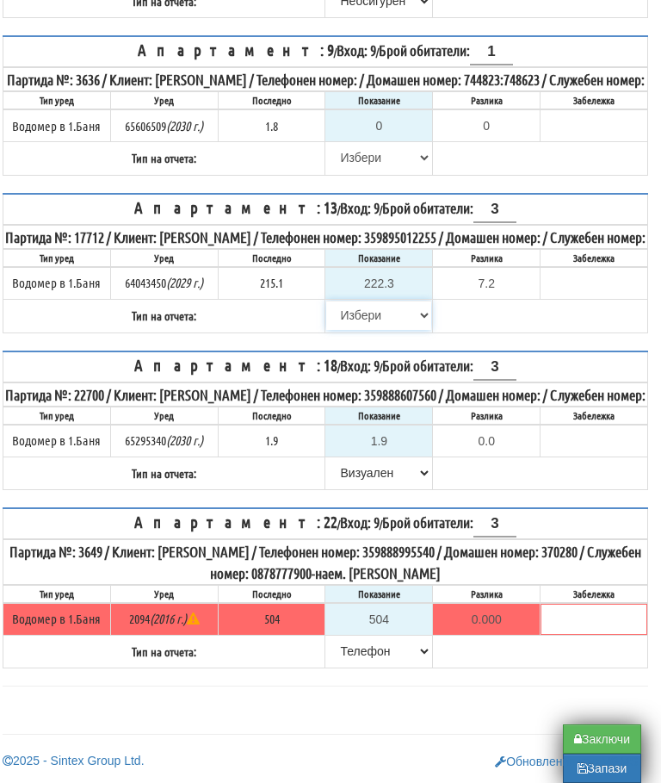
select select "8ac75930-9bfd-e511-80be-8d5a1dced85a"
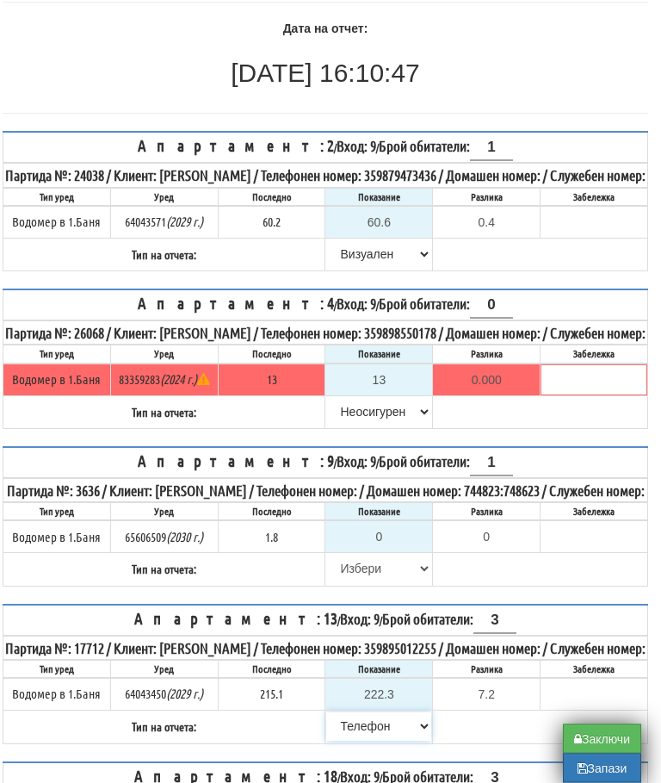
scroll to position [173, 9]
click at [393, 552] on input "0" at bounding box center [380, 537] width 105 height 29
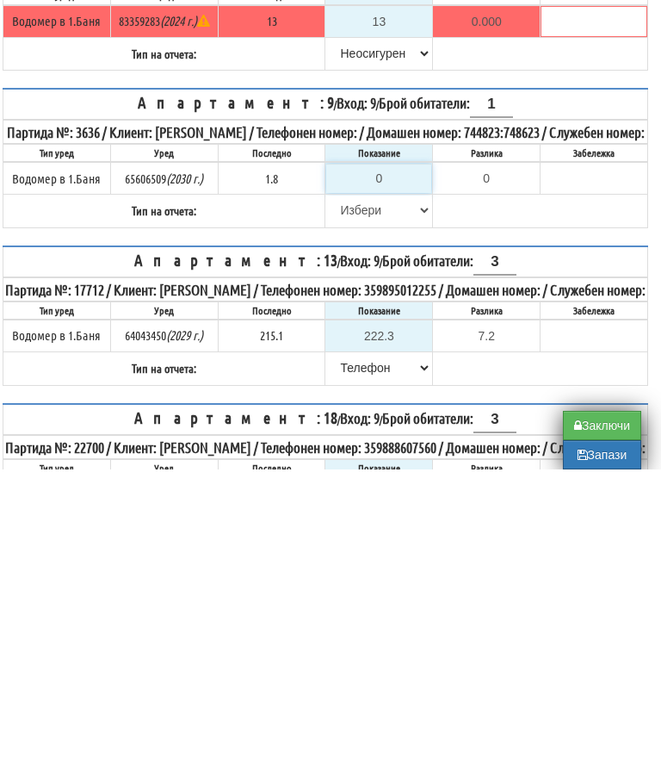
type input "1"
type input "-0.800"
type input "1.8"
type input "0.0"
type input "1.8"
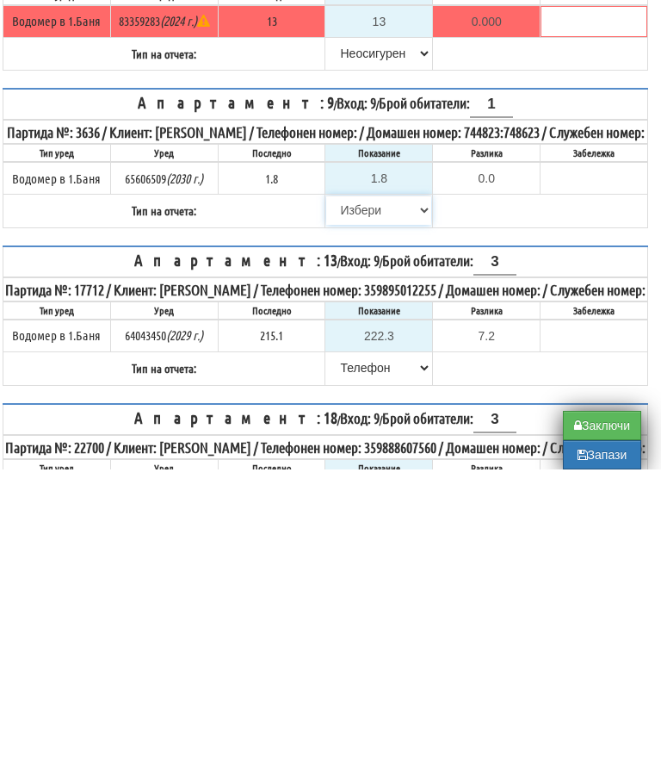
click at [335, 509] on select "[PERSON_NAME] Телефон Бележка Неосигурен достъп Самоотчет Служебно Дистанционен" at bounding box center [378, 523] width 105 height 29
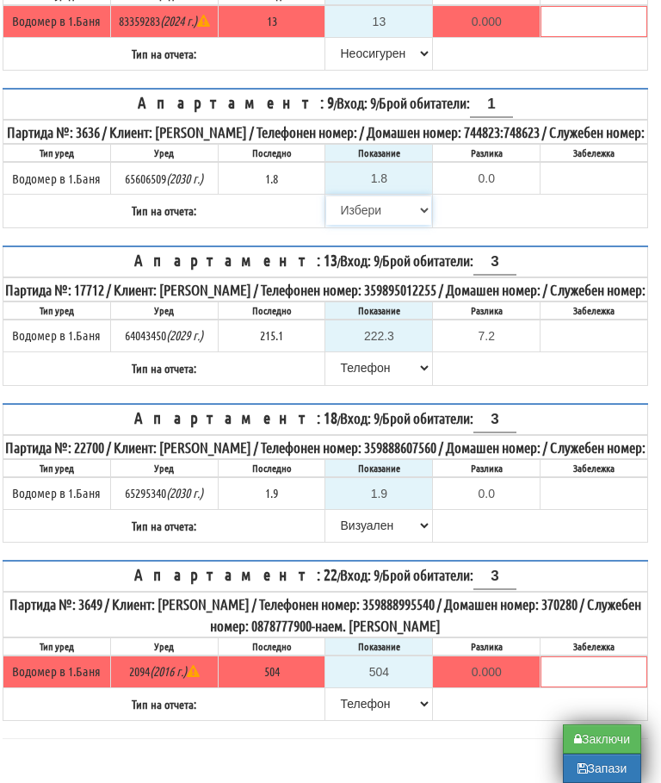
select select "89c75930-9bfd-e511-80be-8d5a1dced85a"
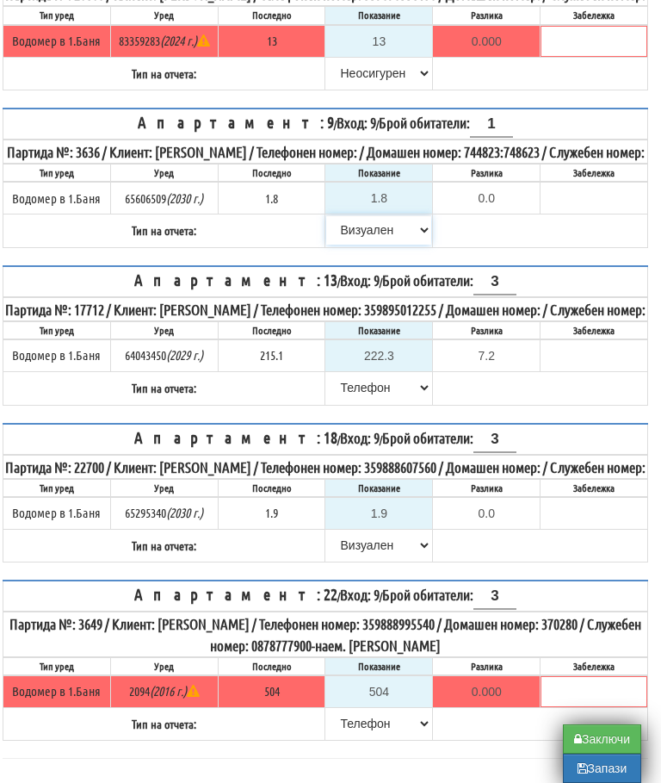
scroll to position [512, 10]
